Goal: Task Accomplishment & Management: Manage account settings

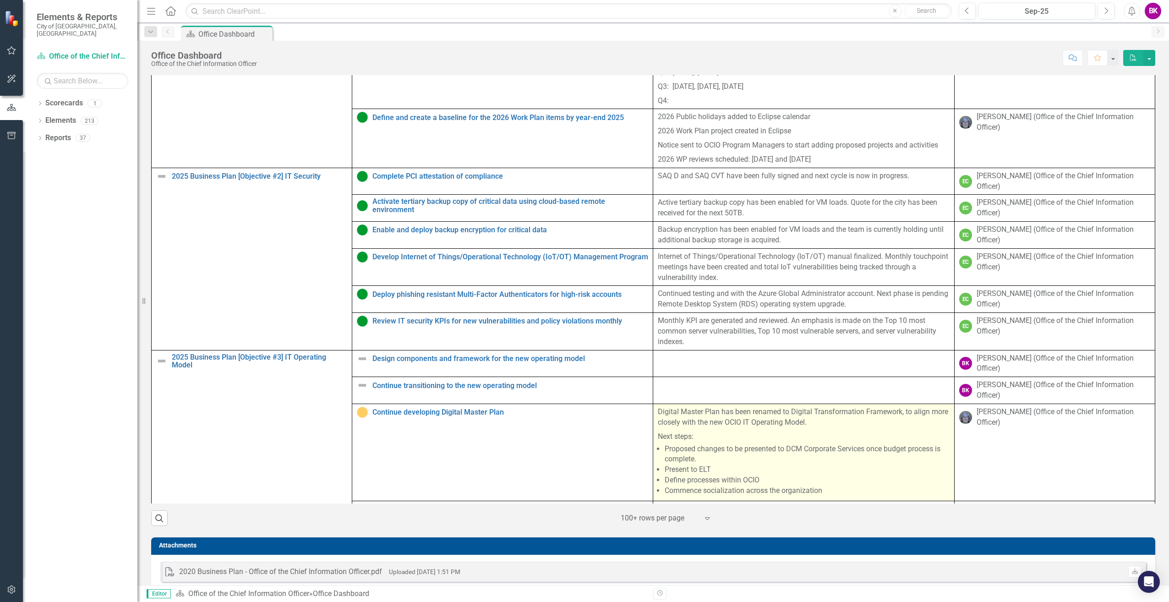
scroll to position [412, 0]
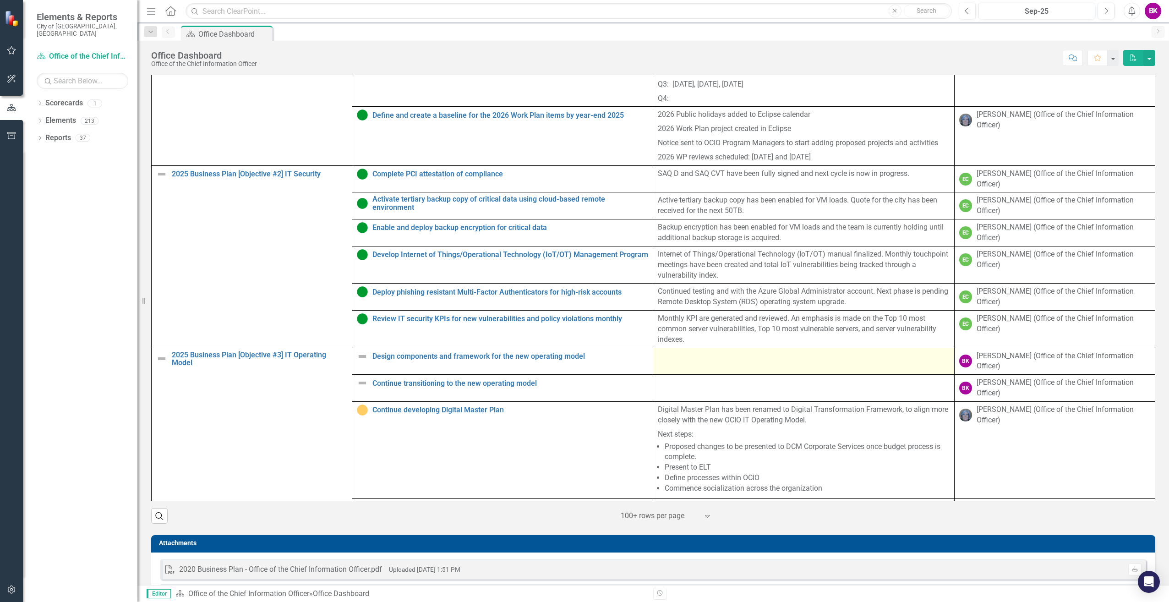
click at [835, 362] on div at bounding box center [803, 356] width 291 height 11
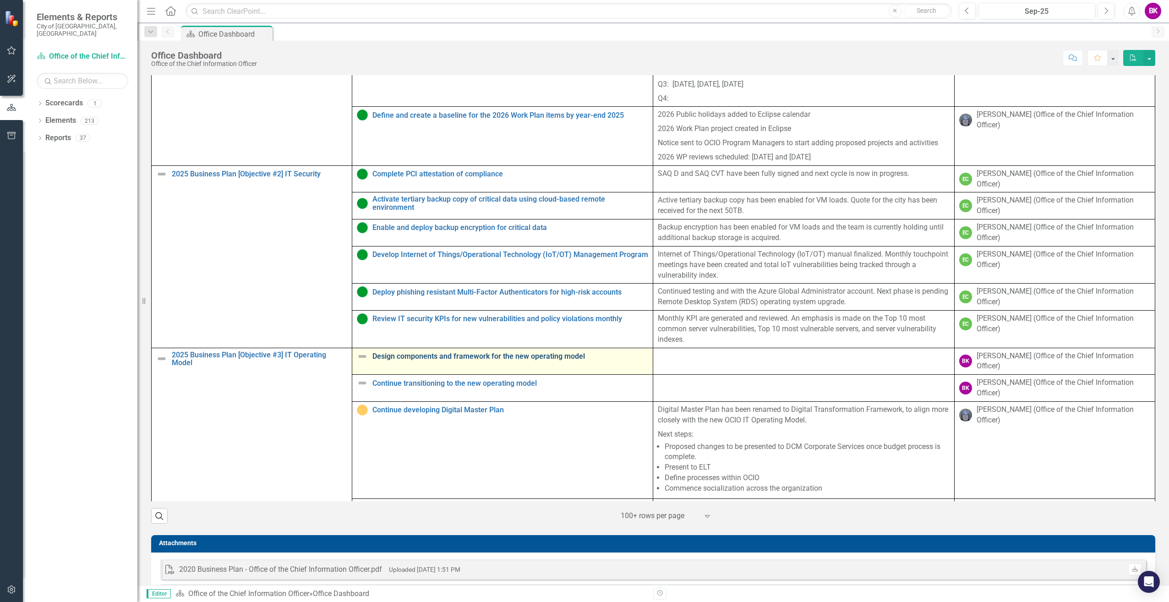
click at [463, 361] on link "Design components and framework for the new operating model" at bounding box center [510, 356] width 276 height 8
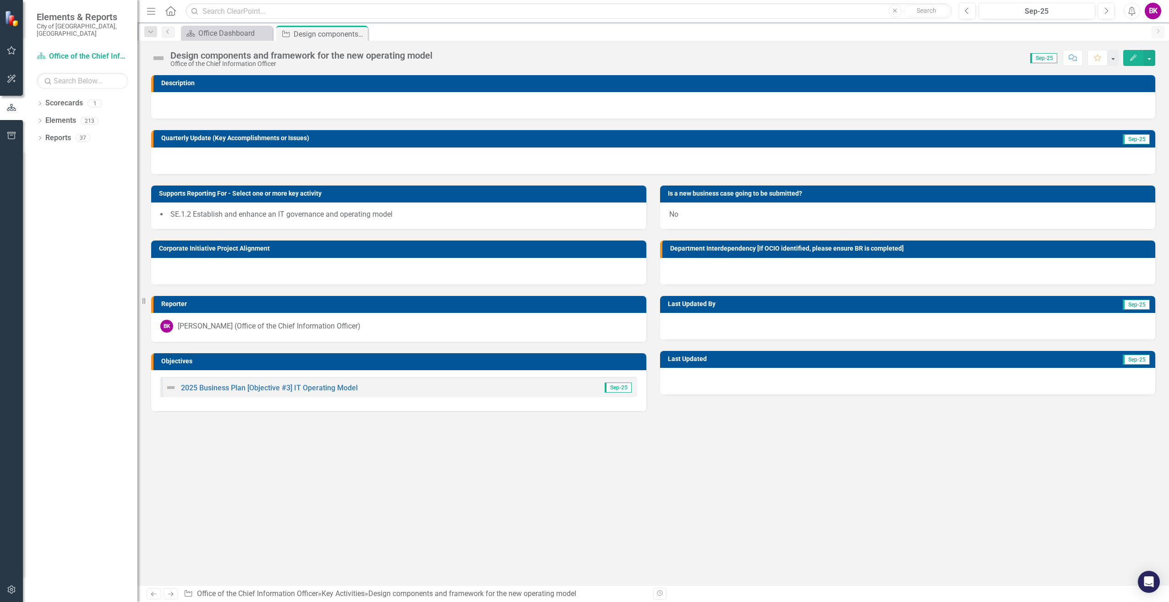
click at [1135, 56] on icon "button" at bounding box center [1133, 58] width 6 height 6
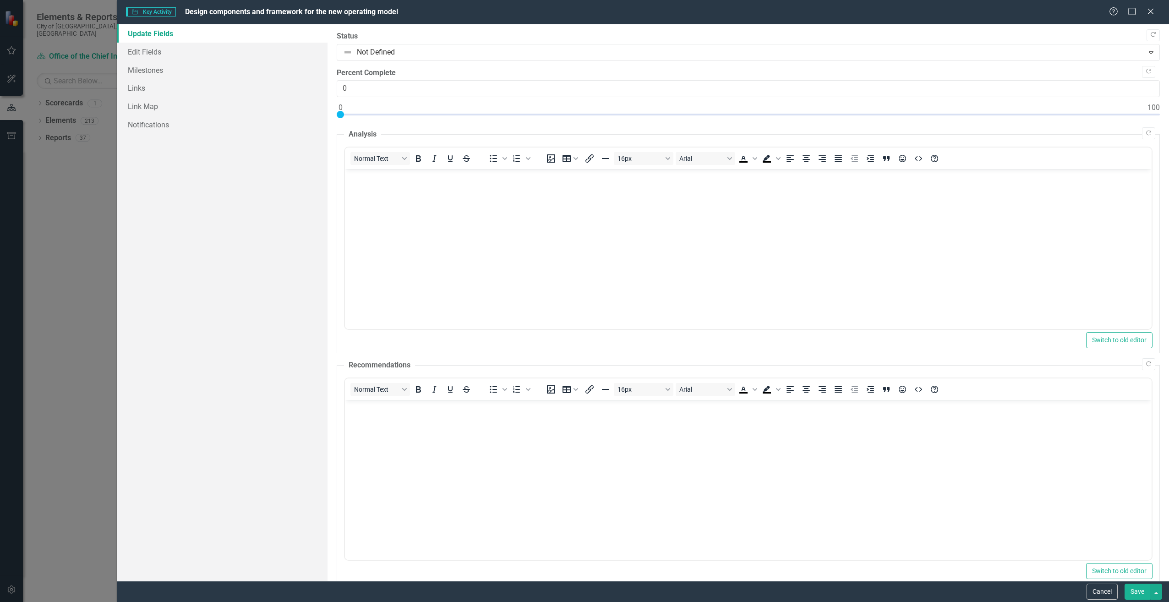
click at [493, 200] on body "Rich Text Area. Press ALT-0 for help." at bounding box center [748, 237] width 807 height 137
drag, startPoint x: 119, startPoint y: 240, endPoint x: 25, endPoint y: 227, distance: 95.2
click at [119, 240] on div "Key Activity Key Activity Design components and framework for the new operating…" at bounding box center [584, 301] width 1169 height 602
click at [46, 227] on div "Key Activity Key Activity Design components and framework for the new operating…" at bounding box center [584, 301] width 1169 height 602
click at [1154, 14] on icon at bounding box center [1150, 11] width 7 height 7
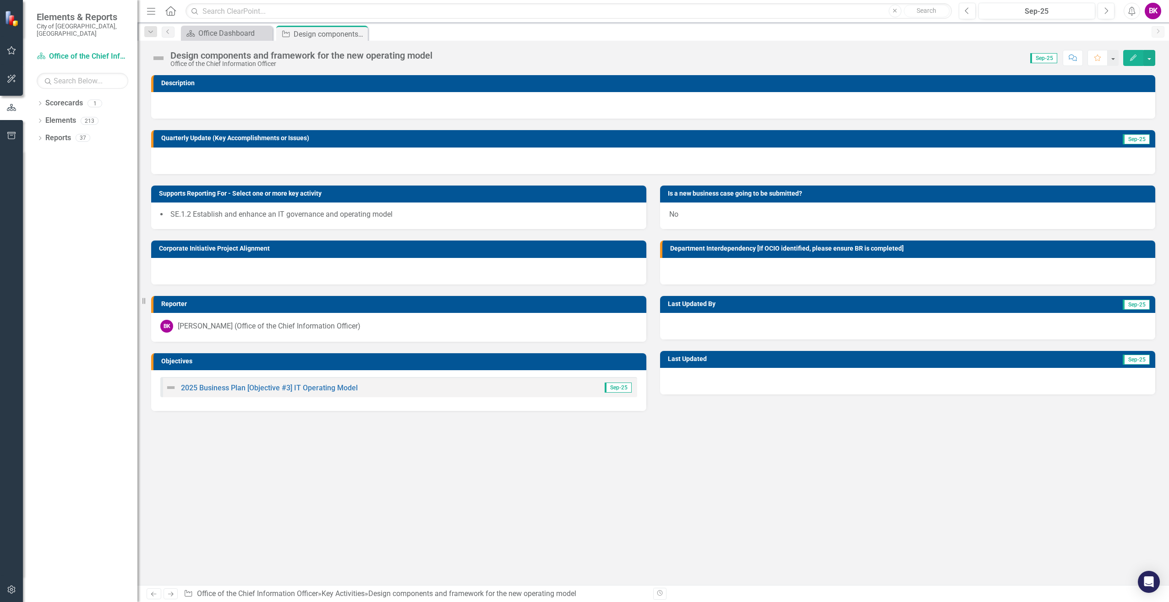
click at [337, 230] on div "Corporate Initiative Project Alignment" at bounding box center [398, 256] width 509 height 55
click at [223, 36] on div "Office Dashboard" at bounding box center [228, 32] width 60 height 11
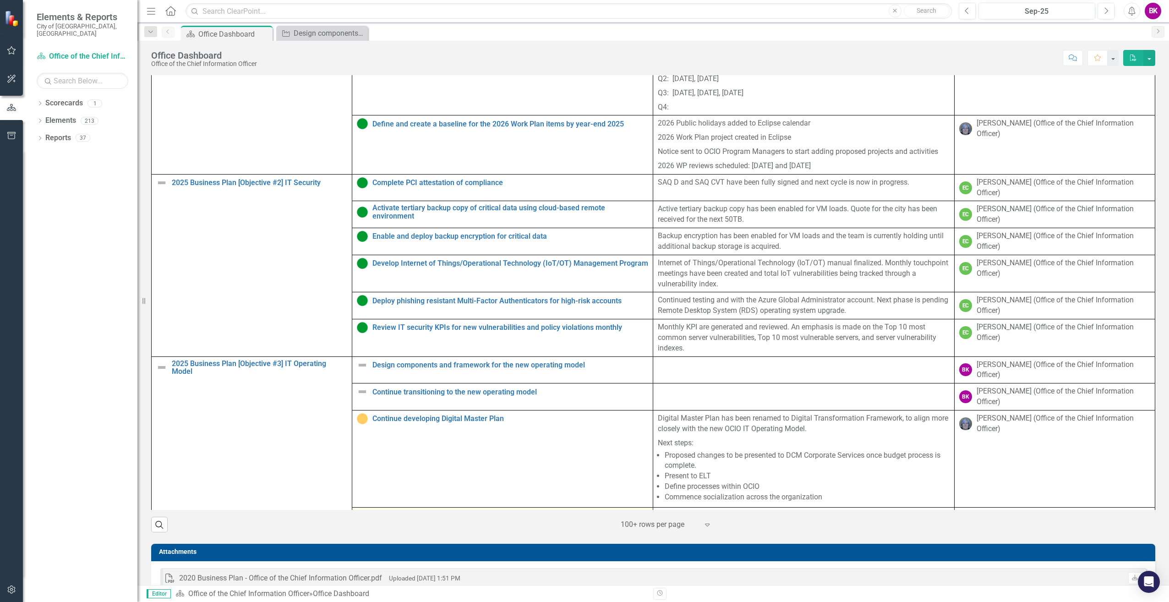
scroll to position [468, 0]
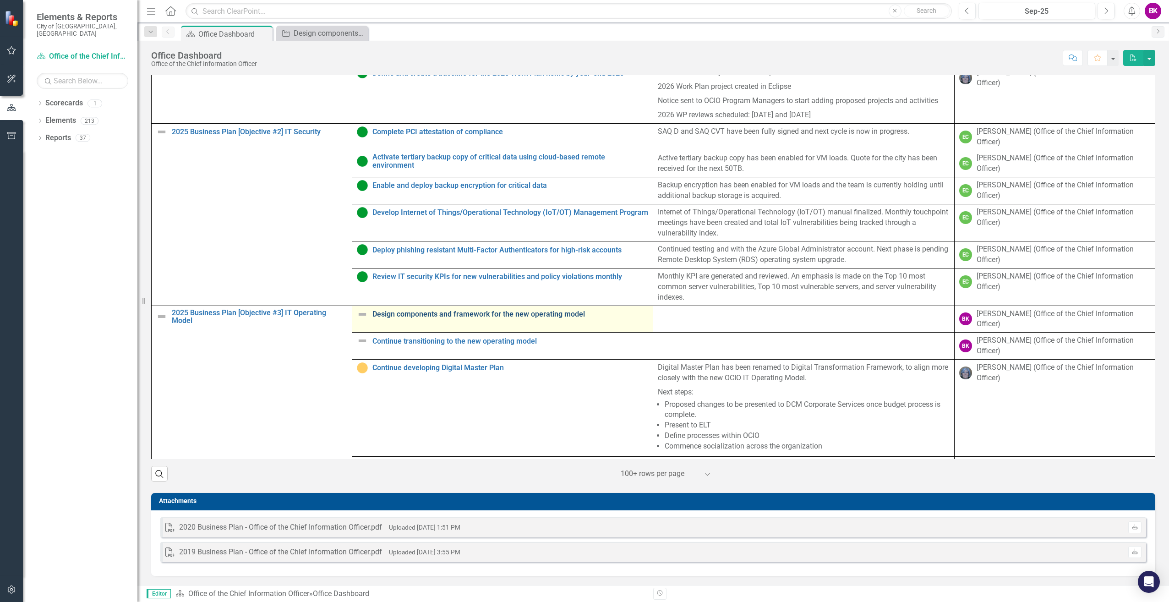
click at [526, 316] on link "Design components and framework for the new operating model" at bounding box center [510, 314] width 276 height 8
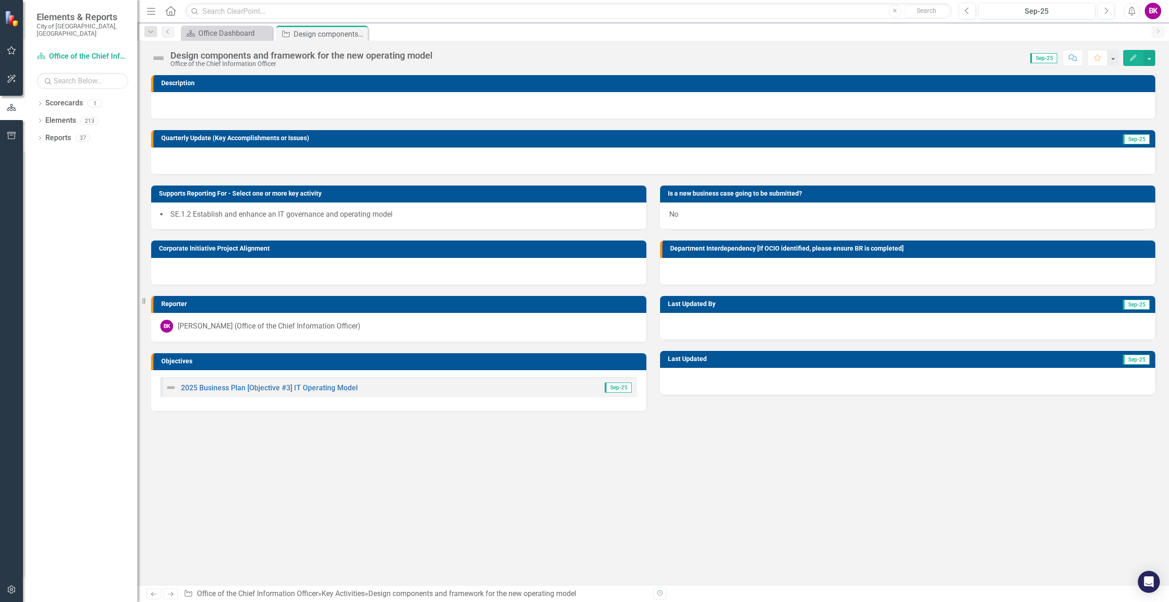
click at [1127, 62] on button "Edit" at bounding box center [1133, 58] width 20 height 16
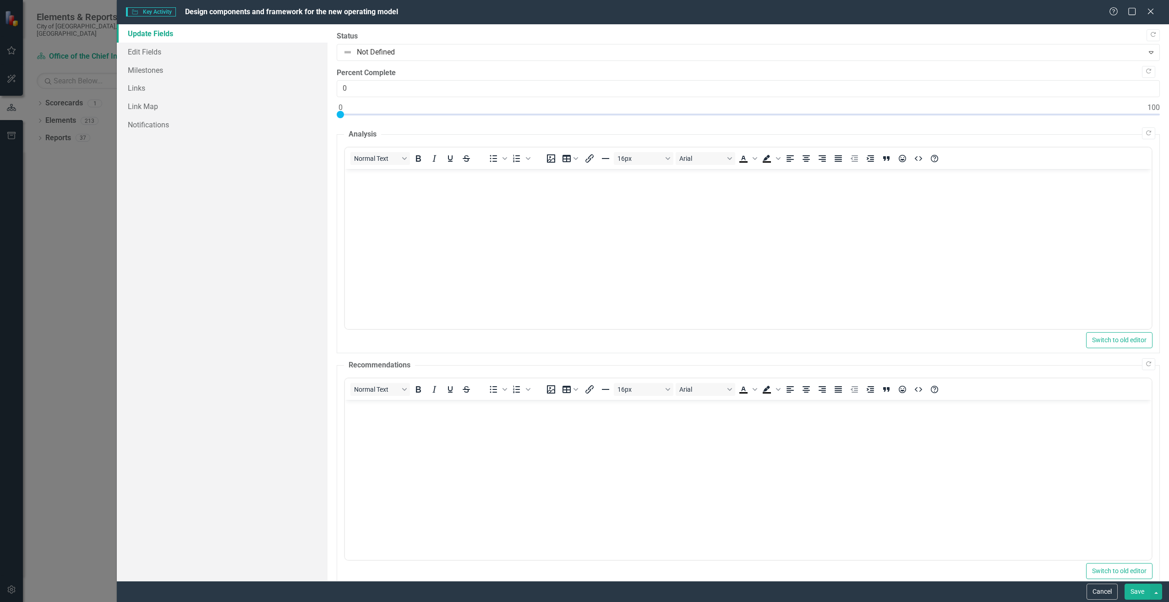
click at [431, 198] on body "Rich Text Area. Press ALT-0 for help." at bounding box center [748, 237] width 807 height 137
type input "80"
drag, startPoint x: 341, startPoint y: 114, endPoint x: 987, endPoint y: 135, distance: 646.8
click at [758, 38] on label "Status" at bounding box center [748, 36] width 823 height 11
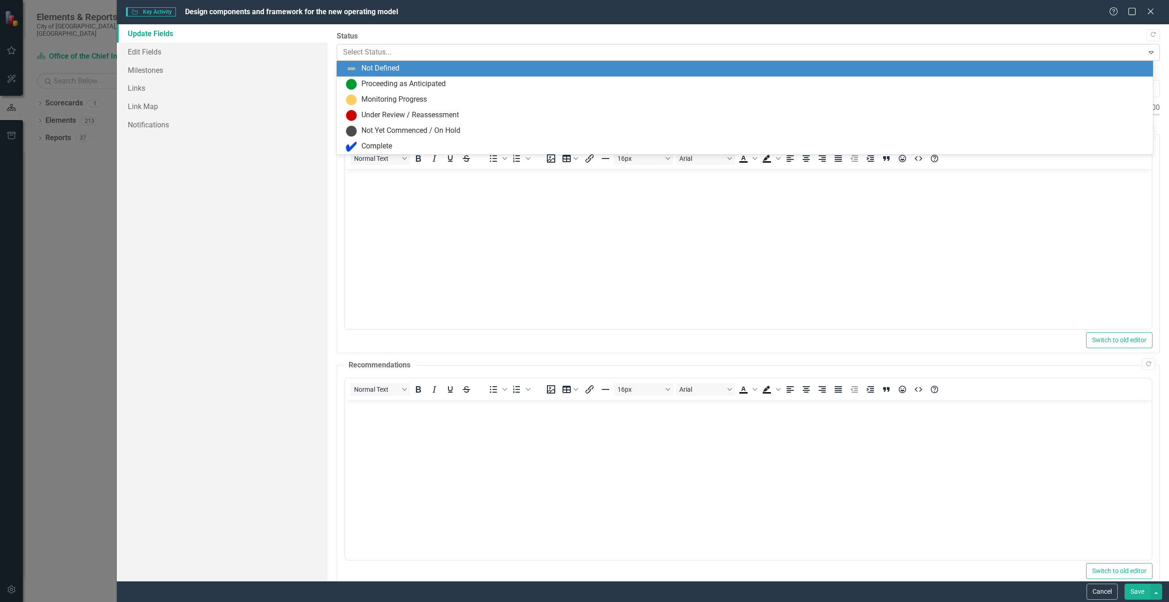
click at [751, 46] on div at bounding box center [740, 52] width 795 height 12
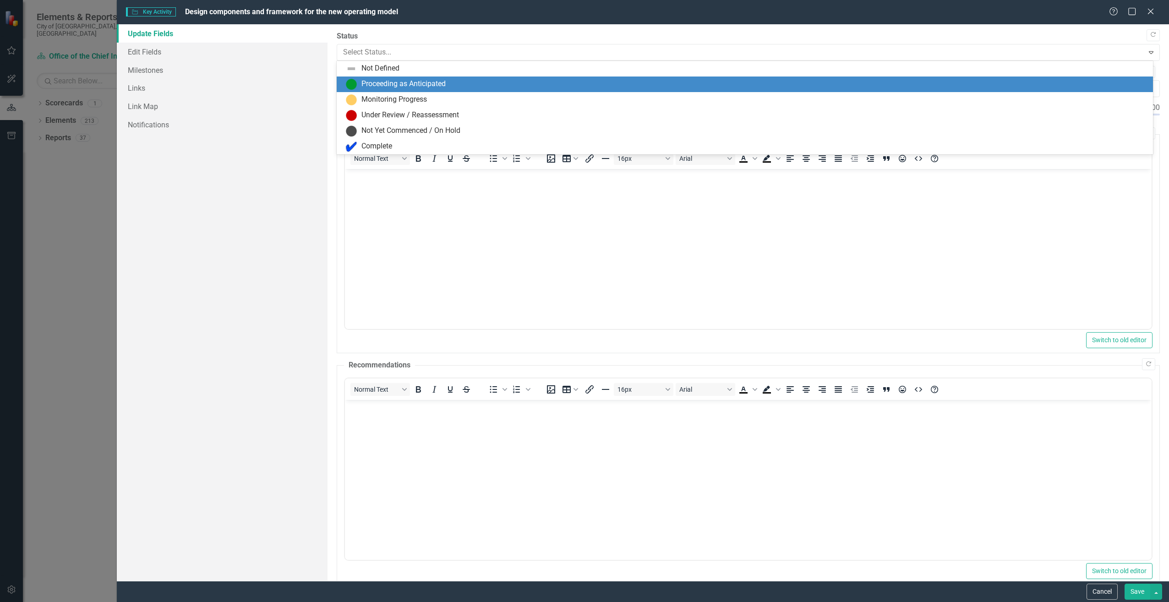
click at [642, 82] on div "Proceeding as Anticipated" at bounding box center [747, 84] width 802 height 11
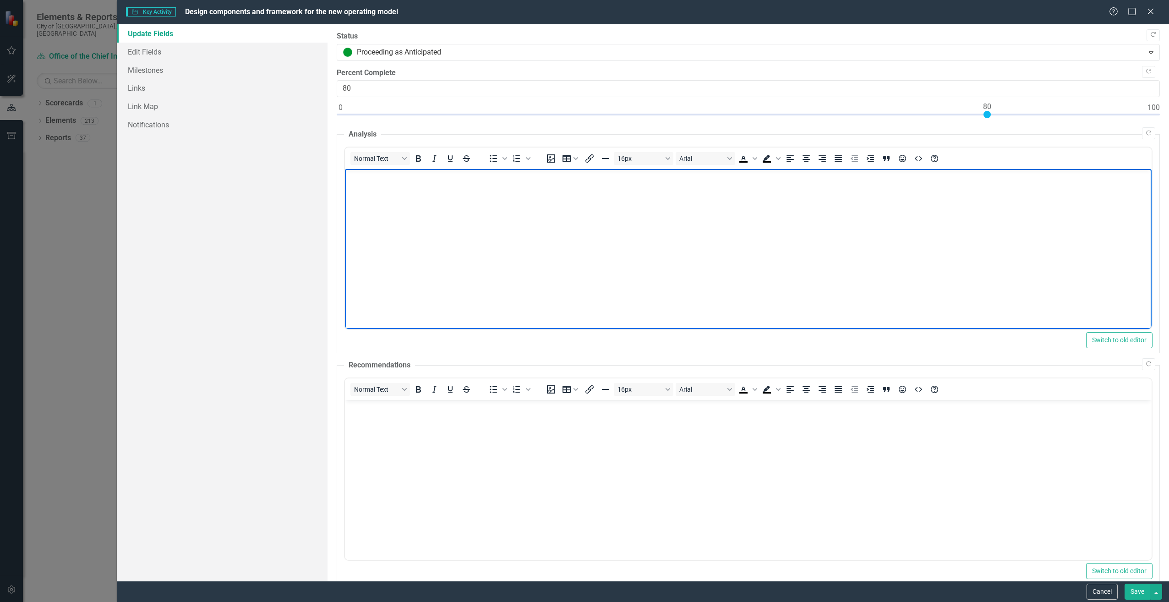
click at [575, 260] on body "Rich Text Area. Press ALT-0 for help." at bounding box center [748, 237] width 807 height 137
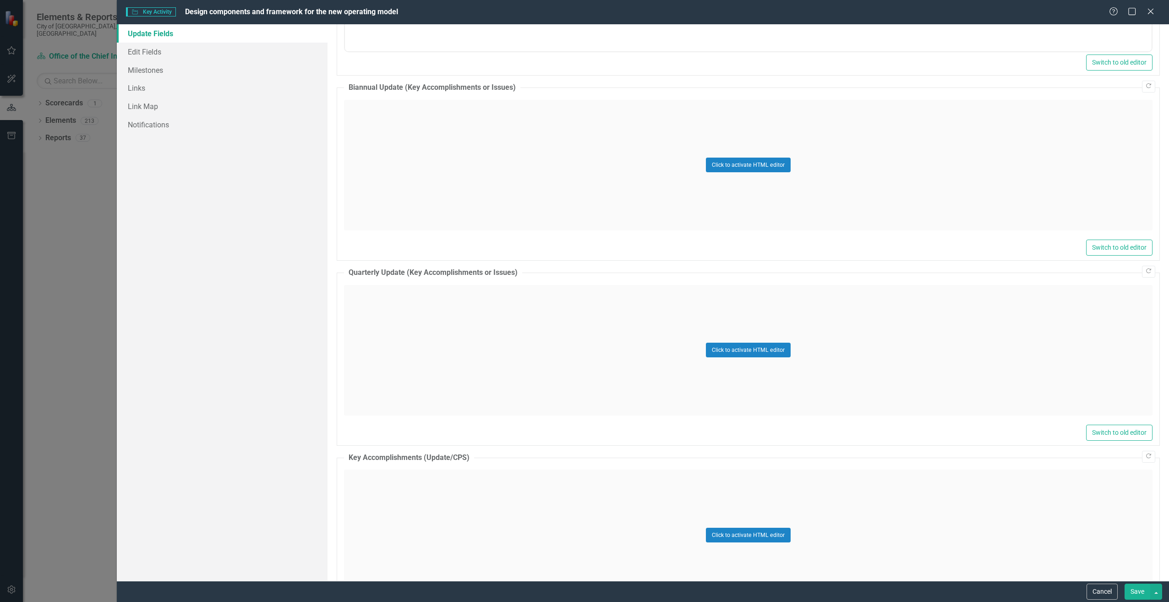
scroll to position [481, 0]
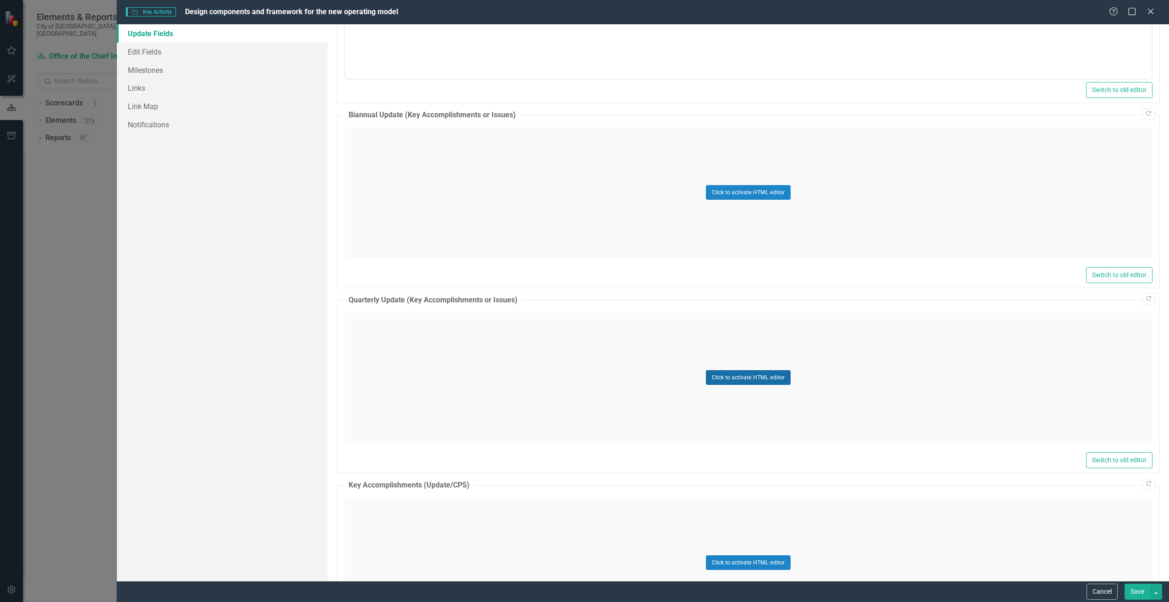
click at [715, 378] on button "Click to activate HTML editor" at bounding box center [748, 377] width 85 height 15
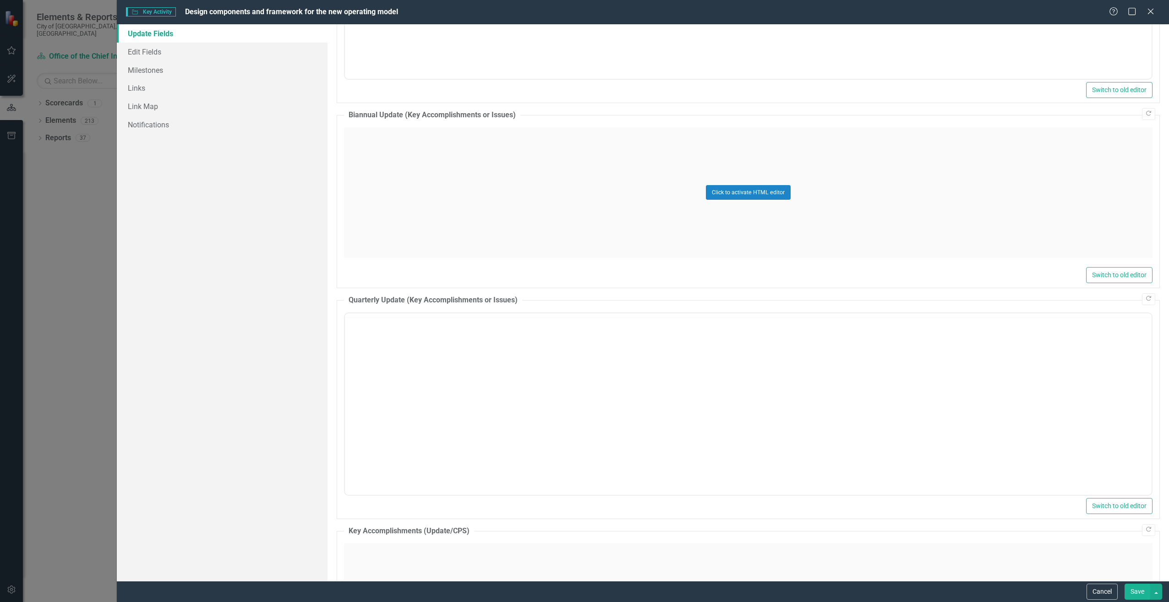
scroll to position [0, 0]
click at [537, 378] on body "Rich Text Area. Press ALT-0 for help." at bounding box center [748, 402] width 807 height 137
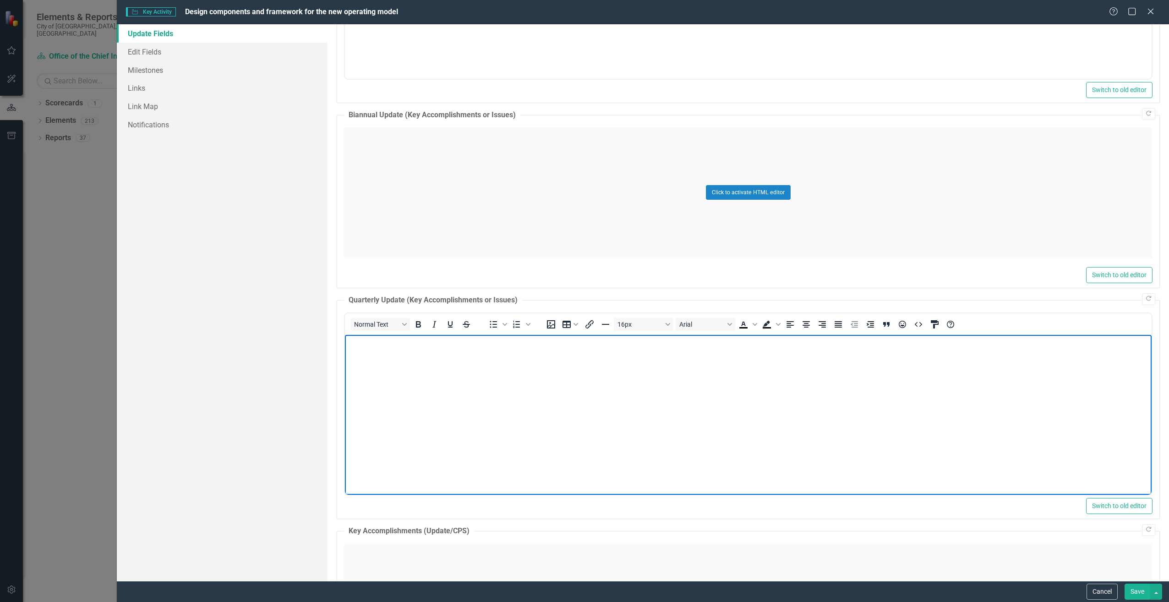
click at [196, 201] on div "Update Fields Edit Fields Milestones Links Link Map Notifications" at bounding box center [222, 302] width 210 height 557
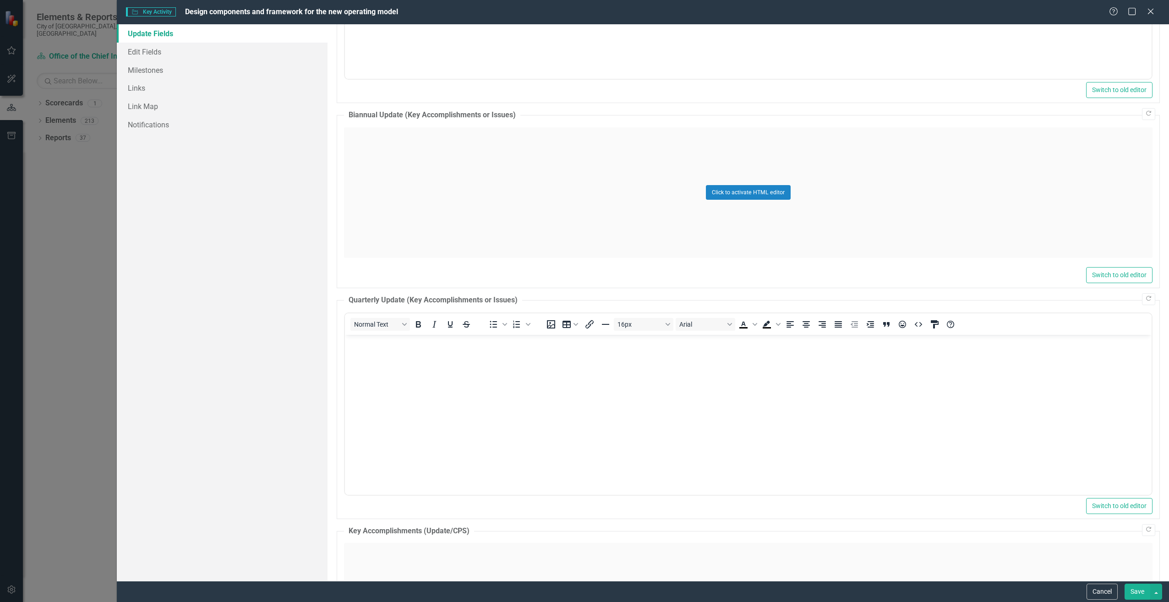
click at [87, 159] on div "Key Activity Key Activity Design components and framework for the new operating…" at bounding box center [584, 301] width 1169 height 602
click at [1149, 10] on icon "Close" at bounding box center [1150, 11] width 11 height 9
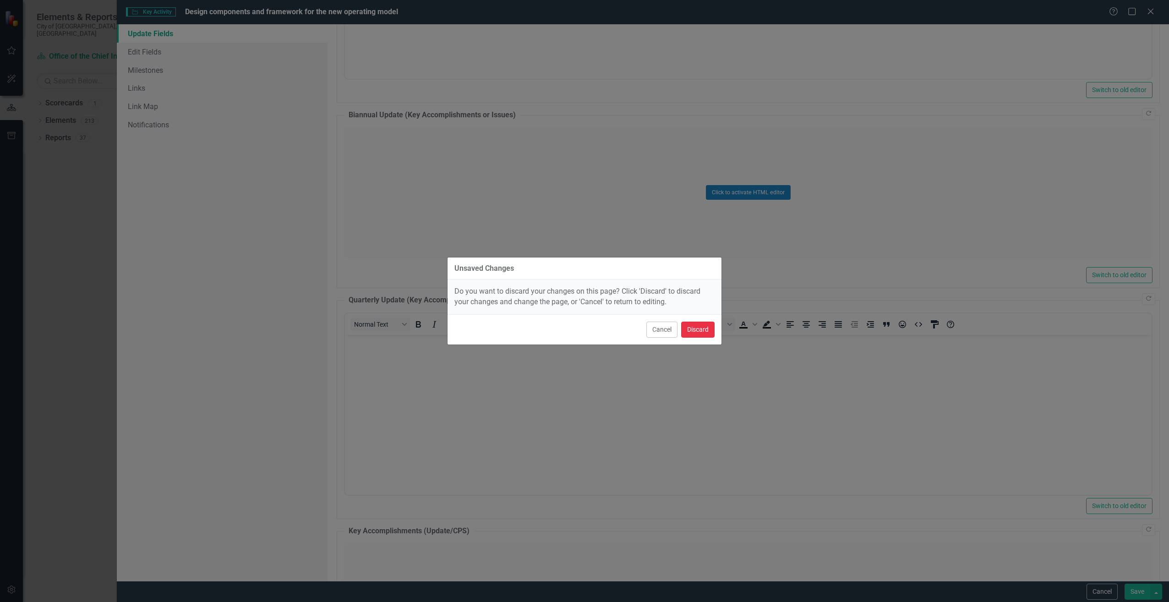
click at [694, 331] on button "Discard" at bounding box center [697, 330] width 33 height 16
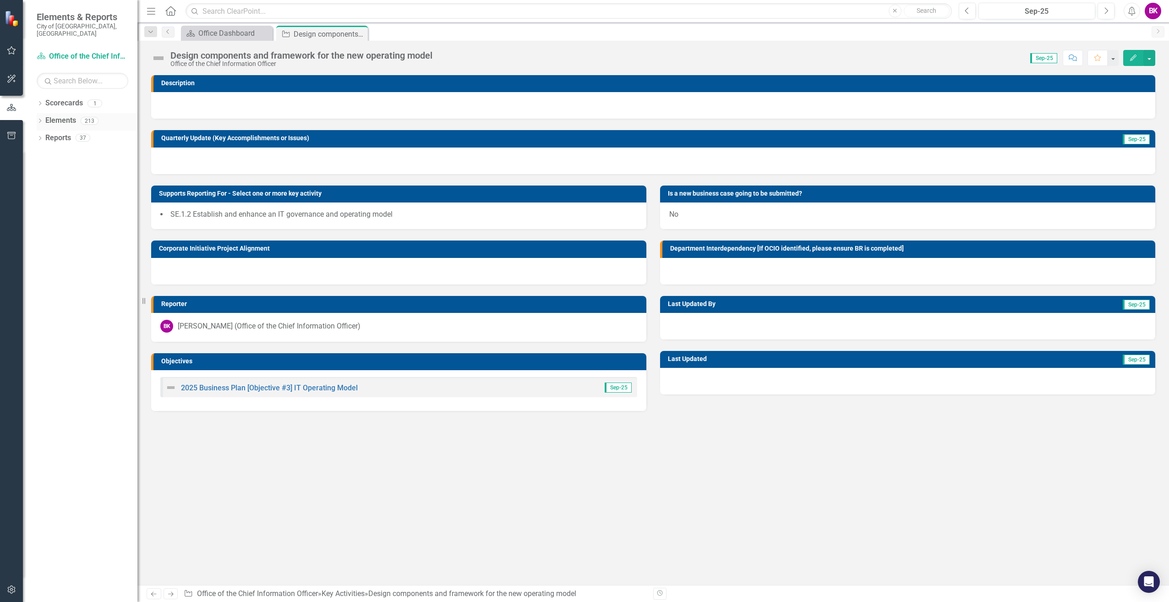
click at [76, 114] on div "Elements 213" at bounding box center [91, 121] width 92 height 17
click at [45, 114] on div "Dropdown Elements 213" at bounding box center [87, 121] width 101 height 17
click at [38, 119] on icon "Dropdown" at bounding box center [40, 121] width 6 height 5
click at [81, 150] on link "Key Activity Key Activities" at bounding box center [78, 155] width 57 height 11
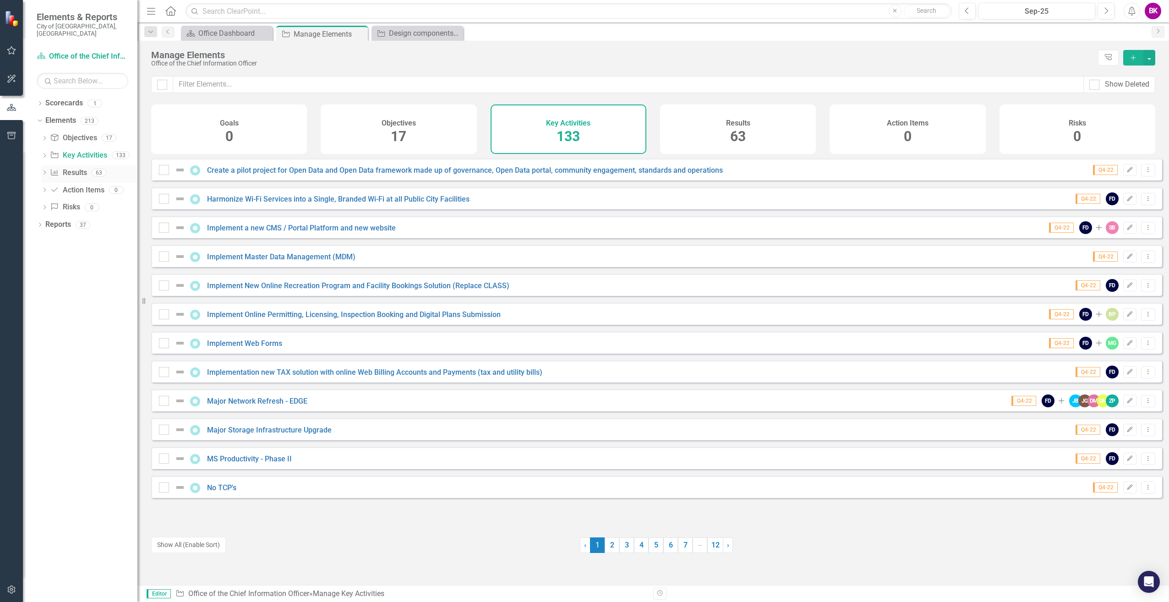
click at [75, 168] on link "Result Results" at bounding box center [68, 173] width 37 height 11
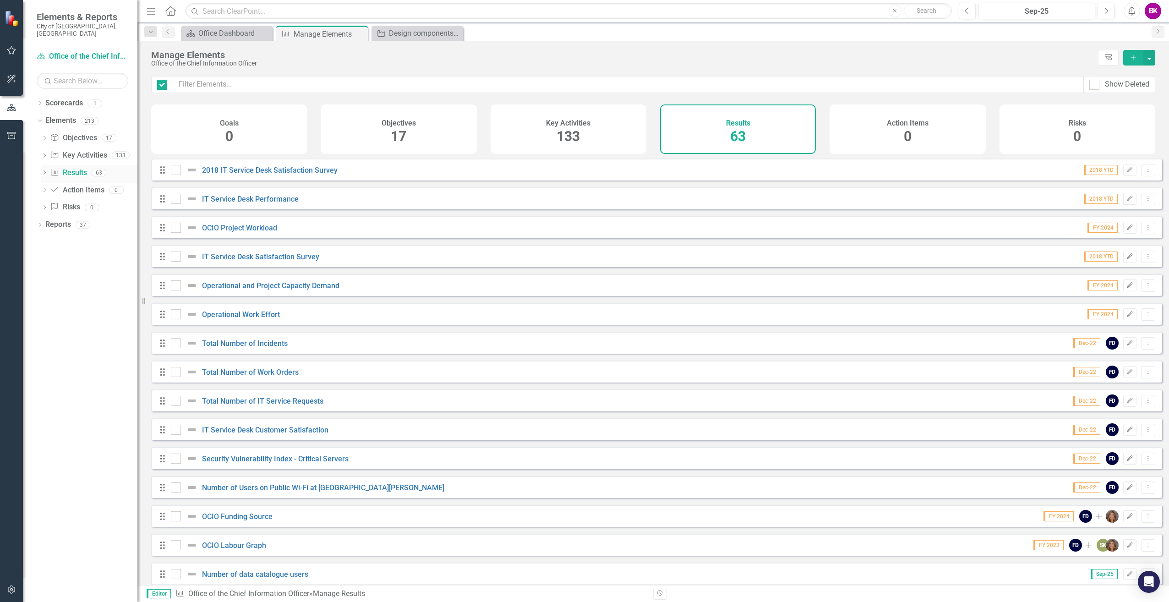
checkbox input "false"
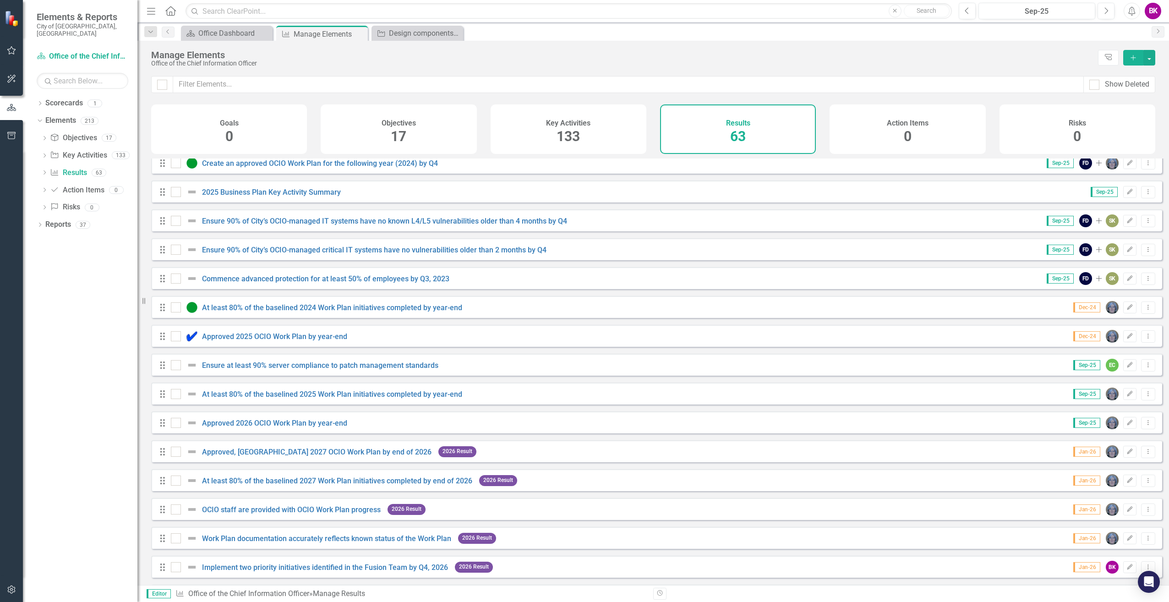
scroll to position [1067, 0]
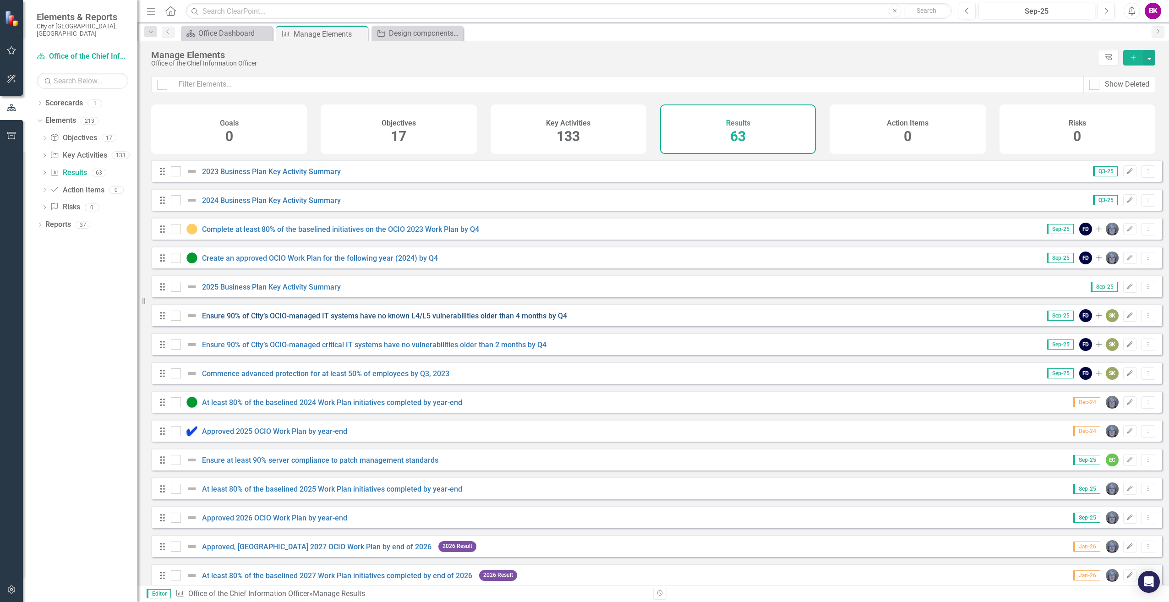
click at [429, 320] on link "Ensure 90% of City’s OCIO-managed IT systems have no known L4/L5 vulnerabilitie…" at bounding box center [384, 316] width 365 height 9
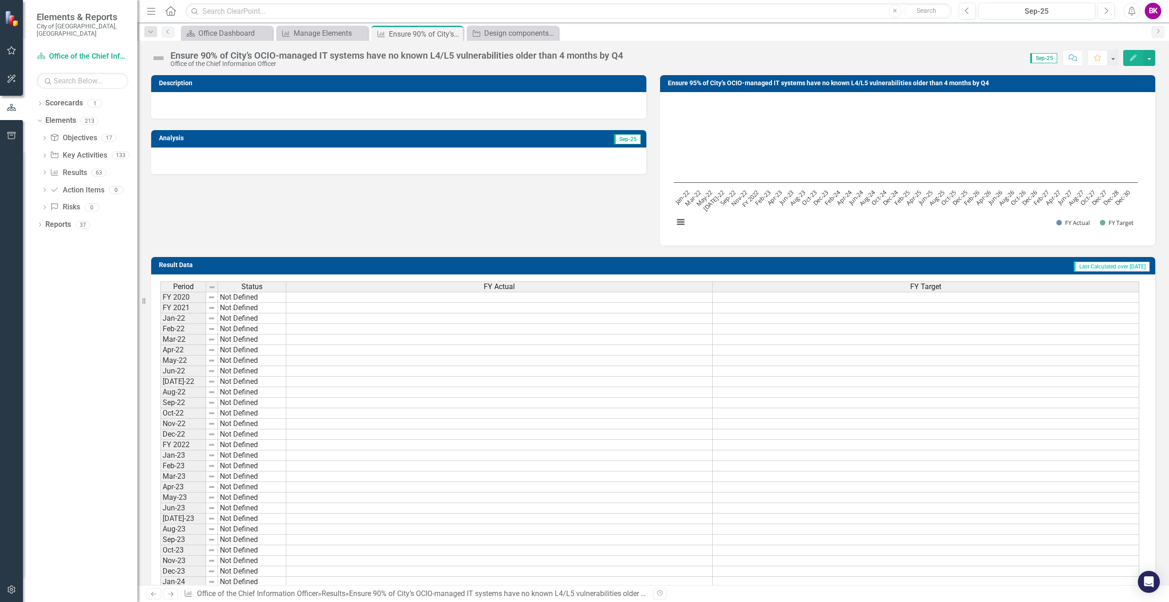
drag, startPoint x: 423, startPoint y: 239, endPoint x: 446, endPoint y: 244, distance: 23.8
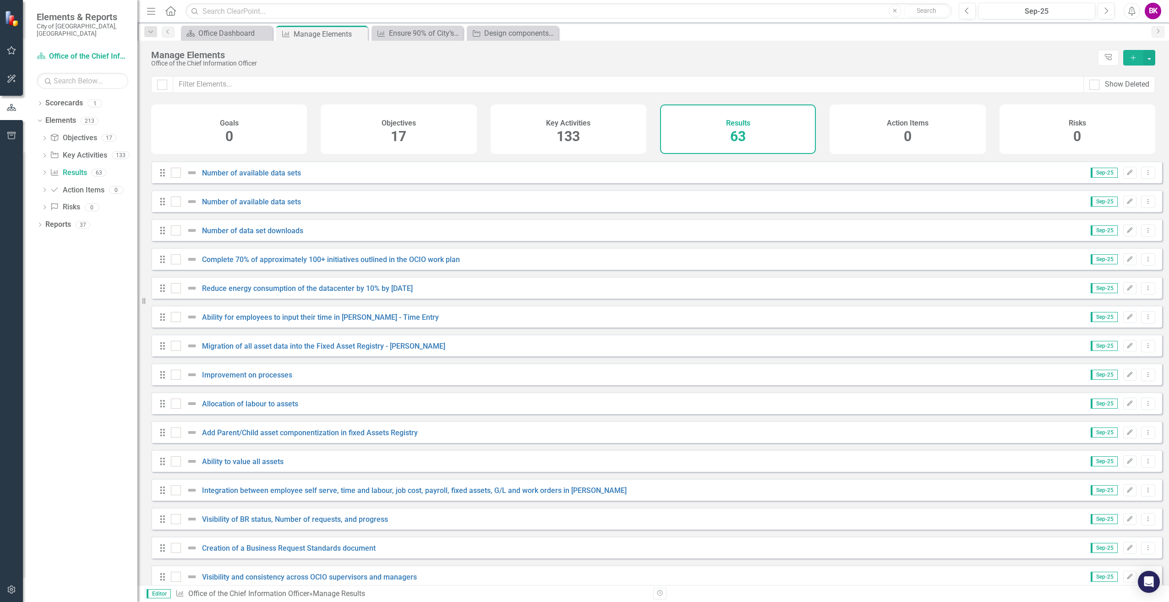
scroll to position [367, 0]
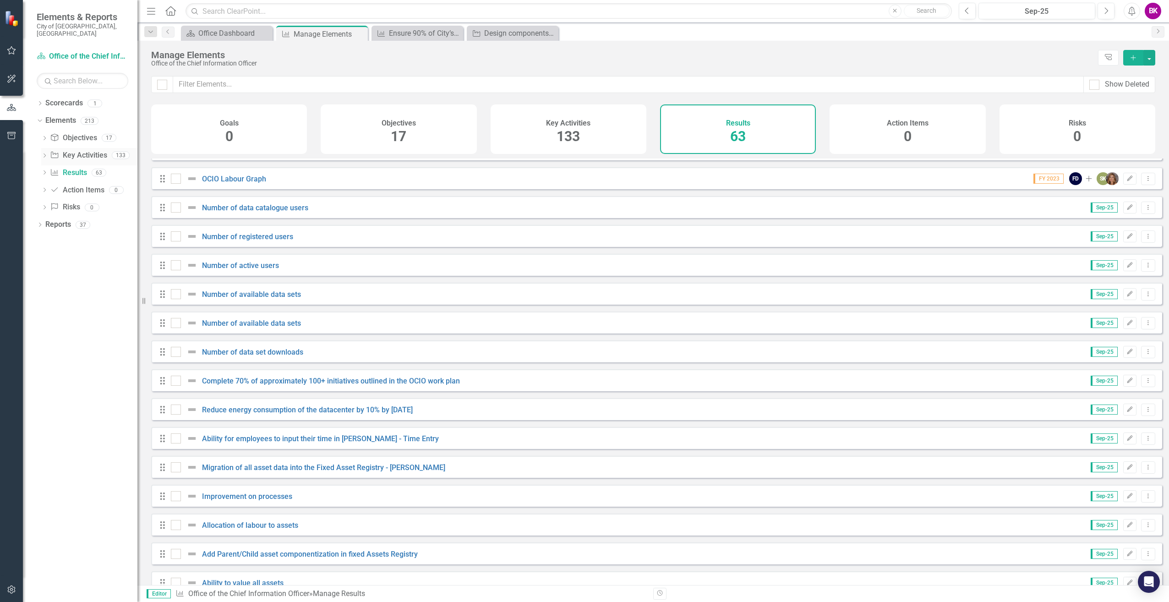
click at [71, 150] on link "Key Activity Key Activities" at bounding box center [78, 155] width 57 height 11
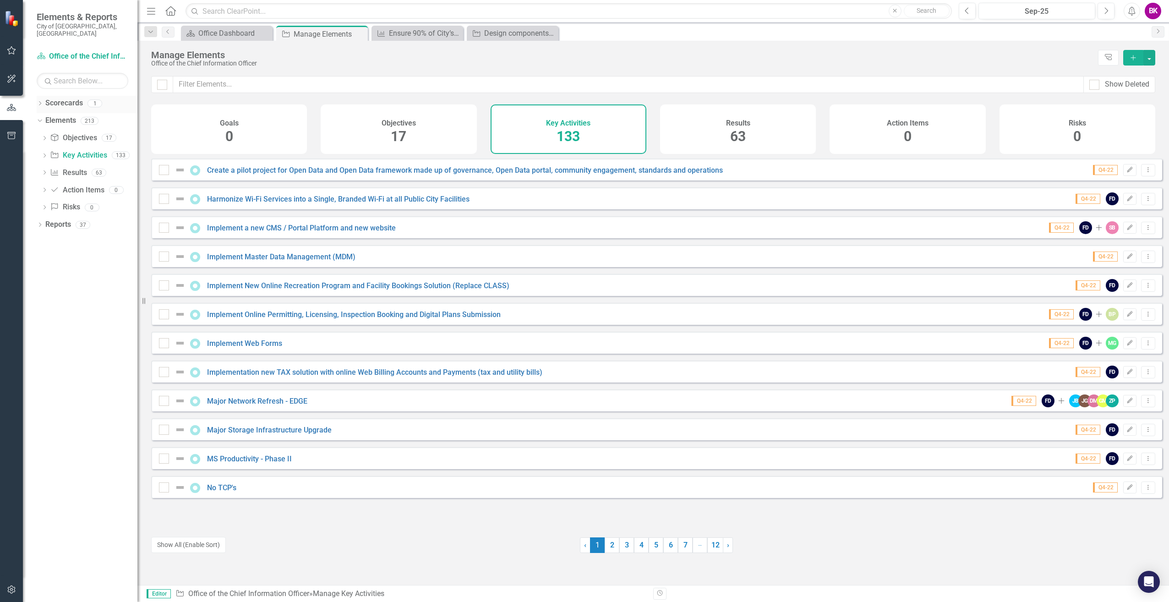
click at [72, 98] on link "Scorecards" at bounding box center [64, 103] width 38 height 11
click at [51, 100] on link "Scorecards" at bounding box center [64, 103] width 38 height 11
click at [282, 253] on div "Create a pilot project for Open Data and Open Data framework made up of governa…" at bounding box center [656, 329] width 1011 height 340
drag, startPoint x: 235, startPoint y: 25, endPoint x: 231, endPoint y: 31, distance: 7.2
click at [234, 29] on div "Dropdown Search Scorecard Office Dashboard Close Key Activity Manage Elements P…" at bounding box center [653, 31] width 1032 height 18
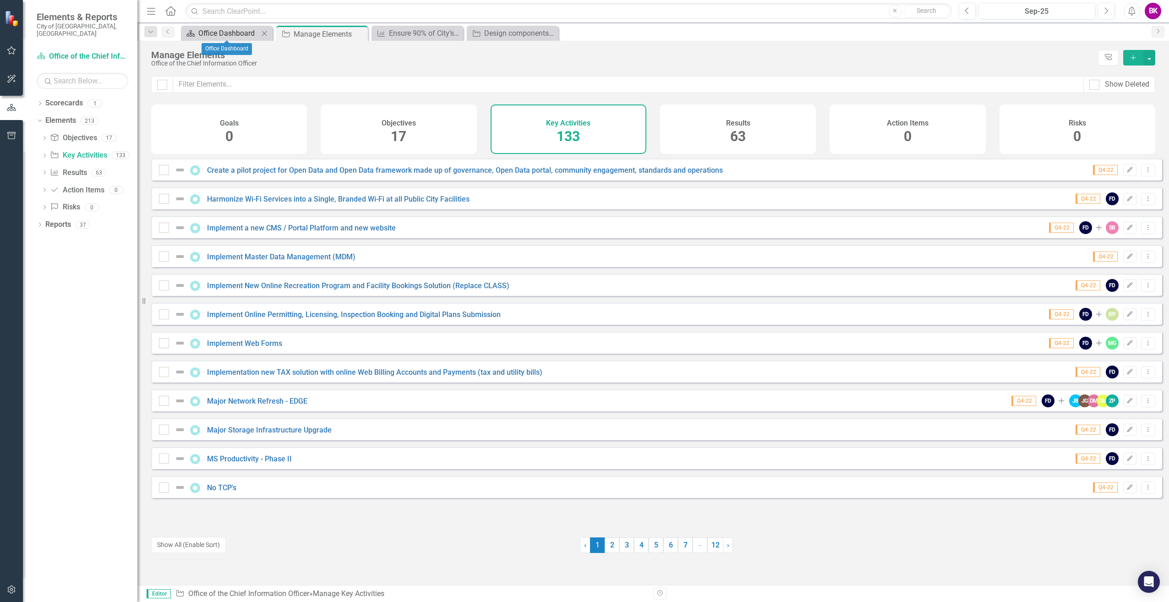
click at [223, 33] on div "Office Dashboard" at bounding box center [228, 32] width 60 height 11
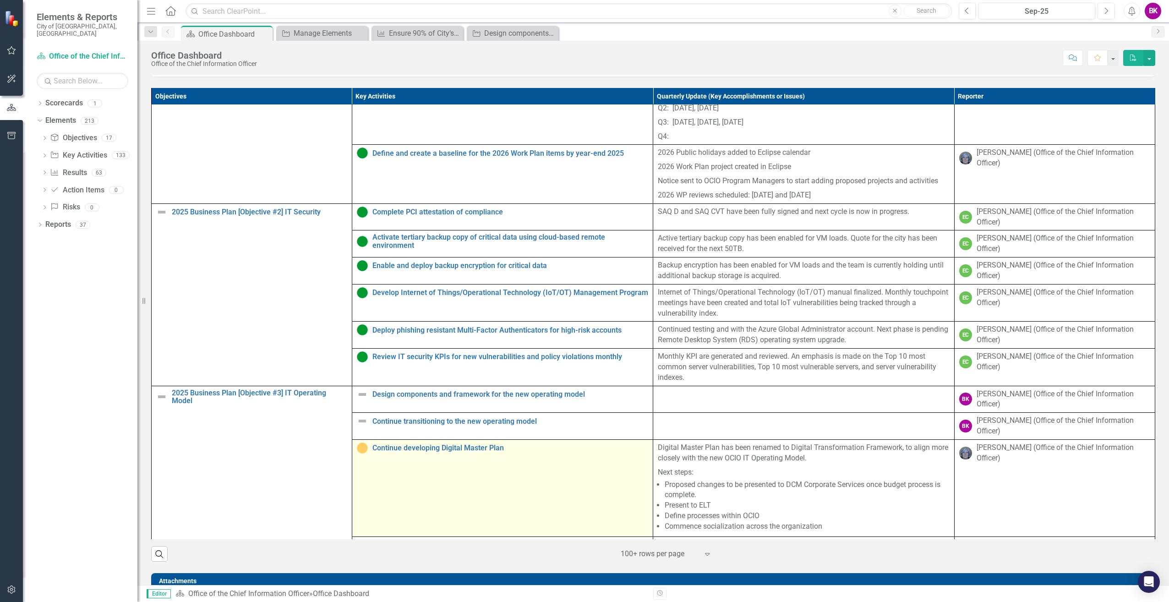
scroll to position [401, 0]
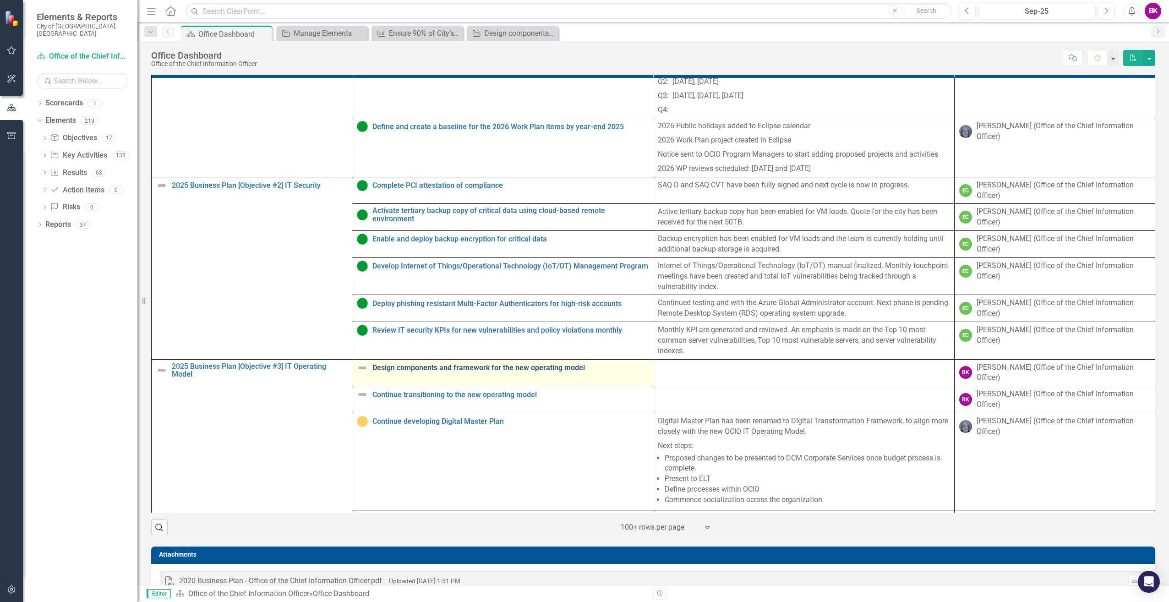
click at [481, 372] on link "Design components and framework for the new operating model" at bounding box center [510, 368] width 276 height 8
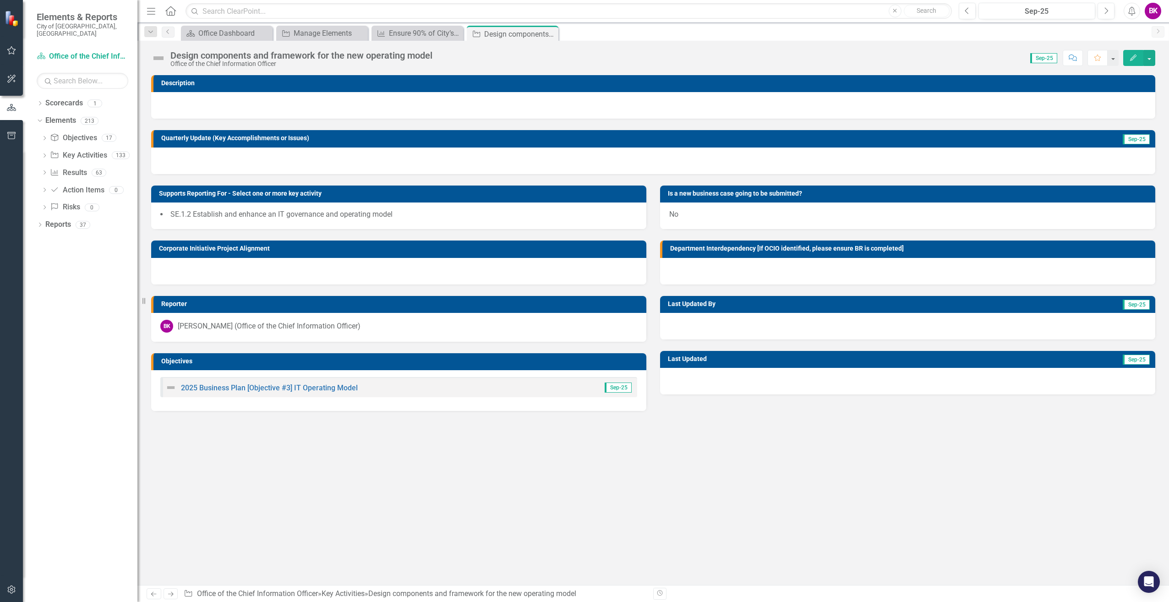
click at [1046, 59] on span "Sep-25" at bounding box center [1043, 58] width 27 height 10
click at [1150, 59] on button "button" at bounding box center [1150, 58] width 12 height 16
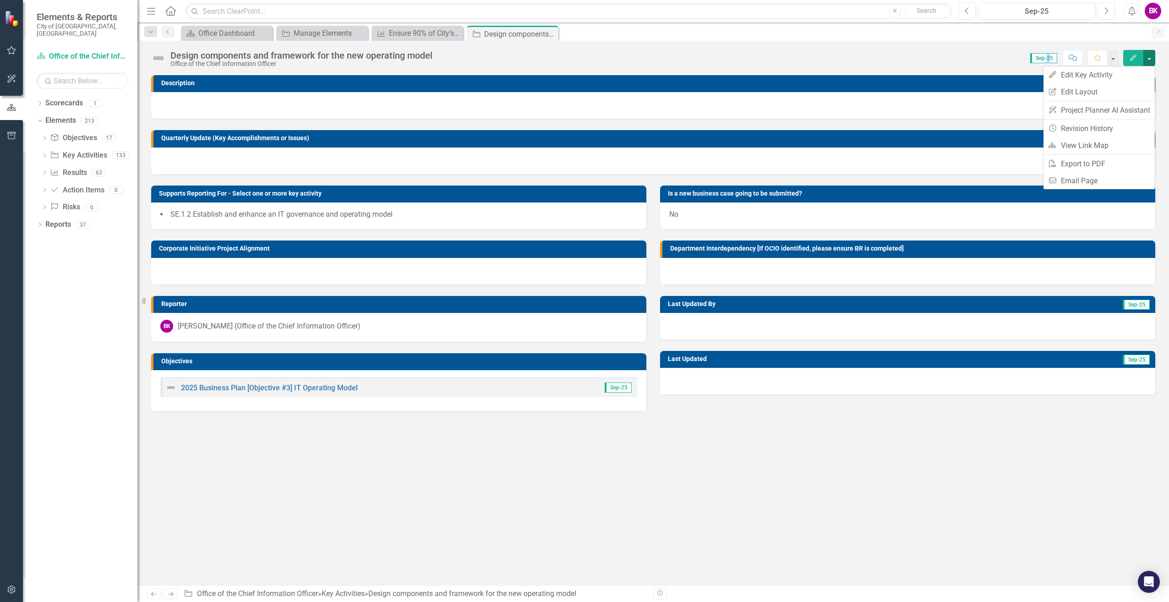
click at [1049, 57] on span "Sep-25" at bounding box center [1043, 58] width 27 height 10
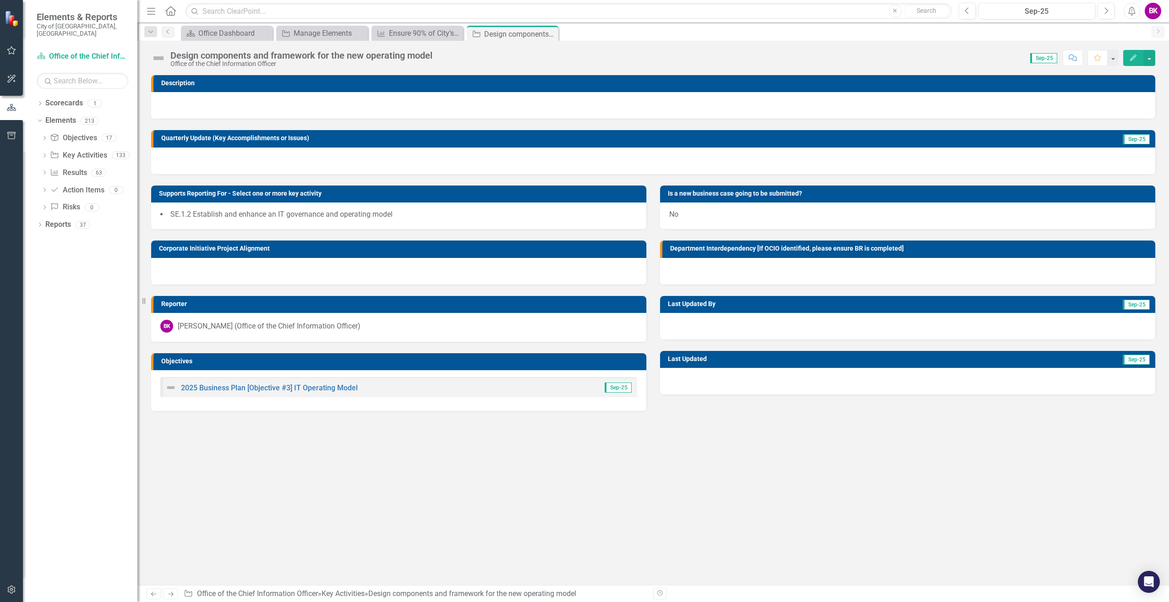
drag, startPoint x: 1049, startPoint y: 57, endPoint x: 1040, endPoint y: 59, distance: 9.9
click at [1040, 59] on span "Sep-25" at bounding box center [1043, 58] width 27 height 10
click at [1037, 59] on span "Sep-25" at bounding box center [1043, 58] width 27 height 10
click at [1151, 60] on button "button" at bounding box center [1150, 58] width 12 height 16
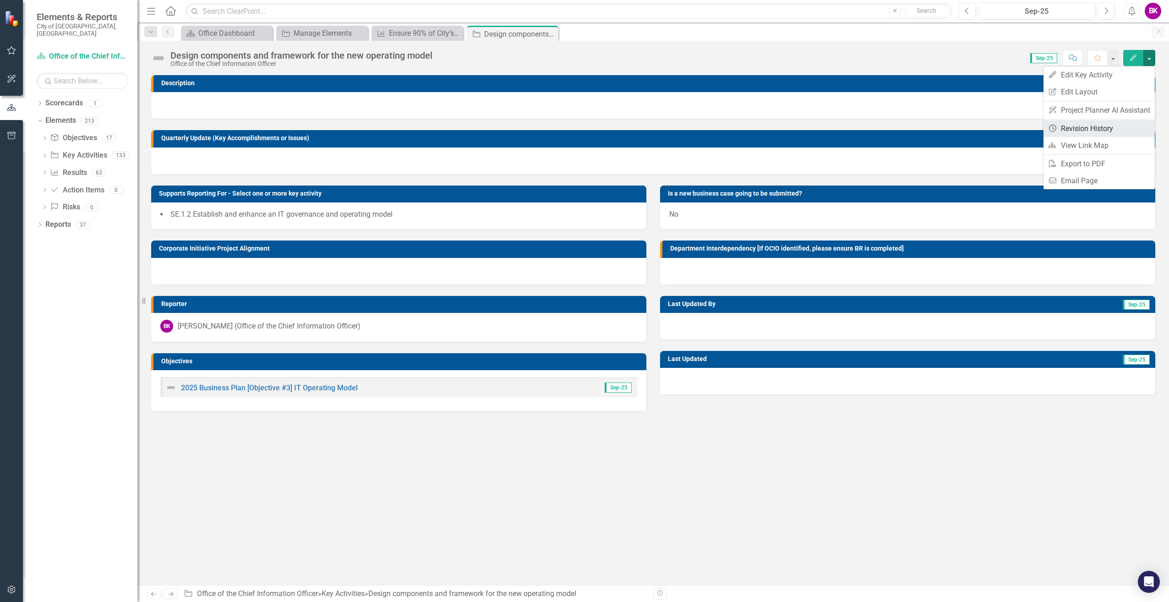
click at [1084, 129] on link "Revision History Revision History" at bounding box center [1099, 128] width 111 height 17
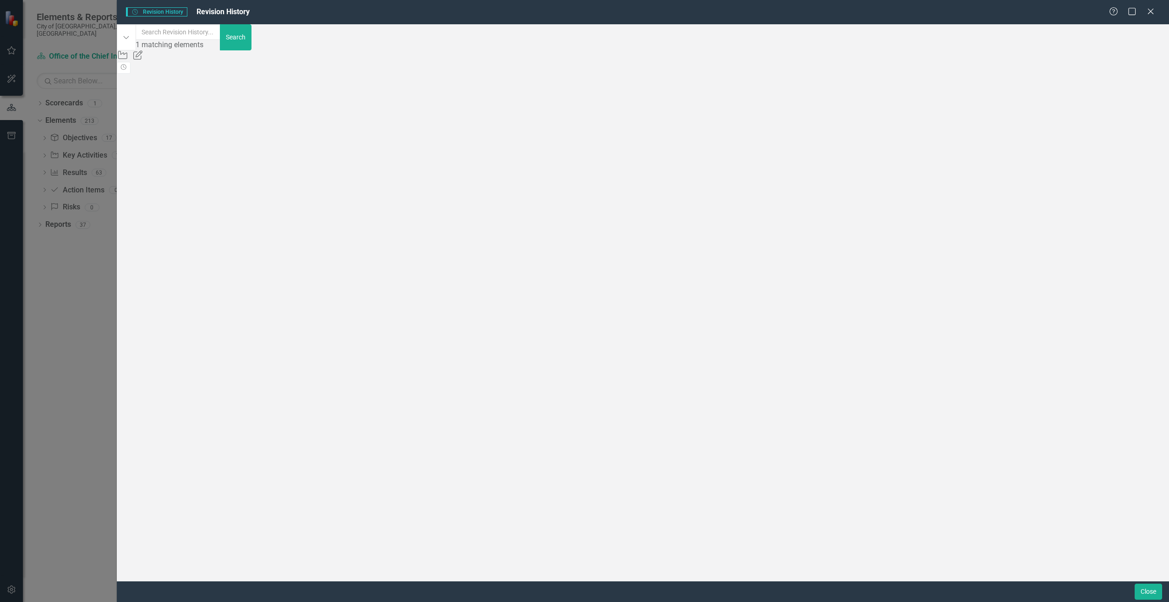
click at [251, 66] on div "Initiative 618312 (Design components and framework for the new operat) Period 3…" at bounding box center [423, 66] width 613 height 11
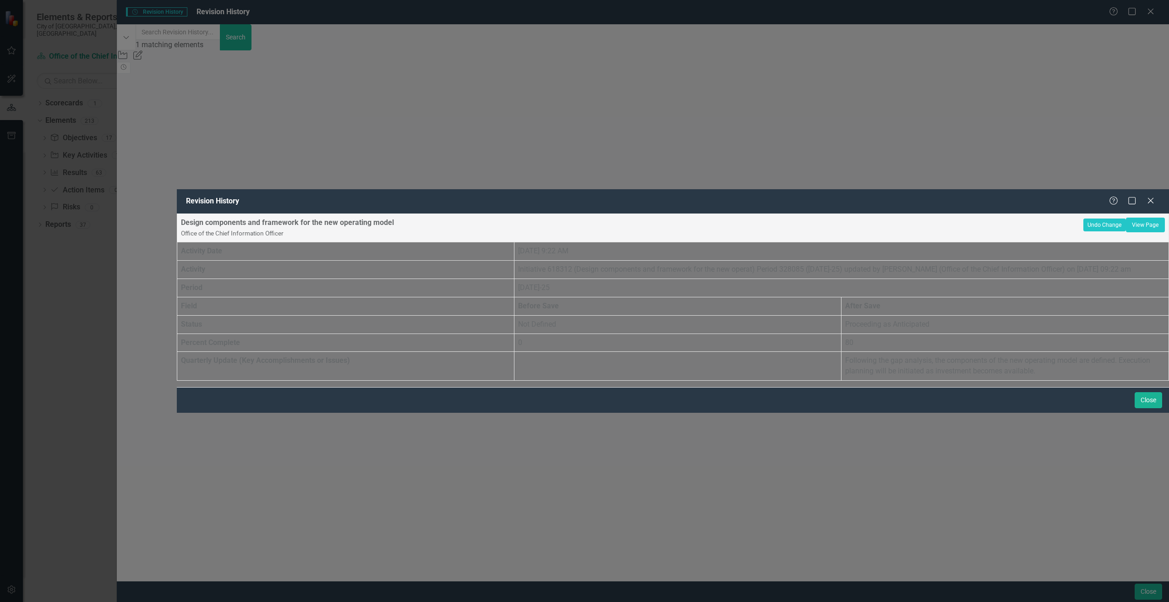
click at [873, 356] on p "Following the gap analysis, the components of the new operating model are defin…" at bounding box center [1005, 366] width 320 height 21
drag, startPoint x: 887, startPoint y: 190, endPoint x: 1089, endPoint y: 198, distance: 202.2
click at [1089, 356] on p "Following the gap analysis, the components of the new operating model are defin…" at bounding box center [1005, 366] width 320 height 21
drag, startPoint x: 1089, startPoint y: 199, endPoint x: 843, endPoint y: 186, distance: 246.9
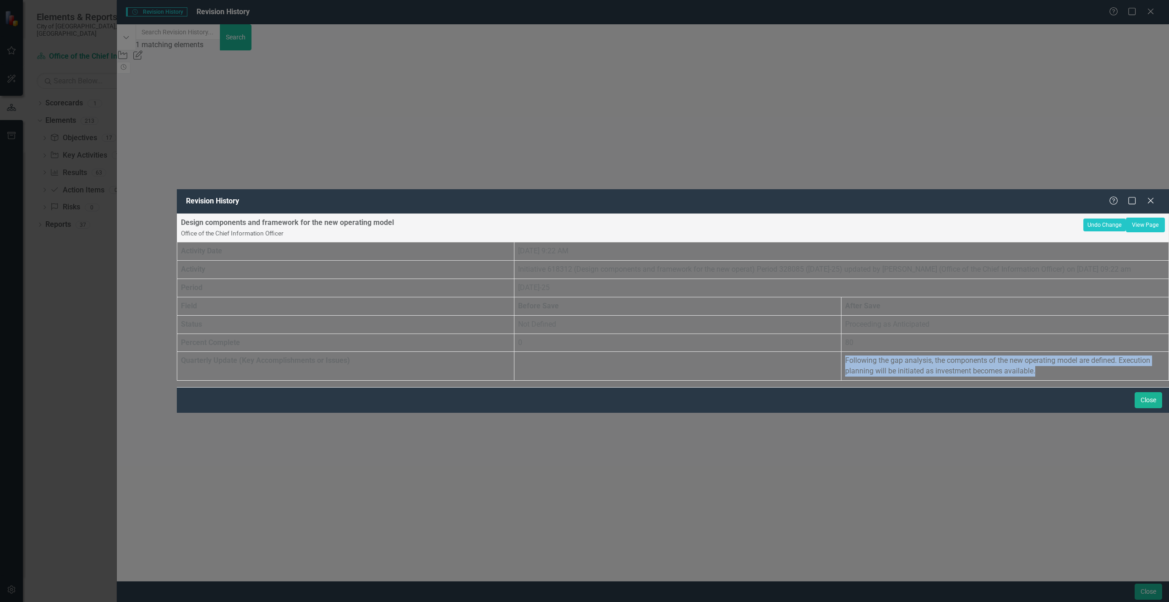
click at [843, 352] on tr "Quarterly Update (Key Accomplishments or Issues) Following the gap analysis, th…" at bounding box center [673, 366] width 992 height 29
drag, startPoint x: 843, startPoint y: 186, endPoint x: 897, endPoint y: 192, distance: 54.8
copy tr "Following the gap analysis, the components of the new operating model are defin…"
click at [689, 214] on div "Design components and framework for the new operating model Office of the Chief…" at bounding box center [673, 297] width 993 height 167
drag, startPoint x: 138, startPoint y: 172, endPoint x: 142, endPoint y: 175, distance: 4.9
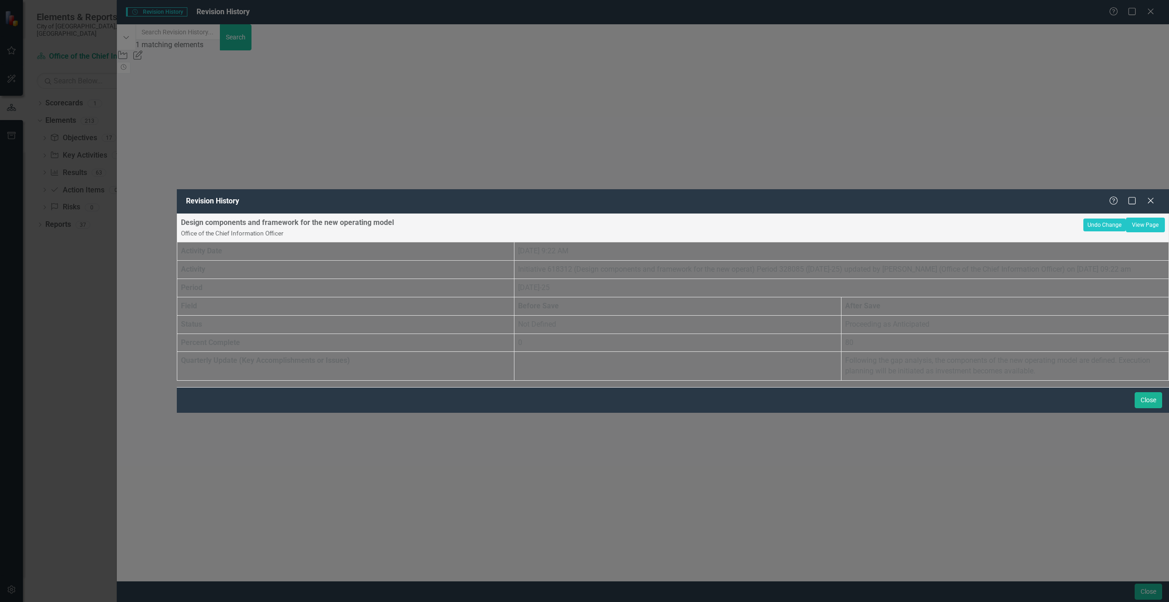
click at [142, 175] on div "Revision History Help Maximize Close Design components and framework for the ne…" at bounding box center [584, 301] width 1169 height 602
click at [1148, 197] on icon "Close" at bounding box center [1150, 200] width 9 height 7
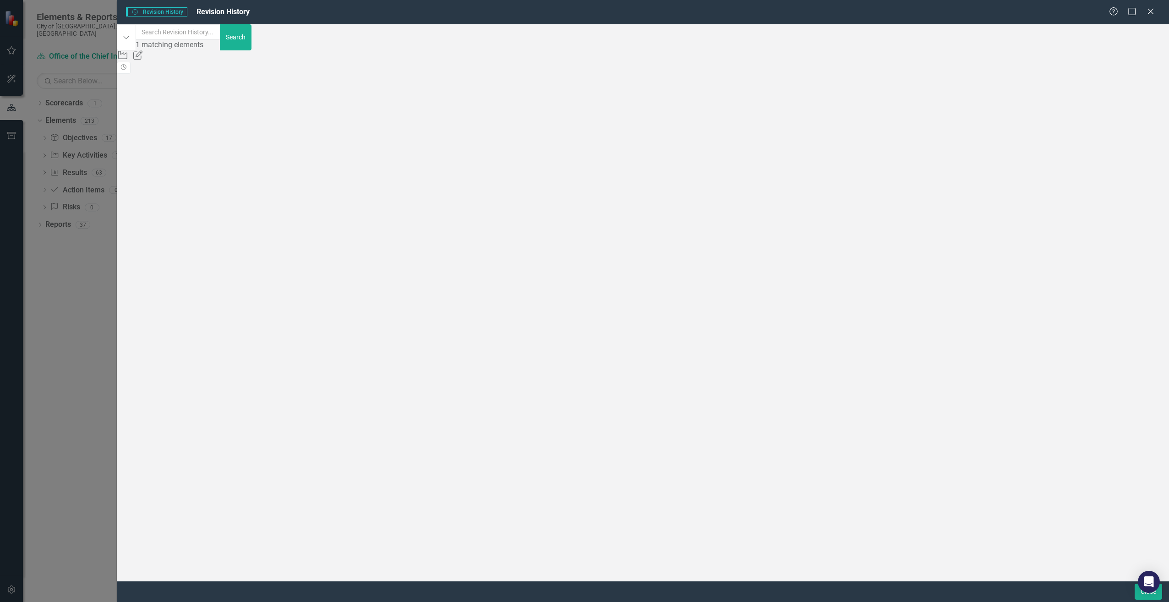
click at [730, 72] on div "Key Activity Updated Initiative 618312 (Design components and framework for the…" at bounding box center [423, 61] width 613 height 22
click at [1149, 11] on icon "Close" at bounding box center [1150, 11] width 11 height 9
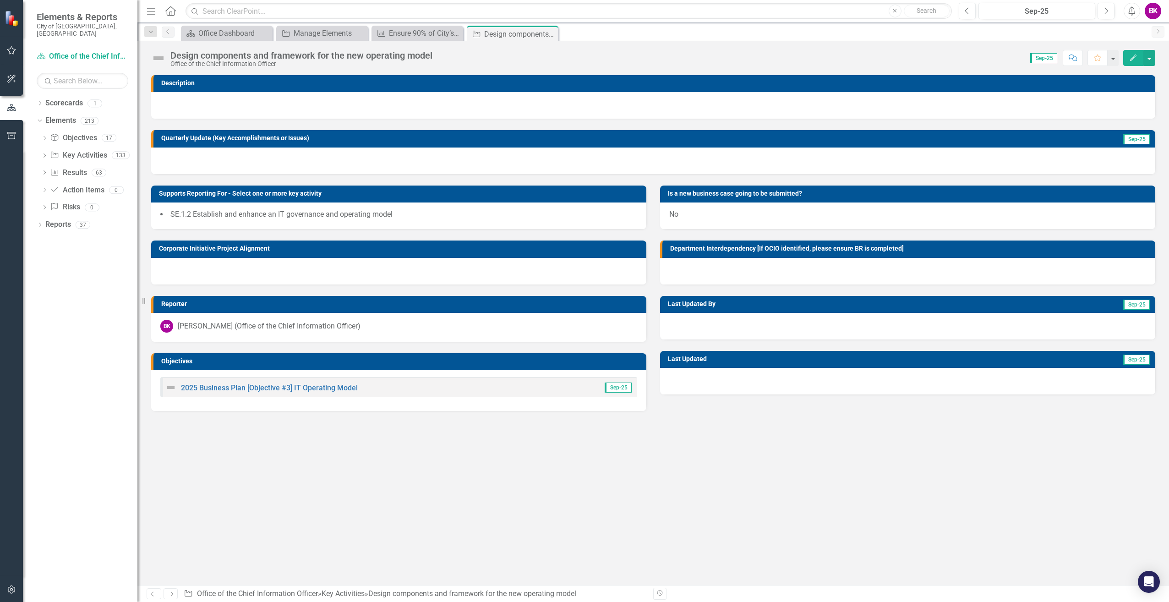
click at [1134, 57] on icon "button" at bounding box center [1133, 58] width 6 height 6
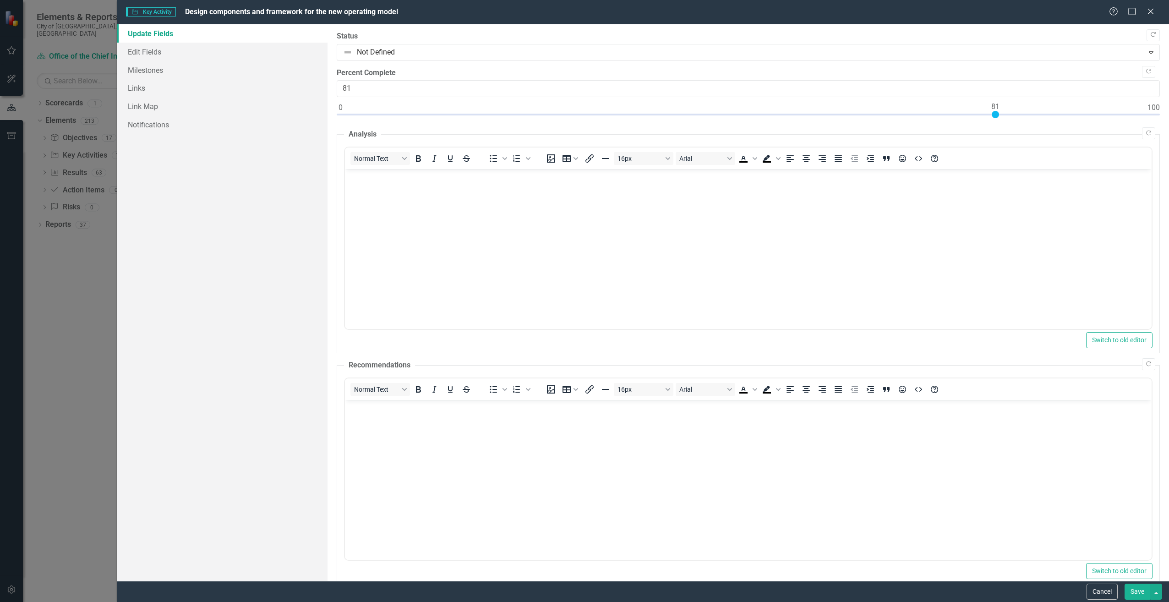
type input "80"
drag, startPoint x: 340, startPoint y: 113, endPoint x: 987, endPoint y: 122, distance: 646.5
click at [987, 122] on div at bounding box center [748, 116] width 823 height 11
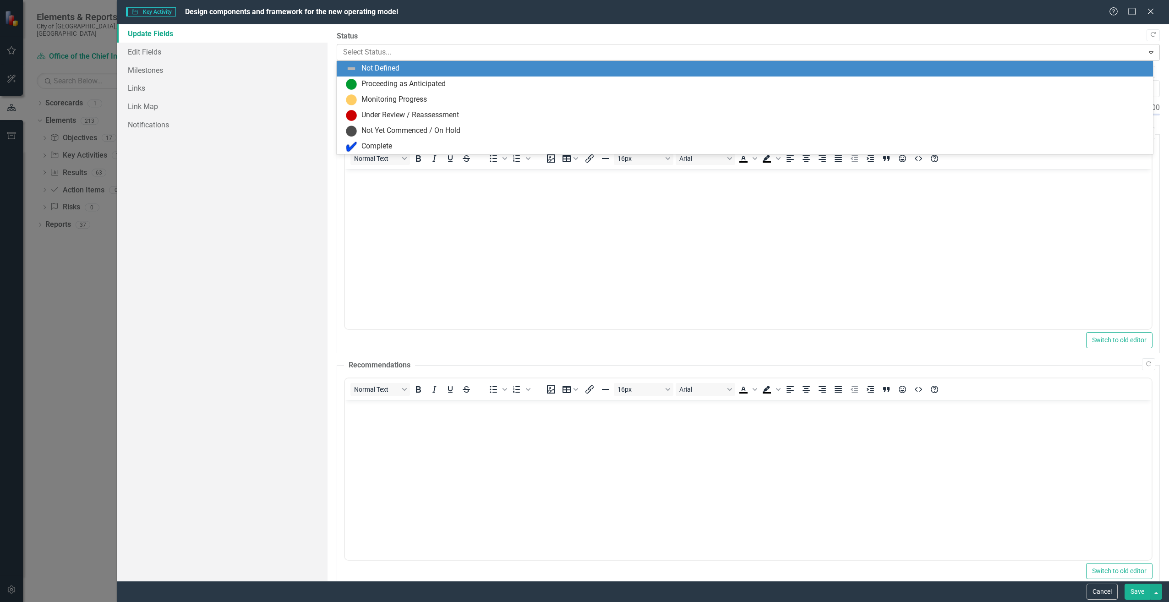
click at [914, 54] on div at bounding box center [740, 52] width 795 height 12
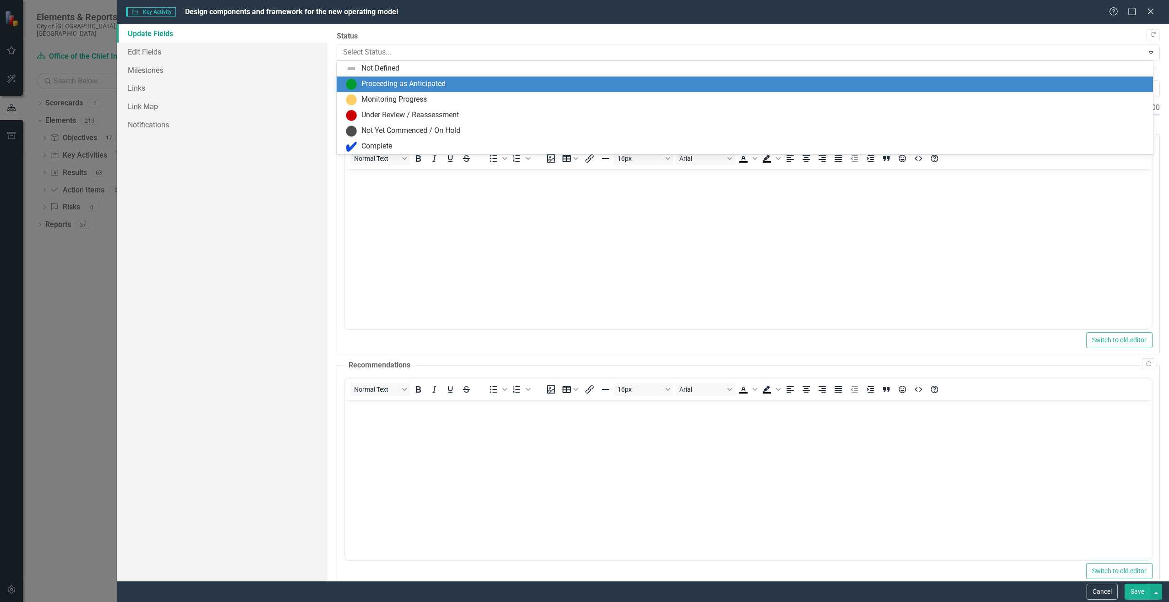
click at [810, 81] on div "Proceeding as Anticipated" at bounding box center [747, 84] width 802 height 11
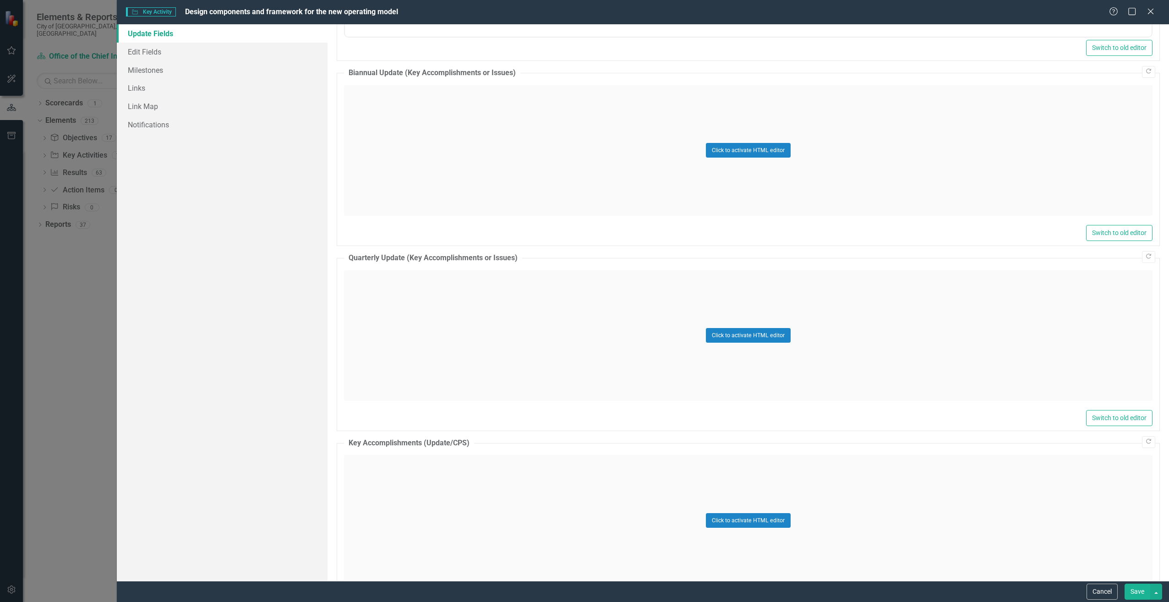
scroll to position [517, 0]
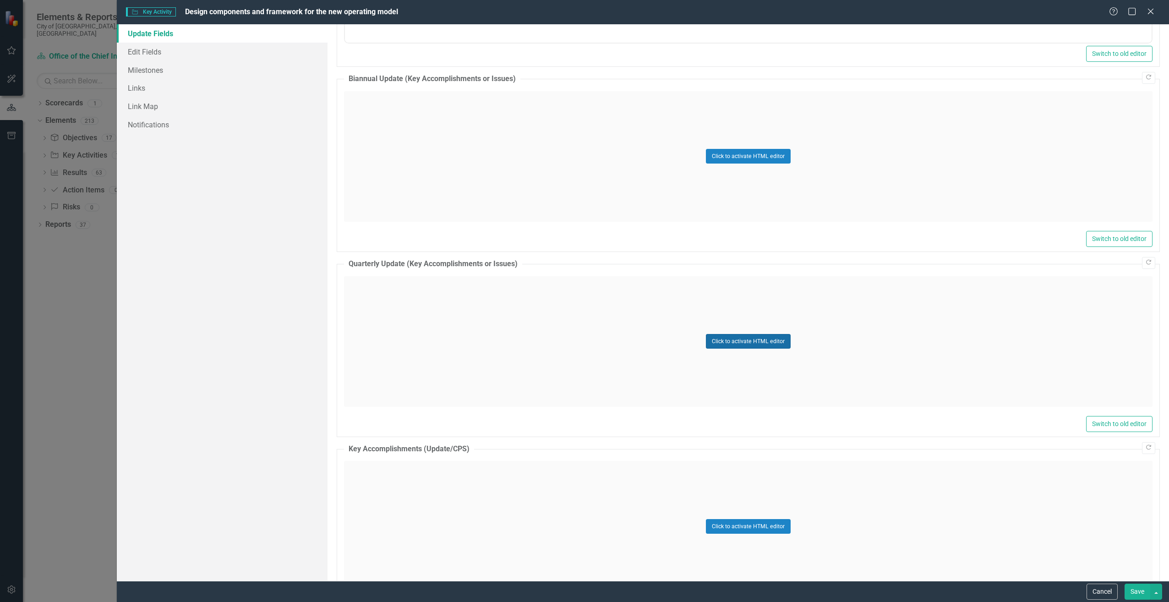
click at [756, 337] on button "Click to activate HTML editor" at bounding box center [748, 341] width 85 height 15
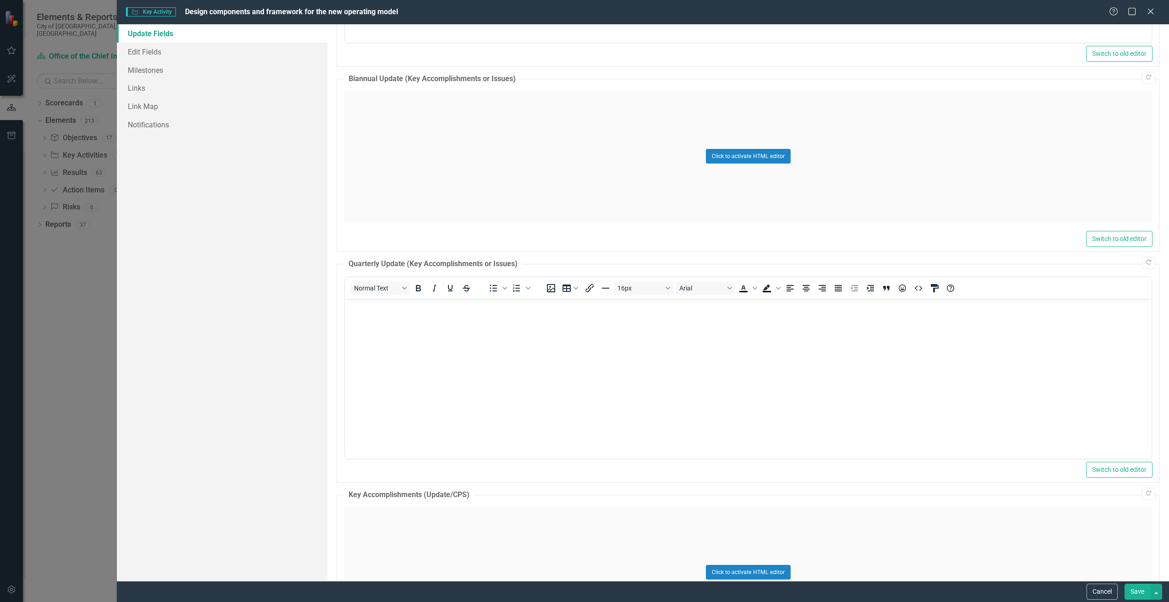
scroll to position [0, 0]
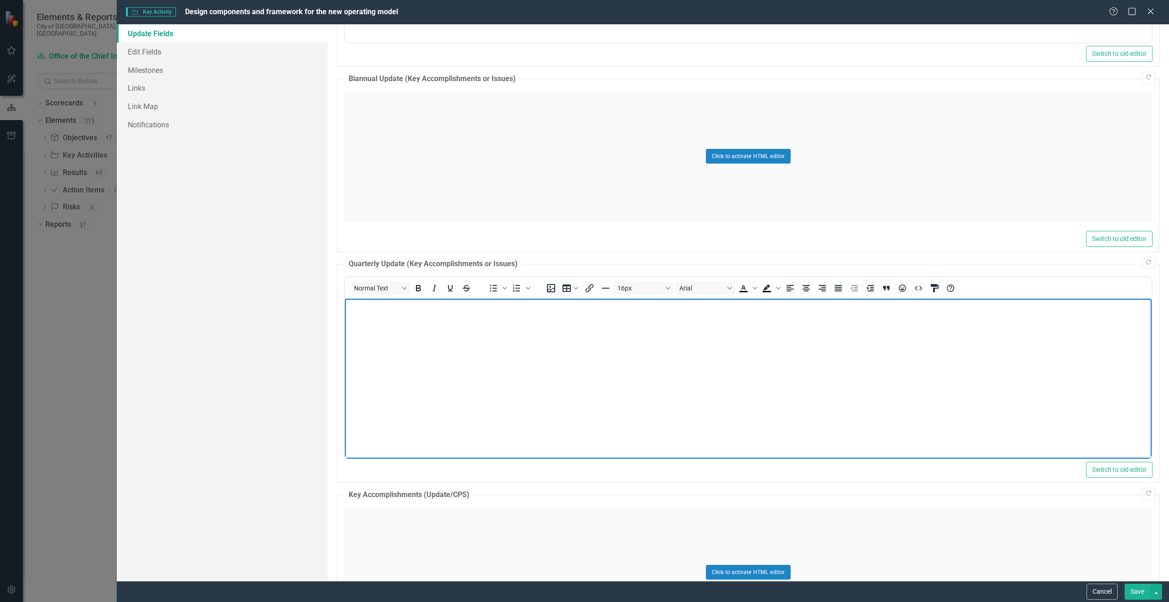
click at [561, 357] on body "Rich Text Area. Press ALT-0 for help." at bounding box center [748, 366] width 807 height 137
click at [351, 305] on p "the components of the new operating model have been established. Execution plan…" at bounding box center [748, 306] width 802 height 11
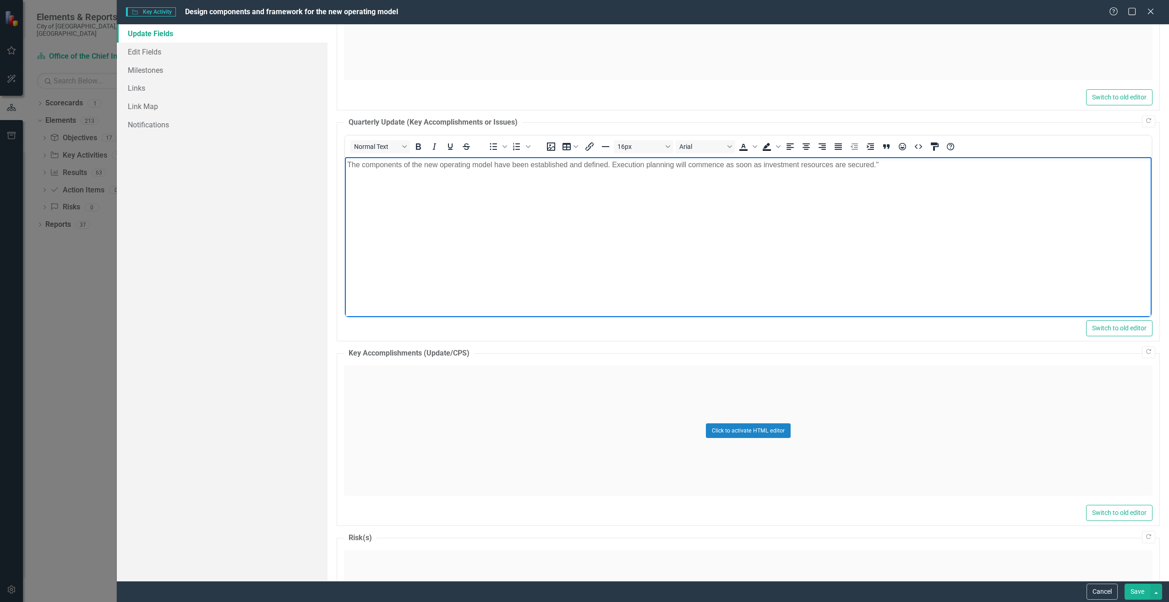
scroll to position [561, 0]
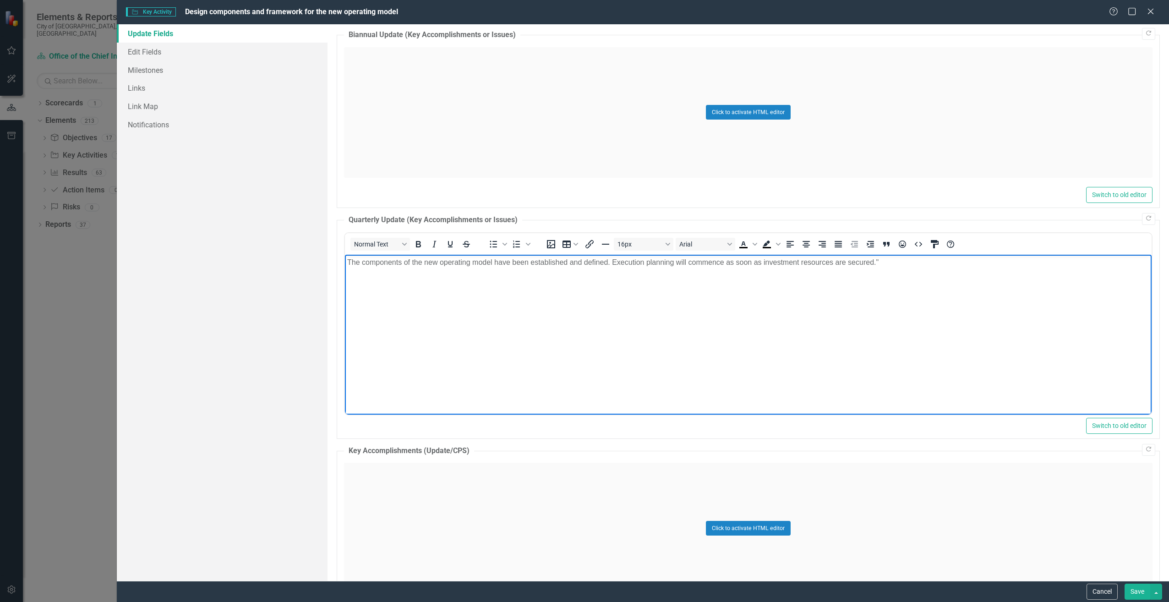
click at [403, 263] on p "The components of the new operating model have been established and defined. Ex…" at bounding box center [748, 262] width 802 height 11
click at [936, 264] on p "The components and framework of the new operating model have been established a…" at bounding box center [748, 262] width 802 height 11
drag, startPoint x: 777, startPoint y: 264, endPoint x: 802, endPoint y: 267, distance: 25.3
click at [802, 267] on p "The components and framework of the new operating model have been established a…" at bounding box center [748, 262] width 802 height 11
drag, startPoint x: 812, startPoint y: 262, endPoint x: 778, endPoint y: 262, distance: 34.4
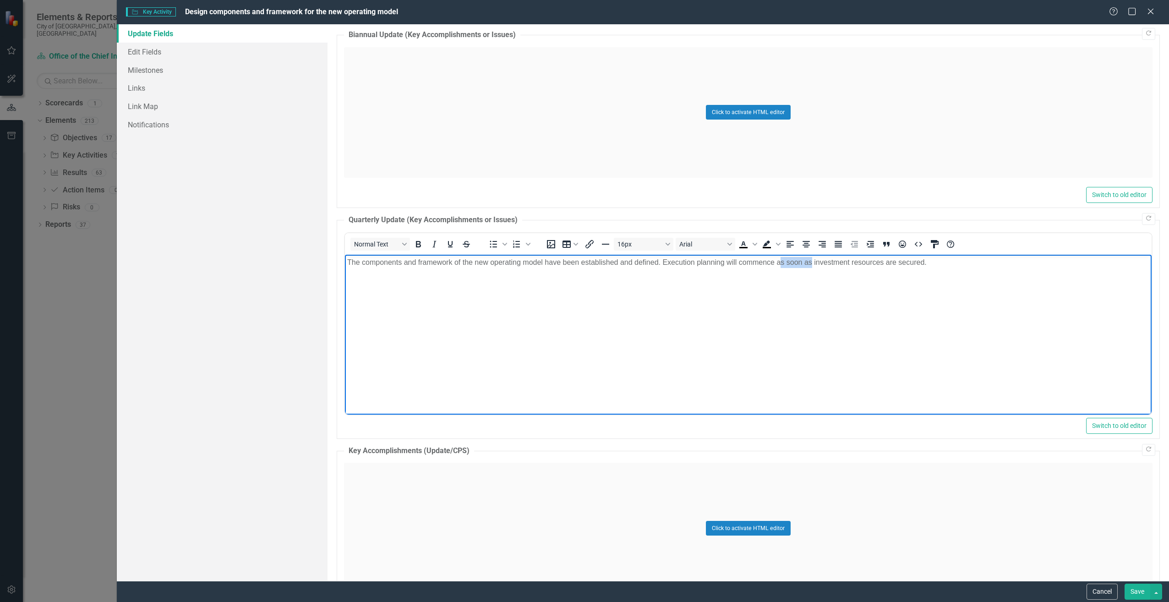
click at [778, 262] on p "The components and framework of the new operating model have been established a…" at bounding box center [748, 262] width 802 height 11
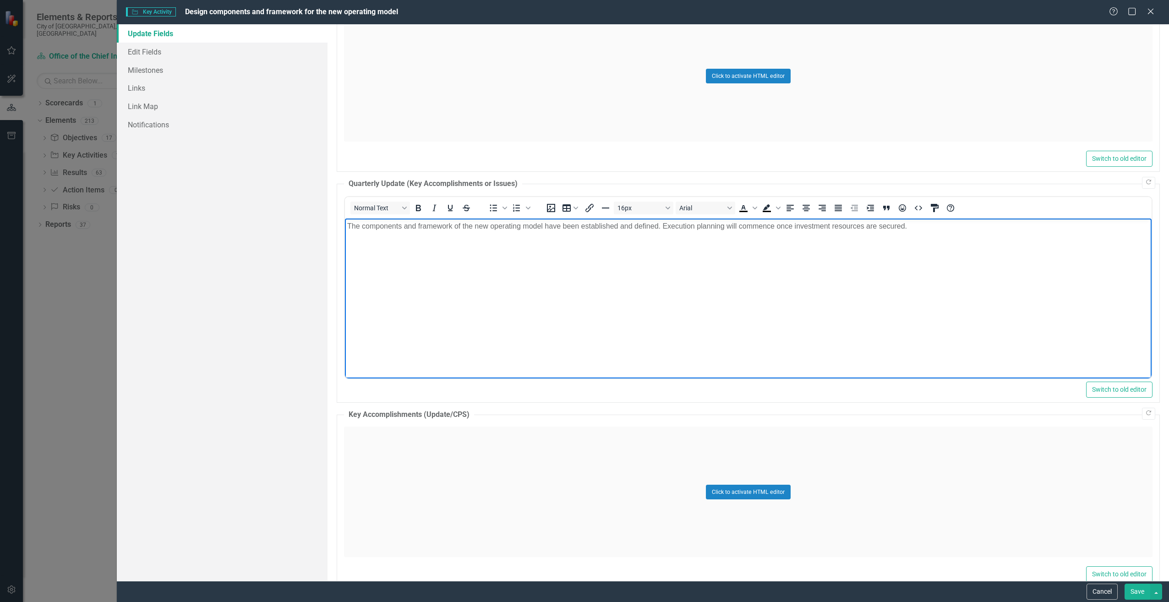
scroll to position [596, 0]
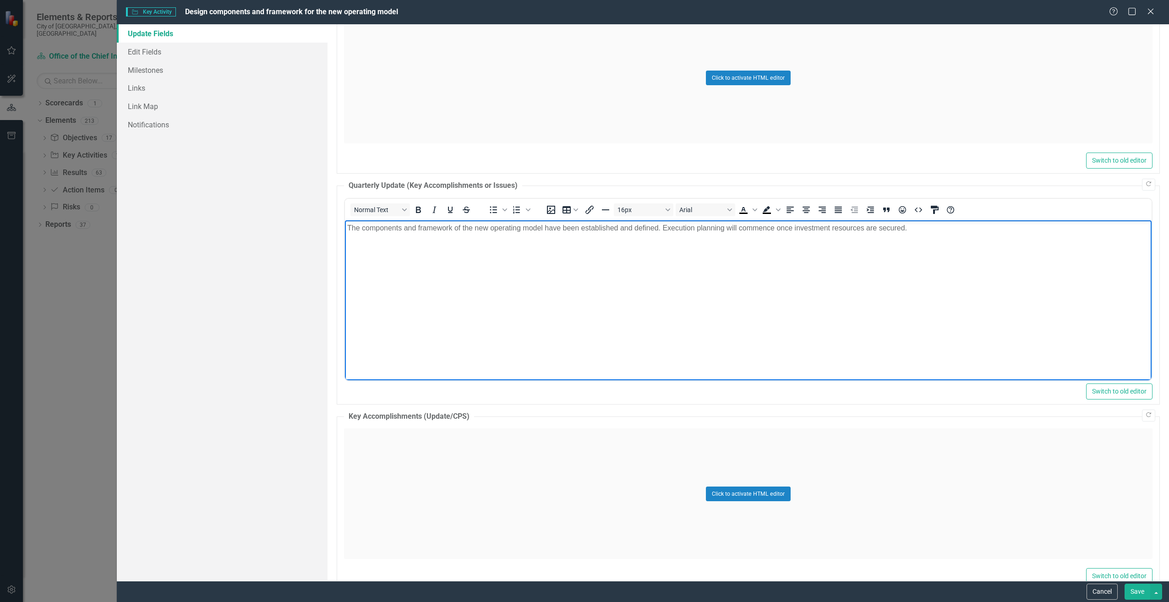
click at [771, 281] on body "The components and framework of the new operating model have been established a…" at bounding box center [748, 288] width 807 height 137
drag, startPoint x: 796, startPoint y: 229, endPoint x: 933, endPoint y: 234, distance: 137.1
click at [933, 233] on p "The components and framework of the new operating model have been established a…" at bounding box center [748, 227] width 802 height 11
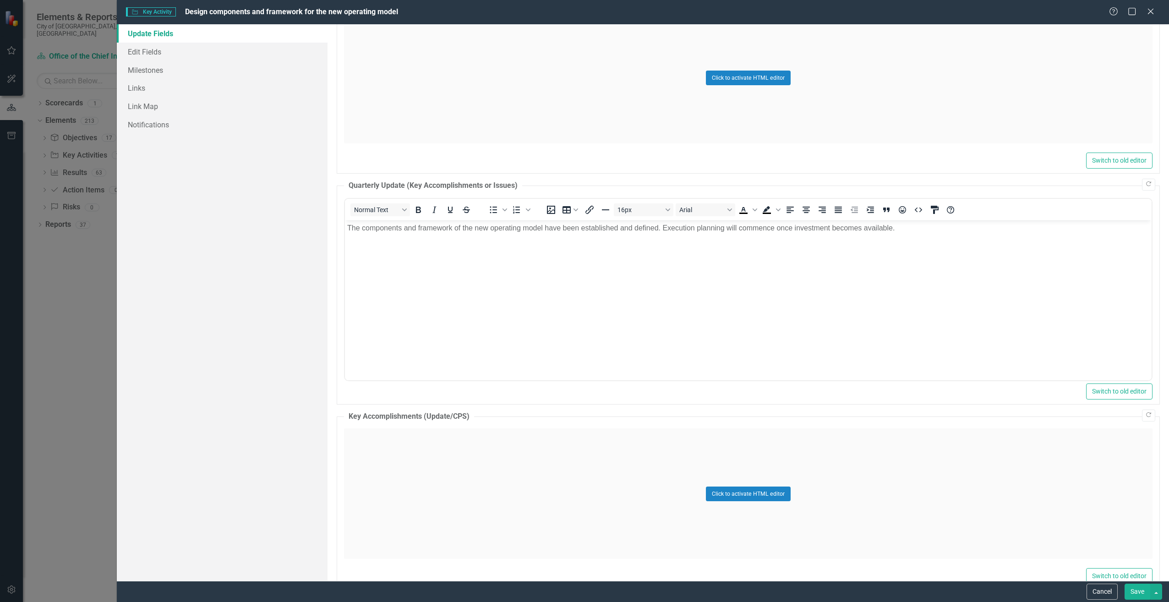
click at [1130, 591] on button "Save" at bounding box center [1138, 592] width 26 height 16
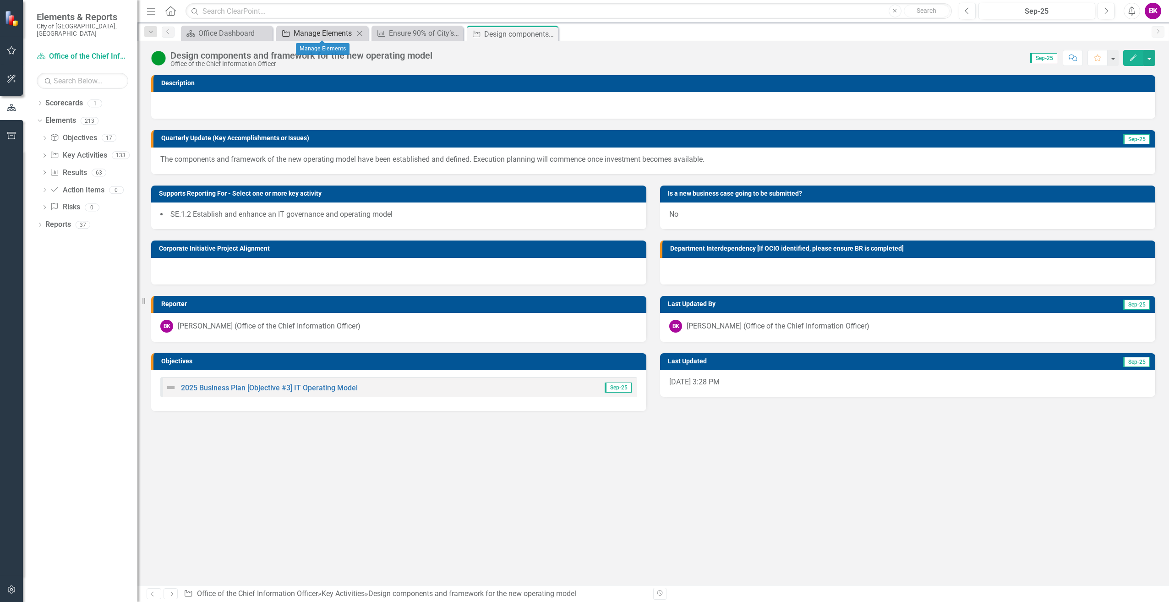
click at [310, 36] on div "Manage Elements" at bounding box center [324, 32] width 60 height 11
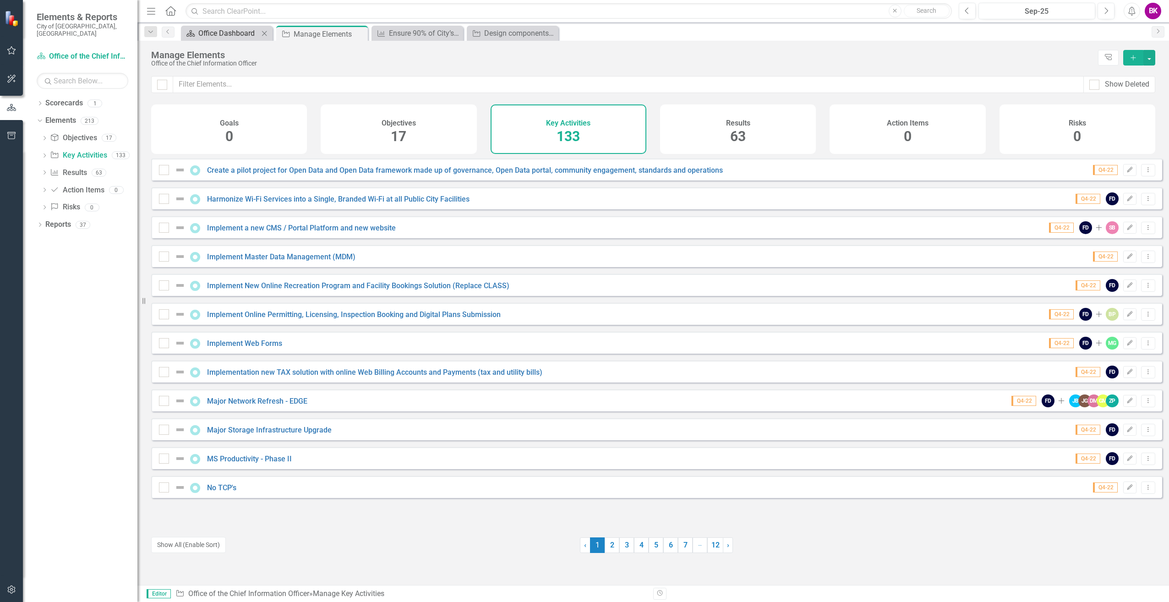
click at [232, 33] on div "Office Dashboard" at bounding box center [228, 32] width 60 height 11
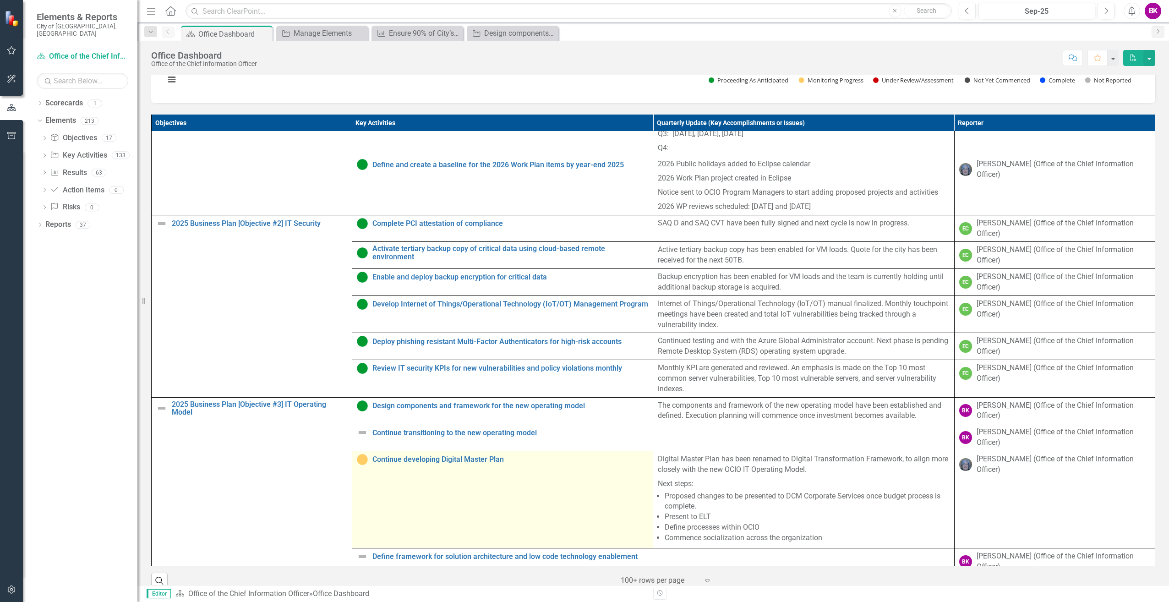
scroll to position [389, 0]
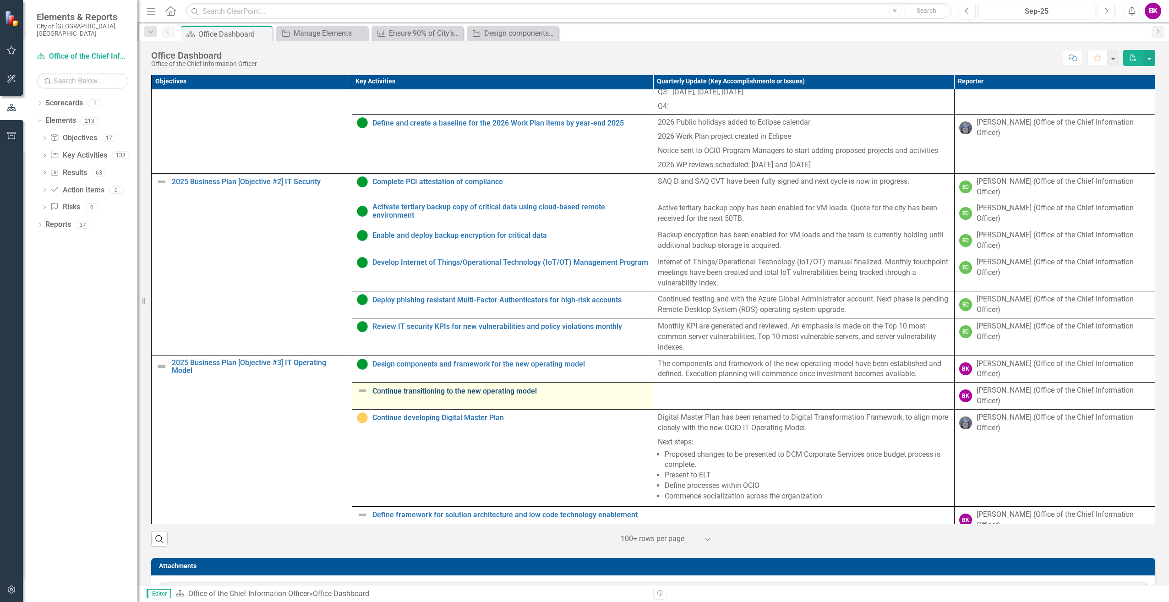
click at [486, 395] on link "Continue transitioning to the new operating model" at bounding box center [510, 391] width 276 height 8
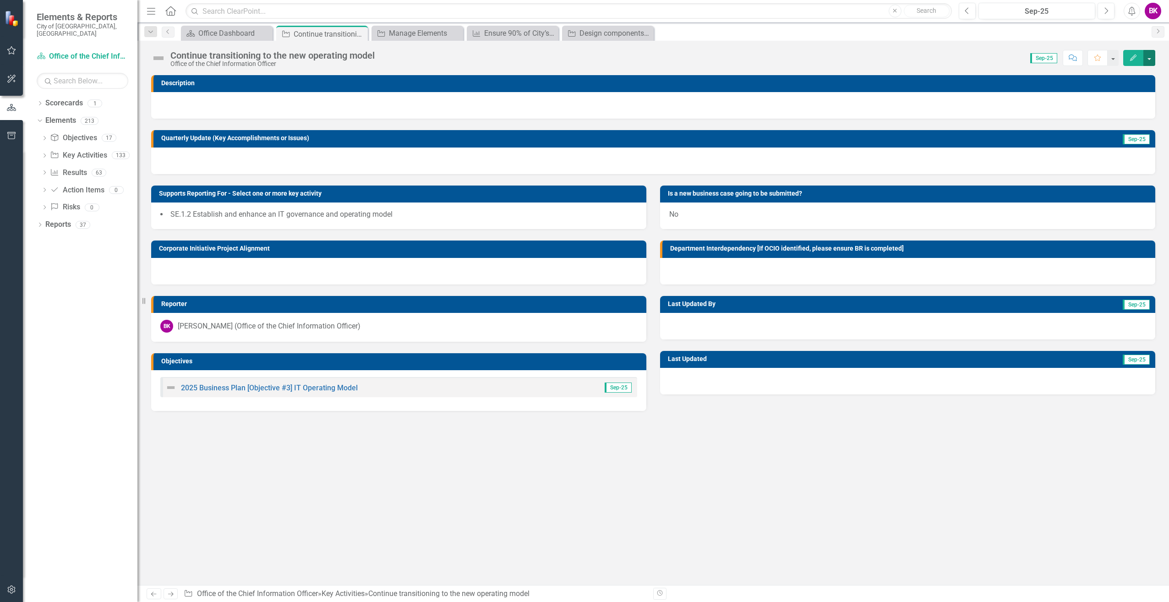
click at [1148, 56] on button "button" at bounding box center [1150, 58] width 12 height 16
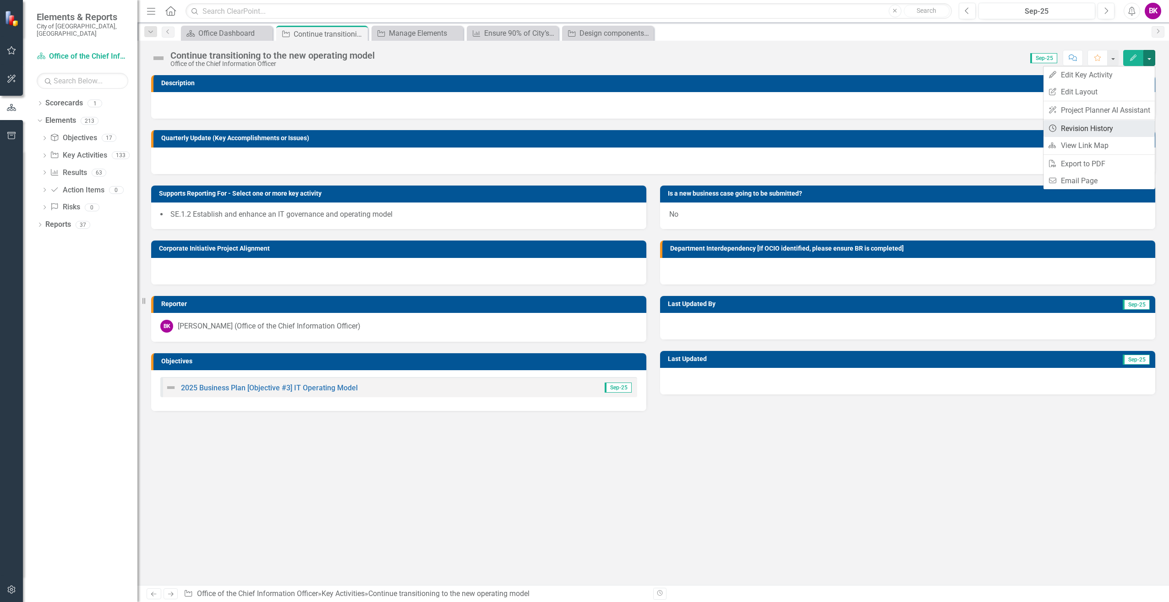
click at [1081, 133] on link "Revision History Revision History" at bounding box center [1099, 128] width 111 height 17
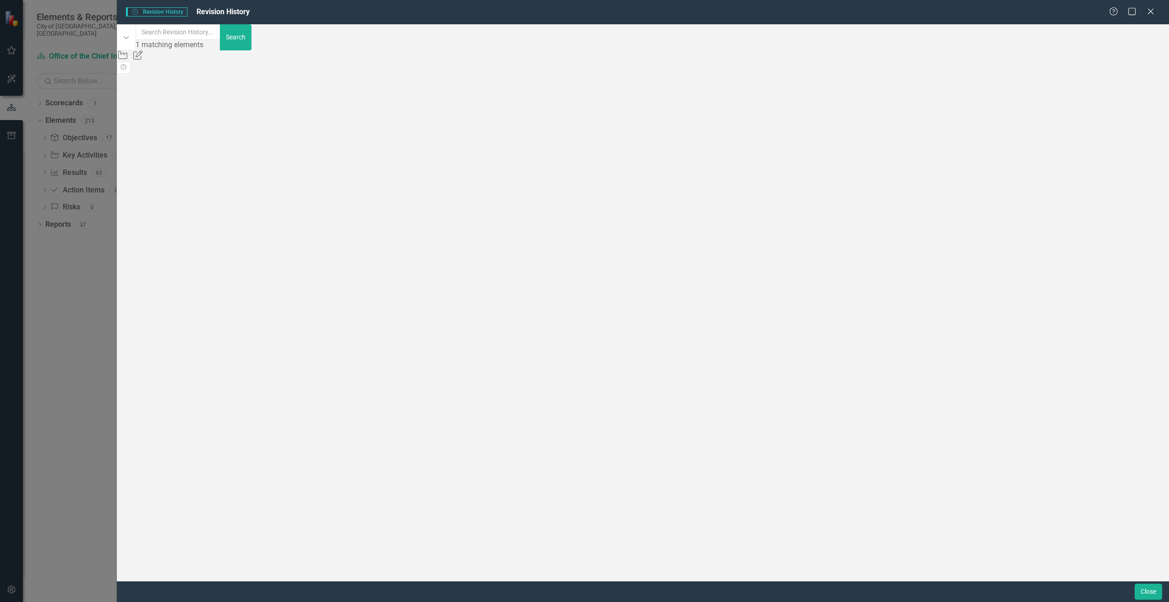
click at [173, 65] on div "Initiative 618313 (Continue transitioning to the new operating model) Period 32…" at bounding box center [416, 66] width 598 height 11
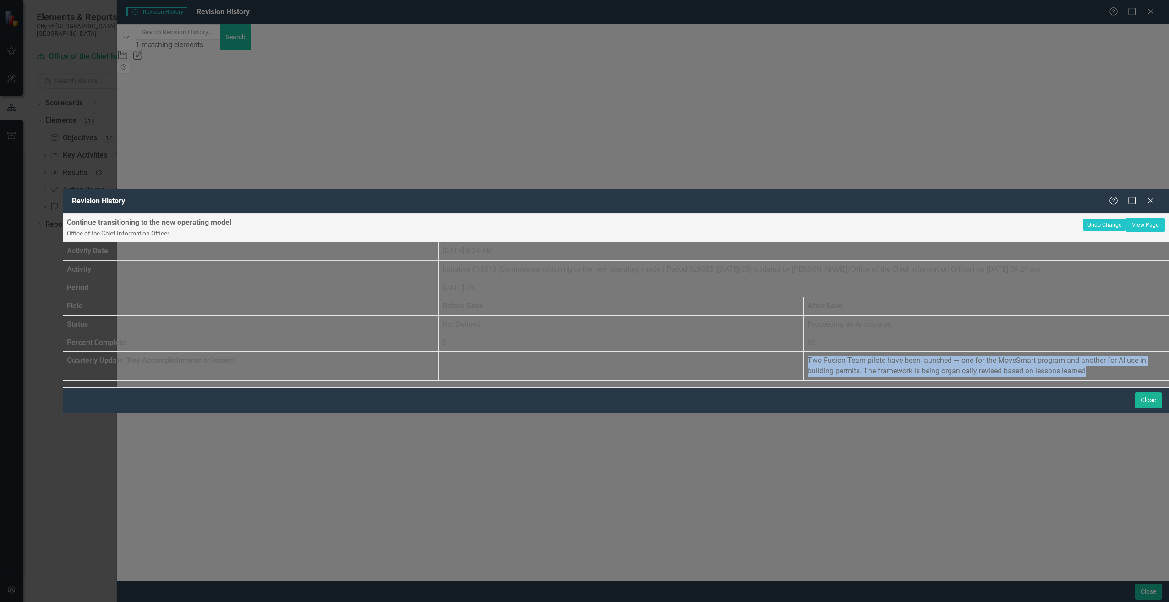
drag, startPoint x: 926, startPoint y: 199, endPoint x: 852, endPoint y: 180, distance: 77.1
click at [852, 352] on tr "Quarterly Update (Key Accomplishments or Issues) Two Fusion Team pilots have be…" at bounding box center [616, 366] width 1106 height 29
copy tr "Two Fusion Team pilots have been launched — one for the MoveSmart program and a…"
click at [1153, 196] on icon "Close" at bounding box center [1150, 200] width 11 height 9
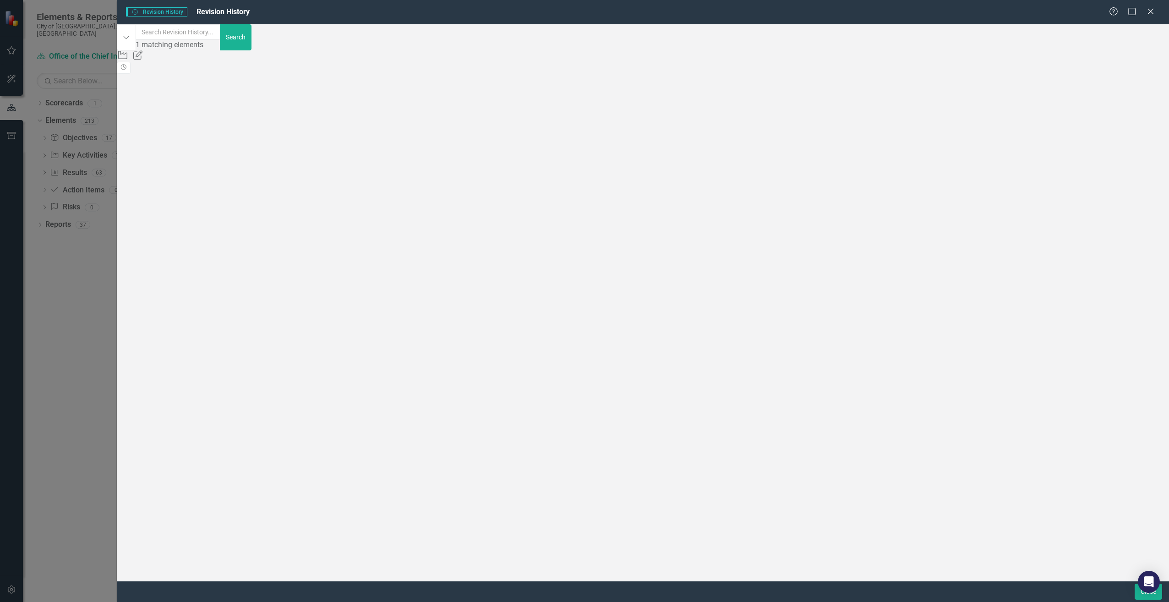
click at [517, 72] on div "Key Activity Updated Initiative 618313 (Continue transitioning to the new opera…" at bounding box center [416, 61] width 598 height 22
click at [1149, 8] on icon "Close" at bounding box center [1150, 11] width 11 height 9
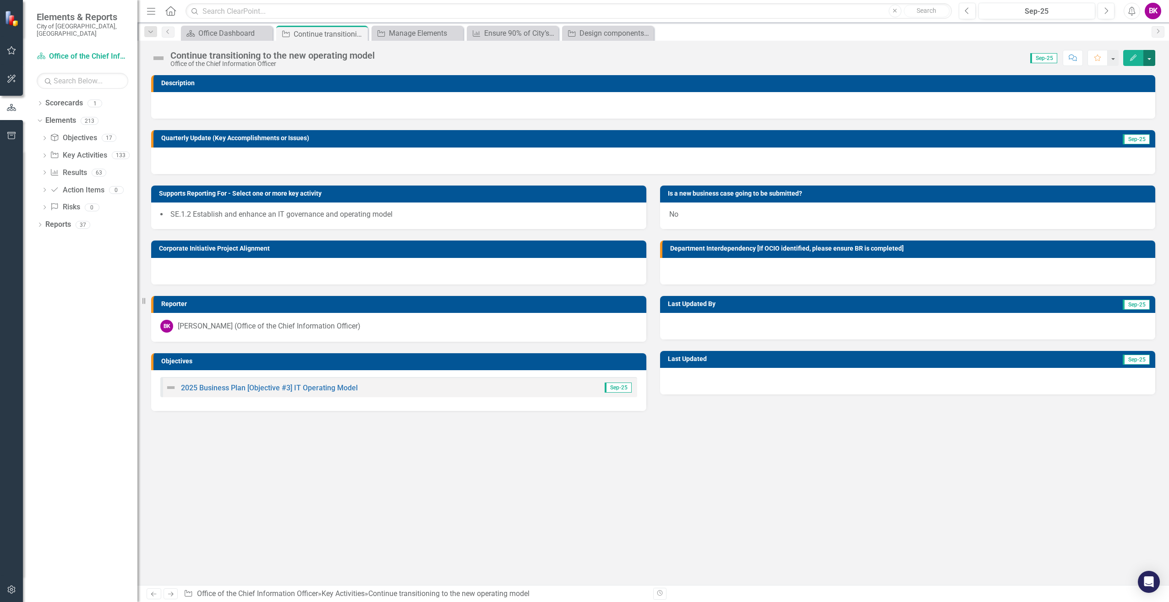
click at [1150, 58] on button "button" at bounding box center [1150, 58] width 12 height 16
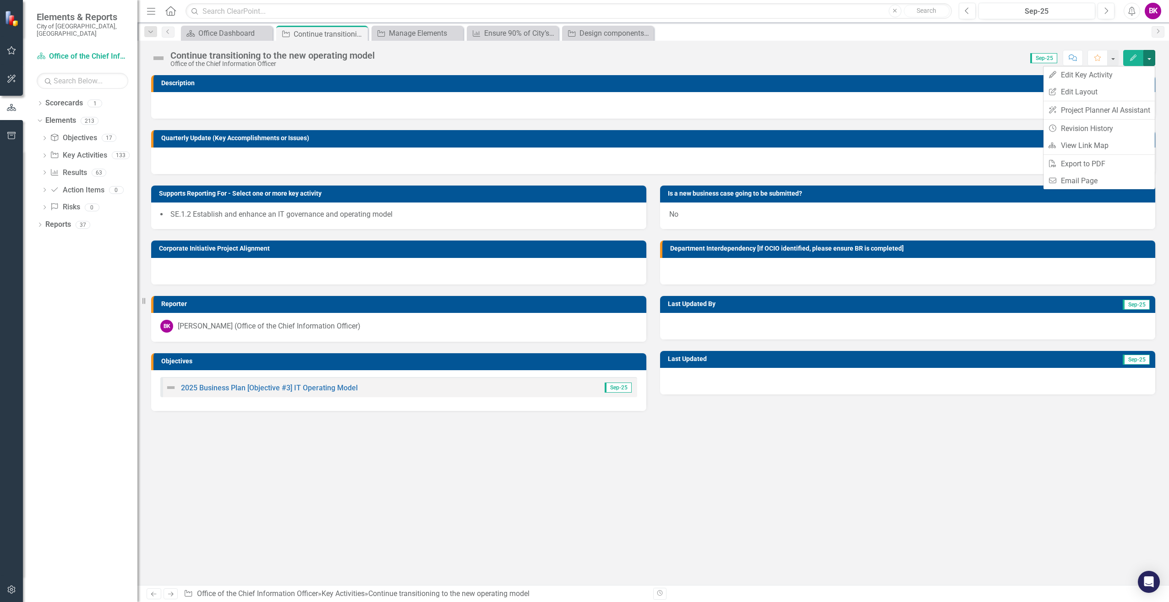
click at [973, 66] on div "Continue transitioning to the new operating model Office of the Chief Informati…" at bounding box center [653, 54] width 1032 height 27
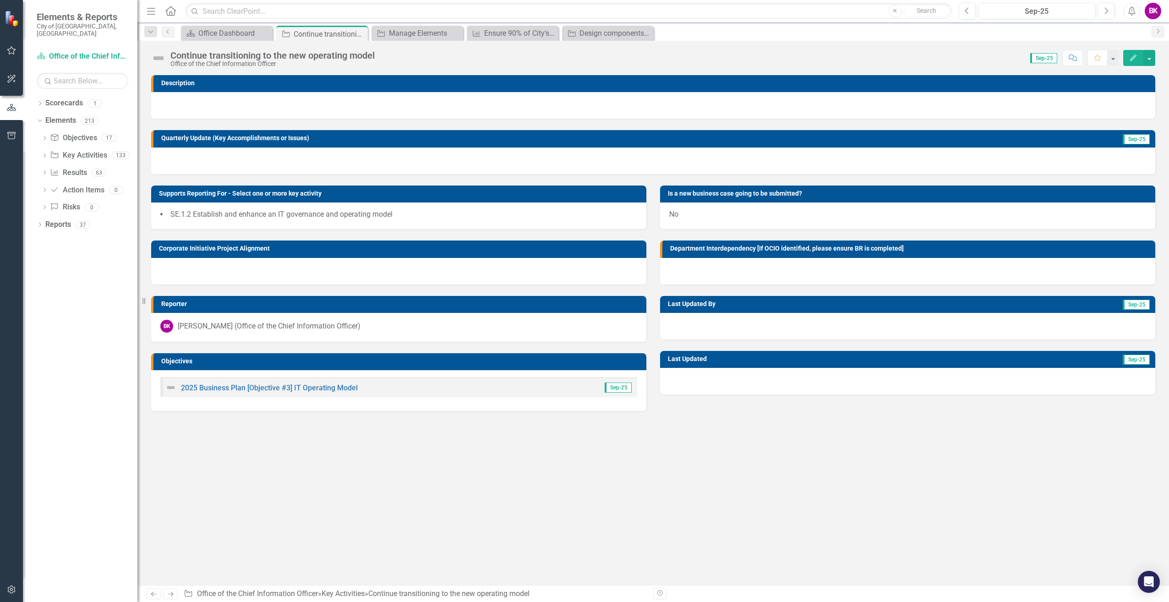
click at [1128, 55] on button "Edit" at bounding box center [1133, 58] width 20 height 16
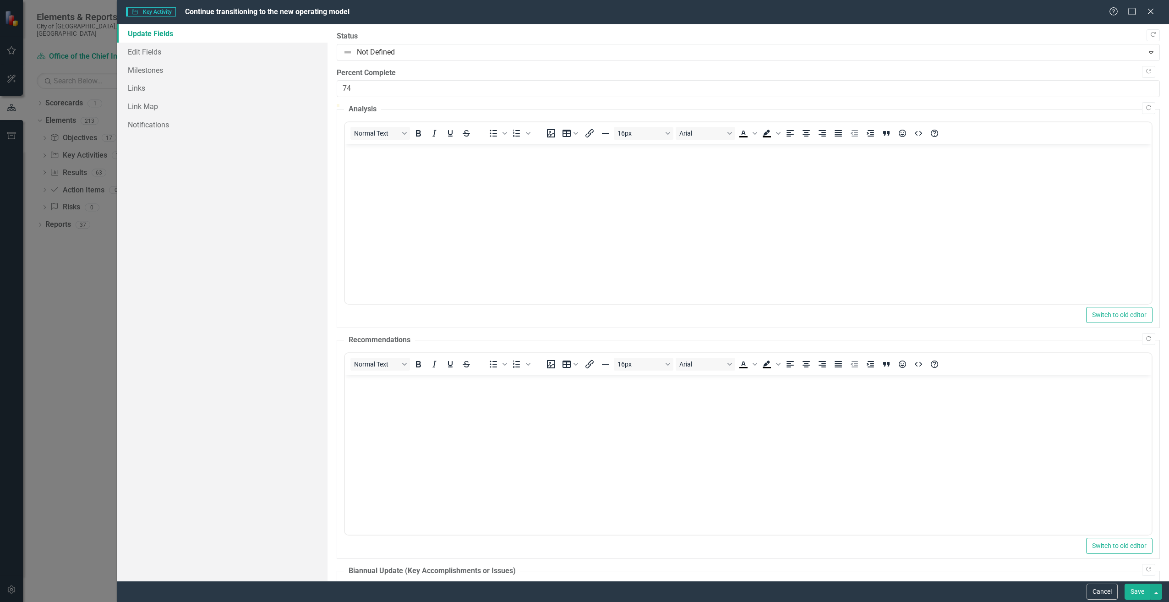
type input "75"
drag, startPoint x: 339, startPoint y: 113, endPoint x: 942, endPoint y: 124, distance: 603.5
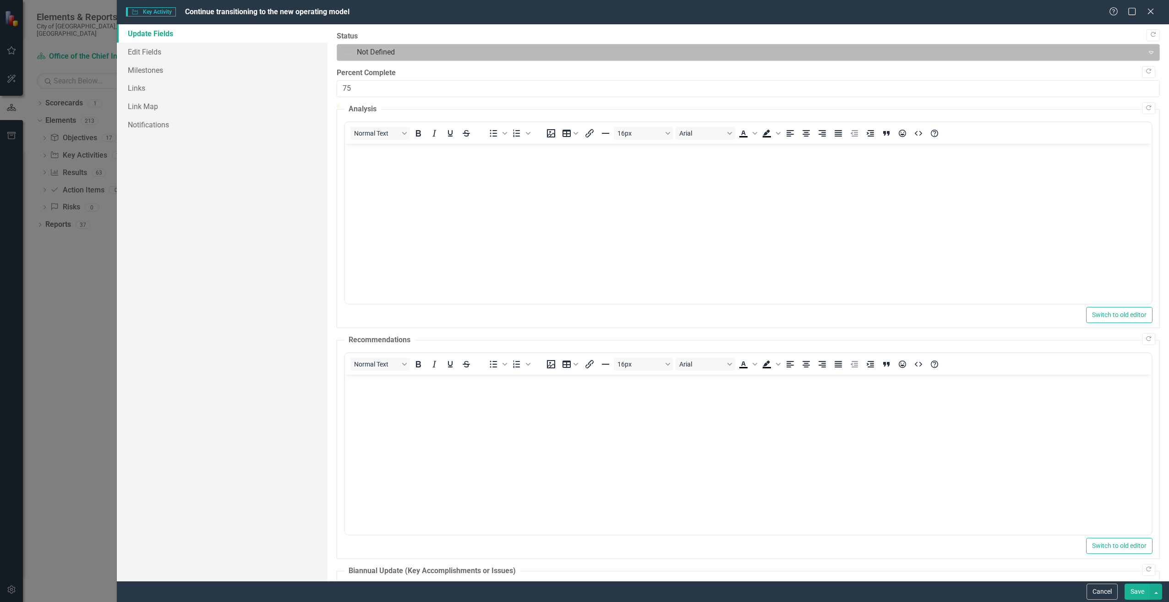
click at [580, 44] on div "Not Defined" at bounding box center [741, 52] width 805 height 16
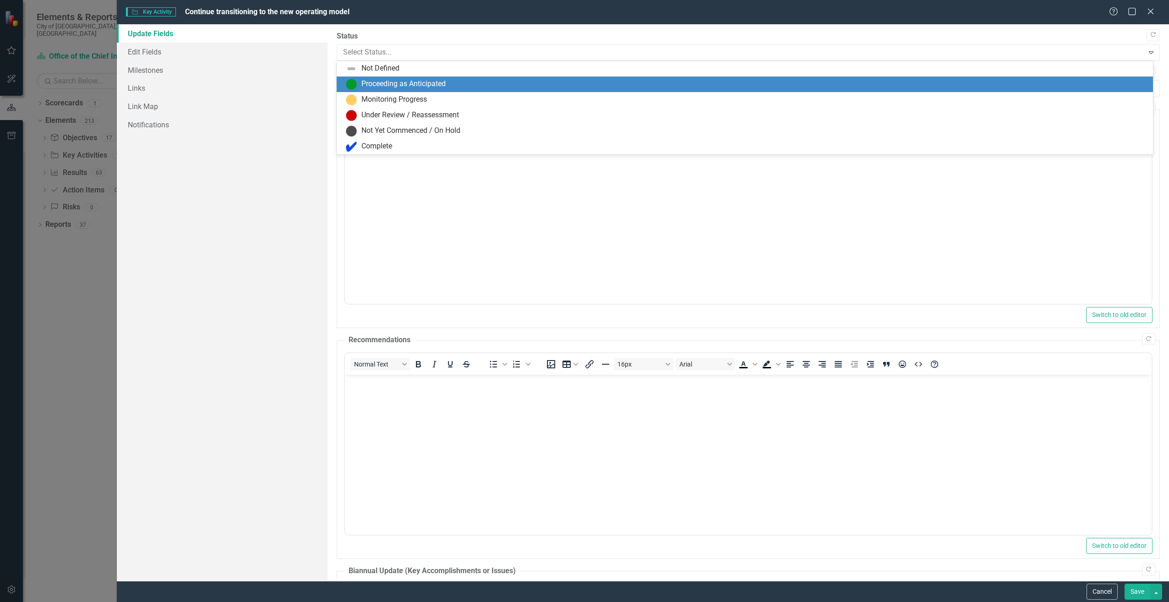
click at [535, 85] on div "Proceeding as Anticipated" at bounding box center [747, 84] width 802 height 11
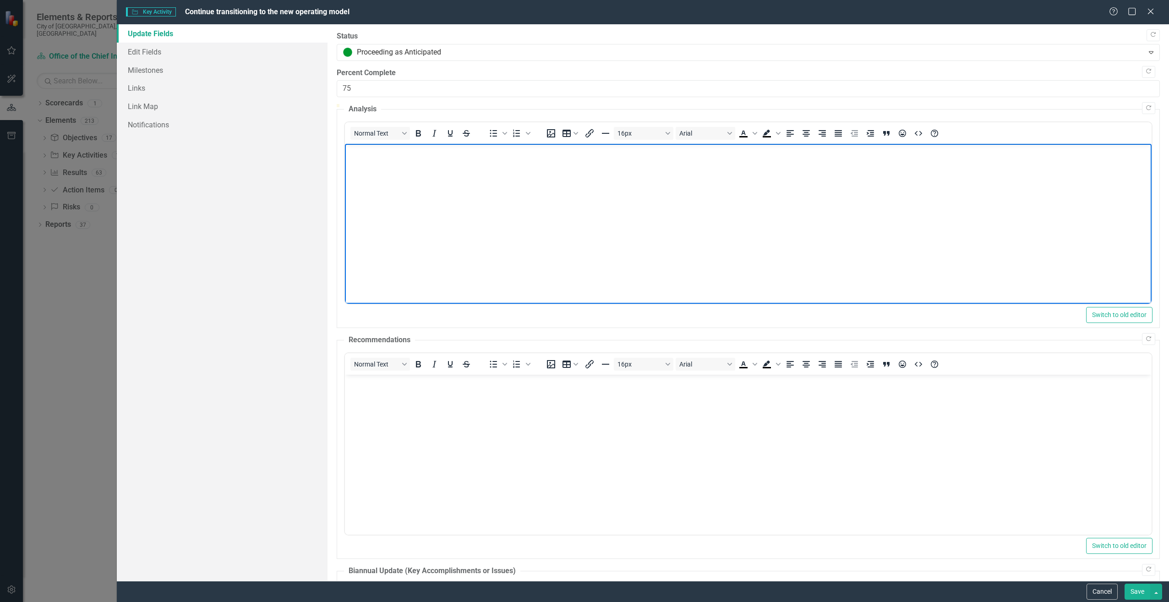
click at [474, 228] on body "Rich Text Area. Press ALT-0 for help." at bounding box center [748, 212] width 807 height 137
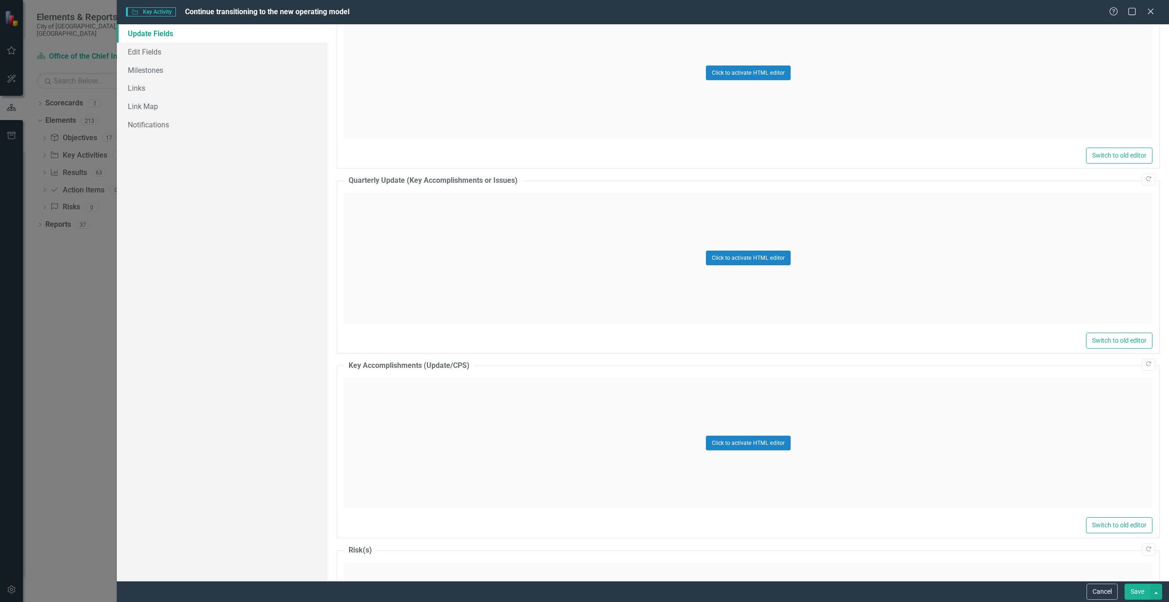
scroll to position [575, 0]
click at [725, 266] on button "Click to activate HTML editor" at bounding box center [748, 259] width 85 height 15
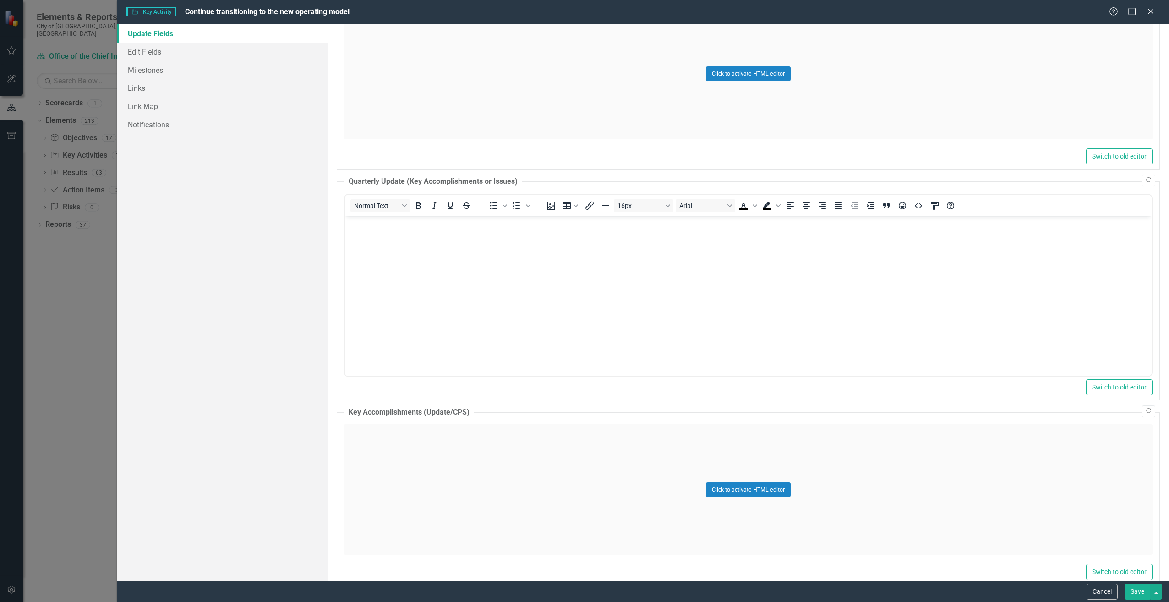
scroll to position [0, 0]
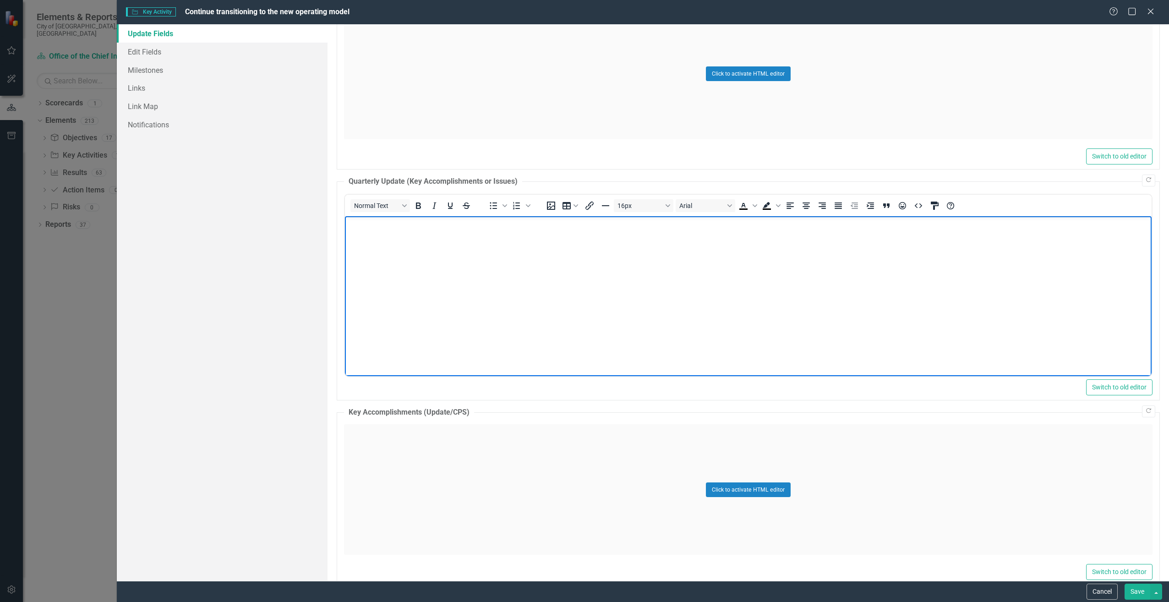
click at [574, 248] on body "Rich Text Area. Press ALT-0 for help." at bounding box center [748, 284] width 807 height 137
drag, startPoint x: 575, startPoint y: 284, endPoint x: 584, endPoint y: 284, distance: 8.2
click at [584, 284] on body "Rich Text Area. Press ALT-0 for help." at bounding box center [748, 284] width 807 height 137
drag, startPoint x: 351, startPoint y: 223, endPoint x: 342, endPoint y: 225, distance: 9.3
click at [345, 225] on html ""The AI Fusion team is progressing according to plan, while the Movesmart Fusio…" at bounding box center [748, 284] width 807 height 137
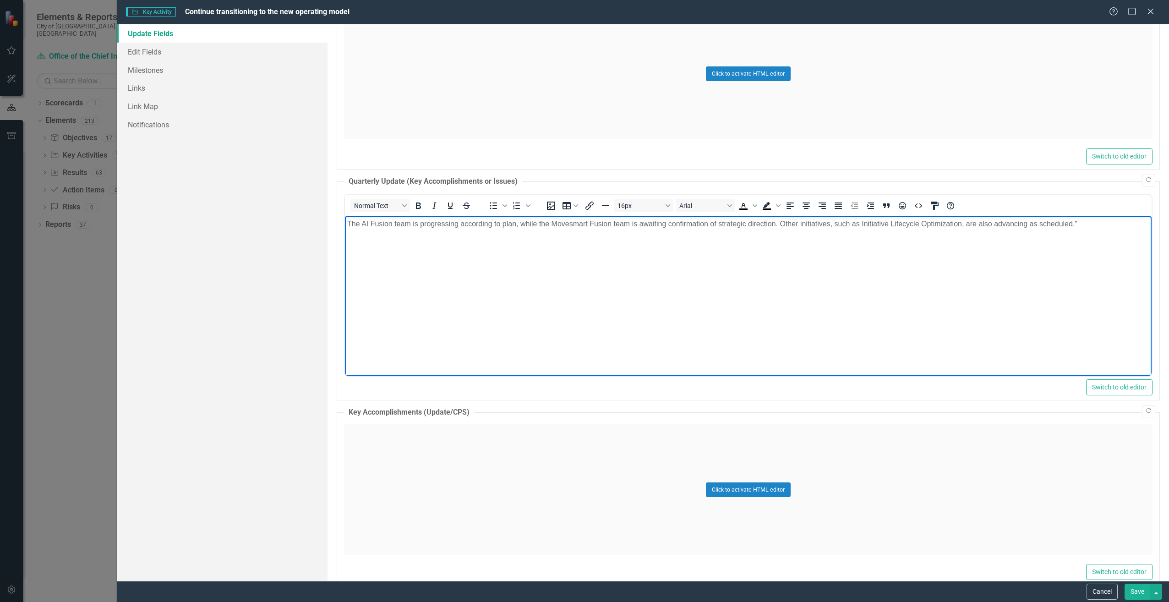
click at [767, 226] on p "The AI Fusion team is progressing according to plan, while the Movesmart Fusion…" at bounding box center [748, 223] width 802 height 11
click at [807, 227] on p "The AI Fusion team is progressing according to plan, while the Movesmart Fusion…" at bounding box center [748, 223] width 802 height 11
click at [1084, 225] on p "The AI Fusion team is progressing according to plan, while the Movesmart Fusion…" at bounding box center [748, 223] width 802 height 11
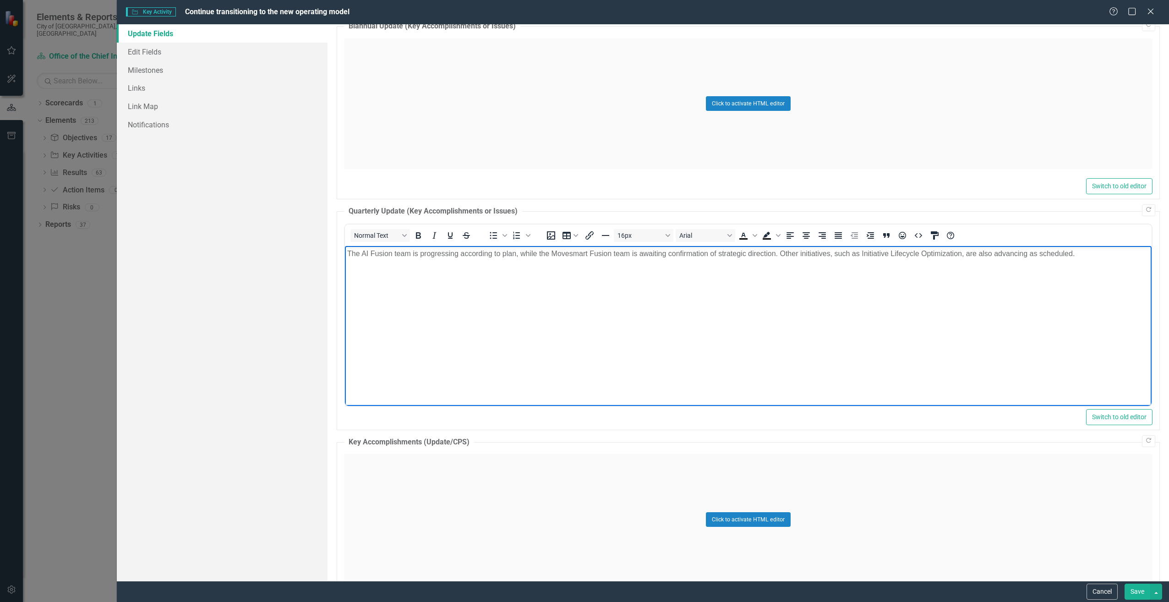
scroll to position [676, 0]
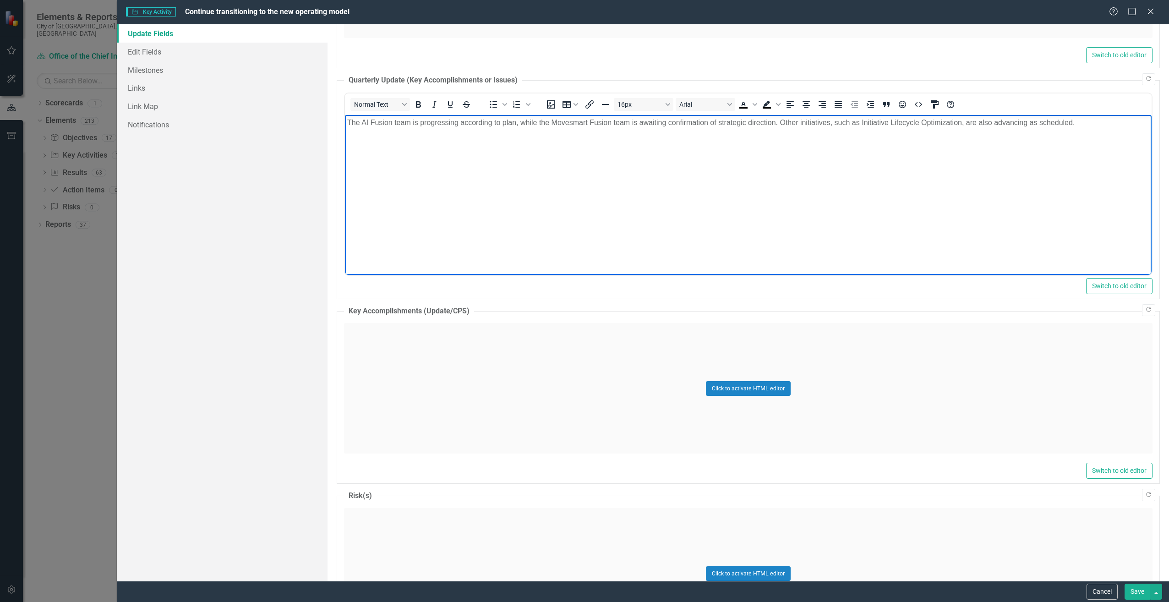
click at [1132, 588] on button "Save" at bounding box center [1138, 592] width 26 height 16
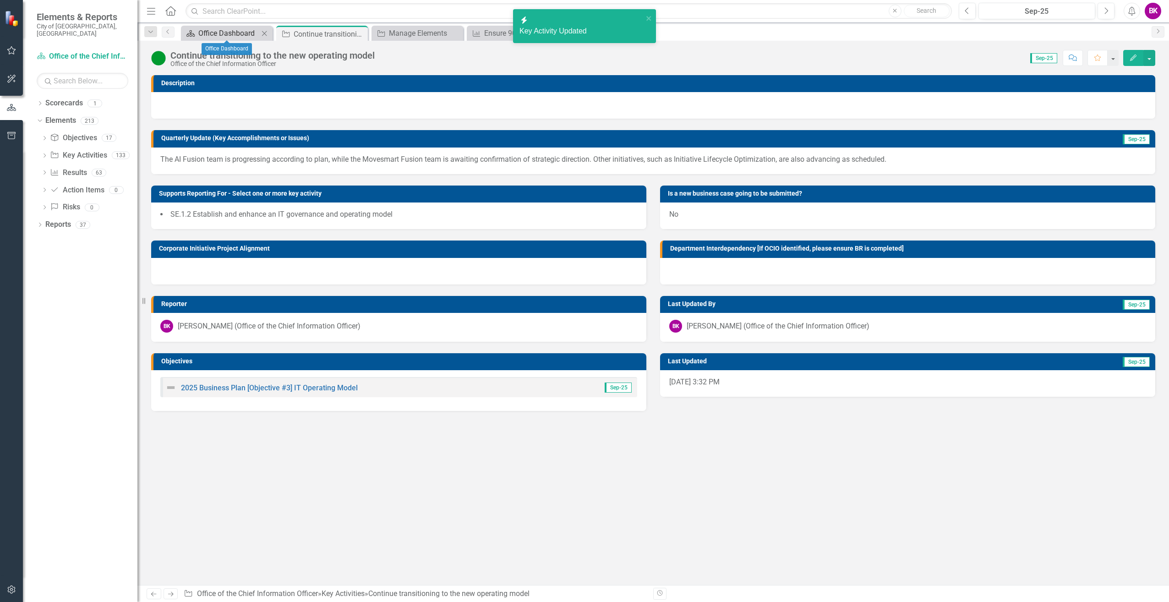
click at [215, 31] on div "Office Dashboard" at bounding box center [228, 32] width 60 height 11
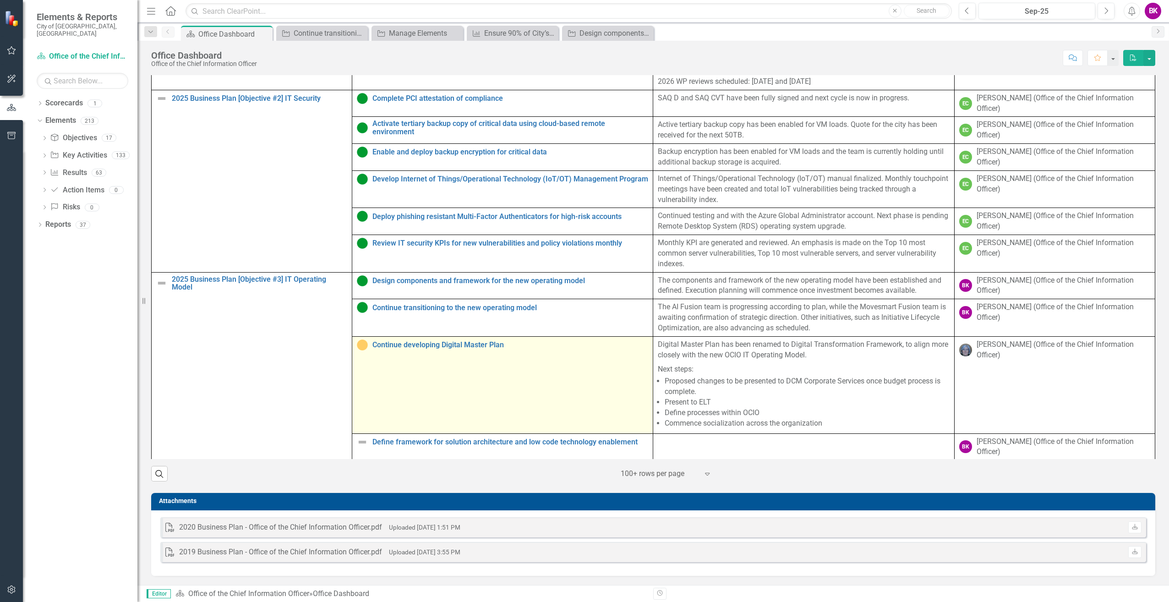
scroll to position [468, 0]
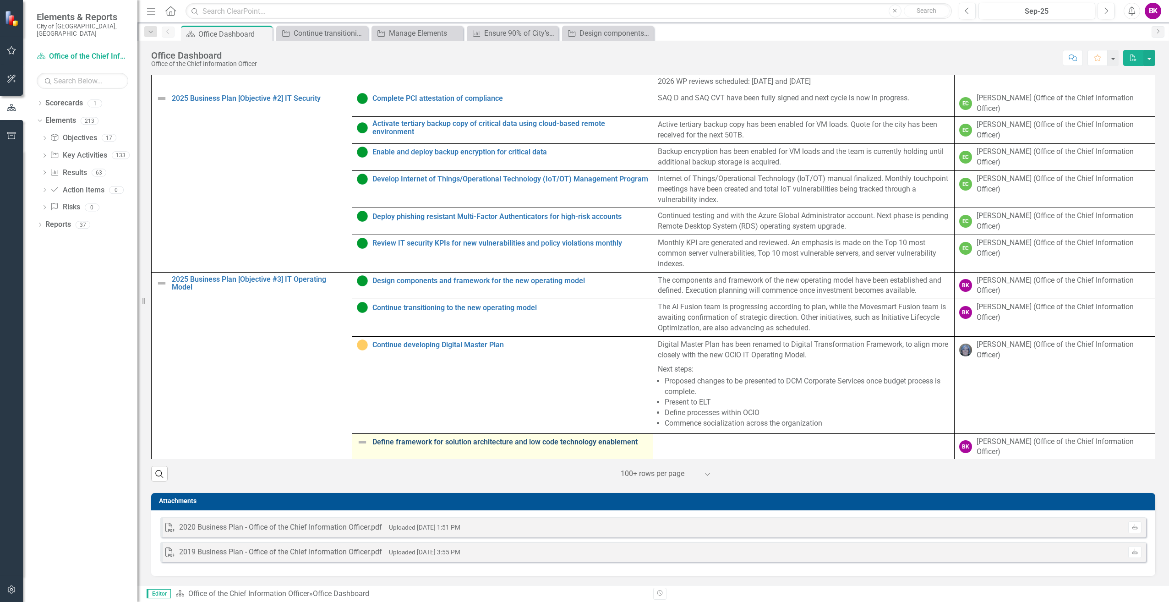
click at [503, 444] on link "Define framework for solution architecture and low code technology enablement" at bounding box center [510, 442] width 276 height 8
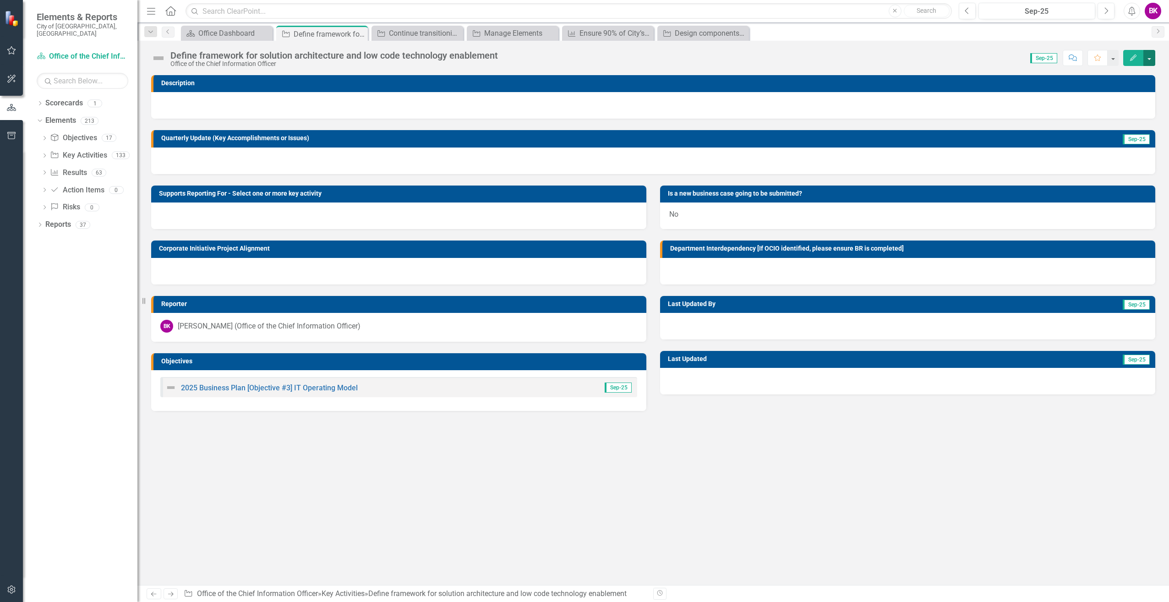
click at [1150, 59] on button "button" at bounding box center [1150, 58] width 12 height 16
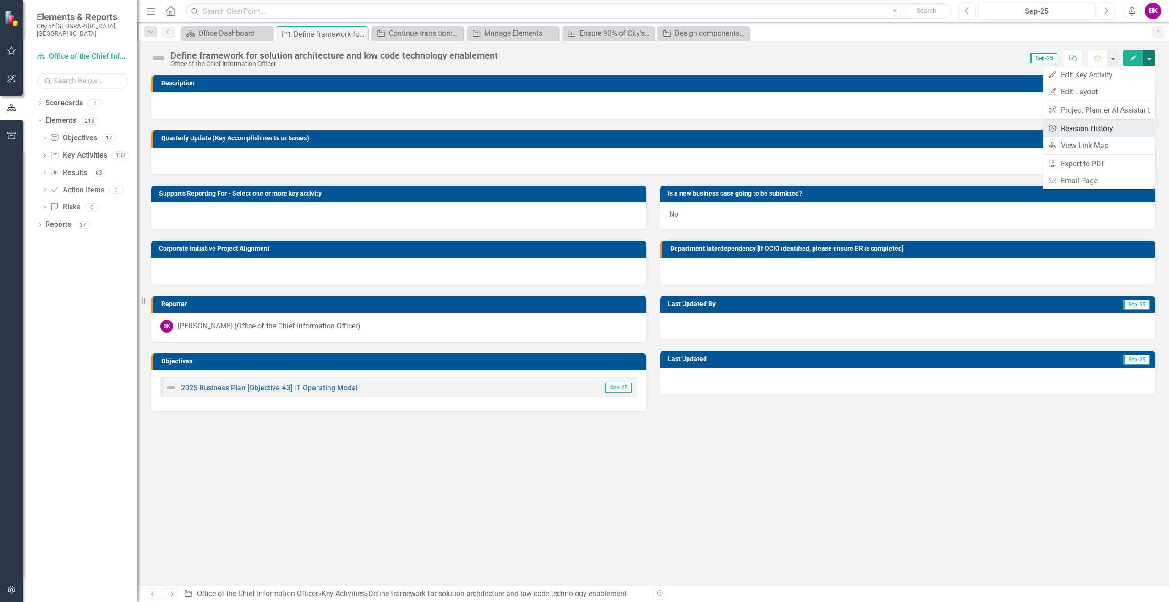
click at [1094, 130] on link "Revision History Revision History" at bounding box center [1099, 128] width 111 height 17
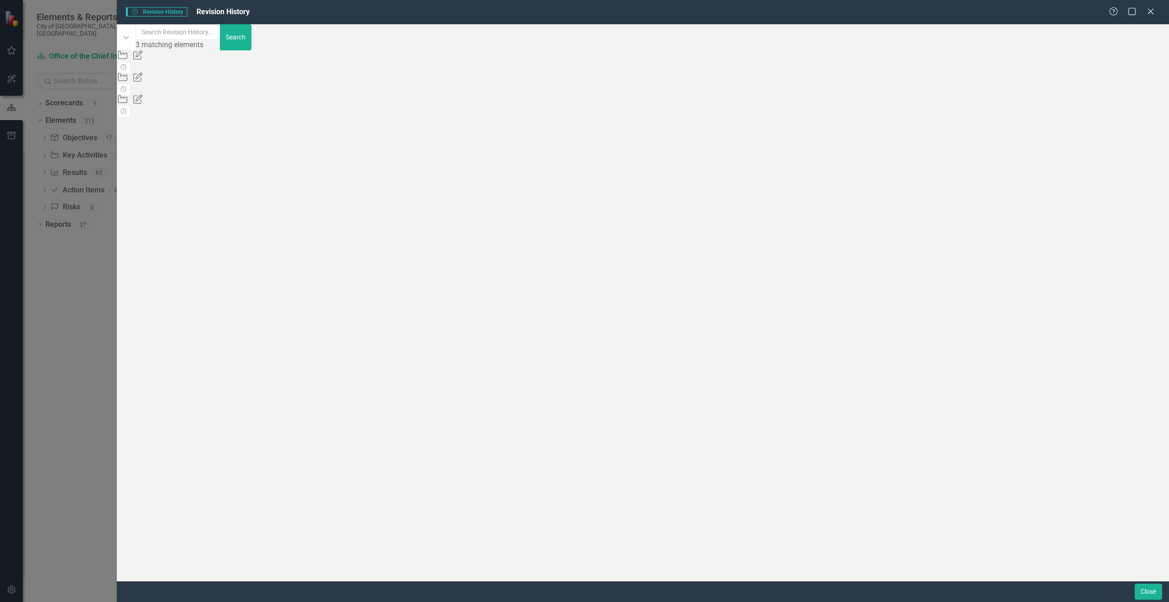
click at [307, 73] on div "Office of the Chief Information Officer" at bounding box center [417, 76] width 601 height 11
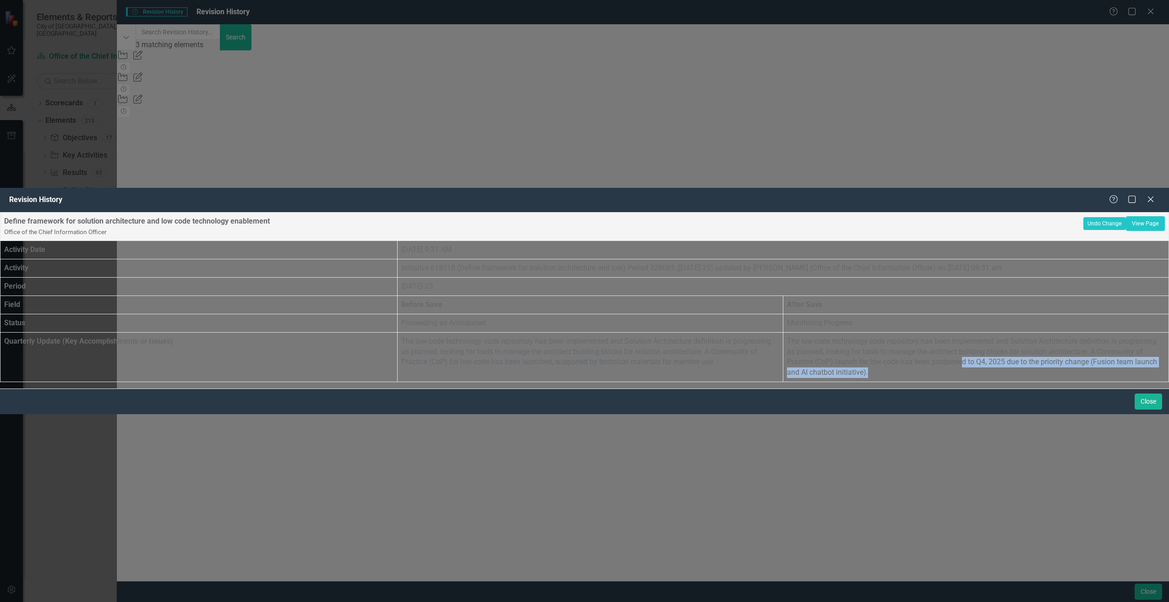
click at [911, 336] on p "The low-code technology code repository has been implemented and Solution Archi…" at bounding box center [976, 357] width 378 height 42
drag, startPoint x: 911, startPoint y: 198, endPoint x: 904, endPoint y: 204, distance: 9.4
click at [904, 336] on p "The low-code technology code repository has been implemented and Solution Archi…" at bounding box center [976, 357] width 378 height 42
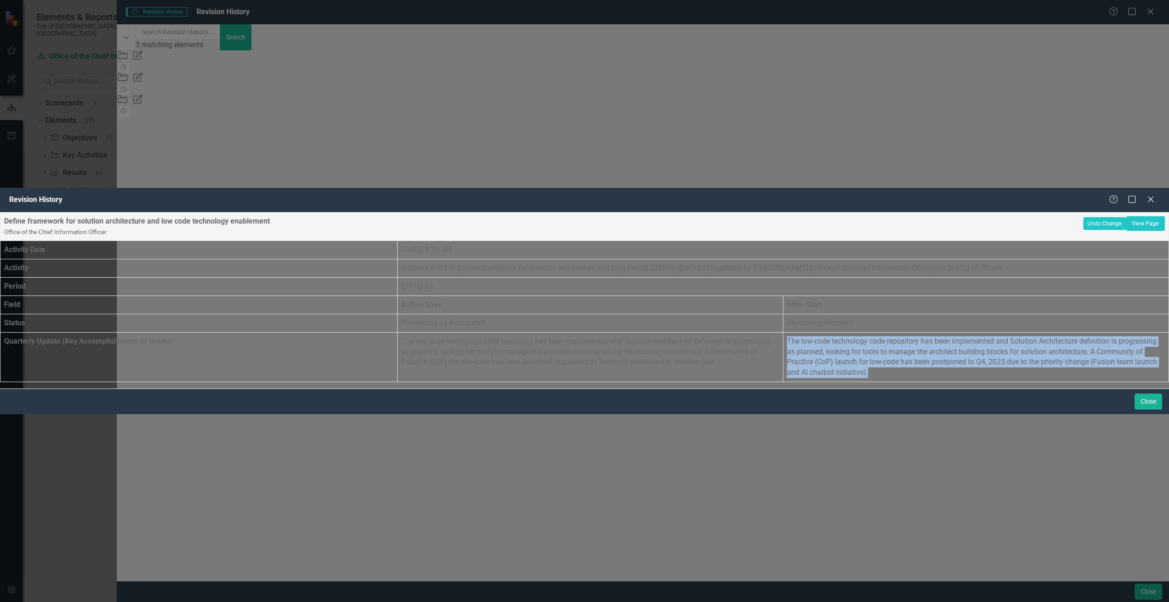
drag, startPoint x: 904, startPoint y: 204, endPoint x: 863, endPoint y: 160, distance: 60.3
click at [863, 336] on p "The low-code technology code repository has been implemented and Solution Archi…" at bounding box center [976, 357] width 378 height 42
copy p "The low-code technology code repository has been implemented and Solution Archi…"
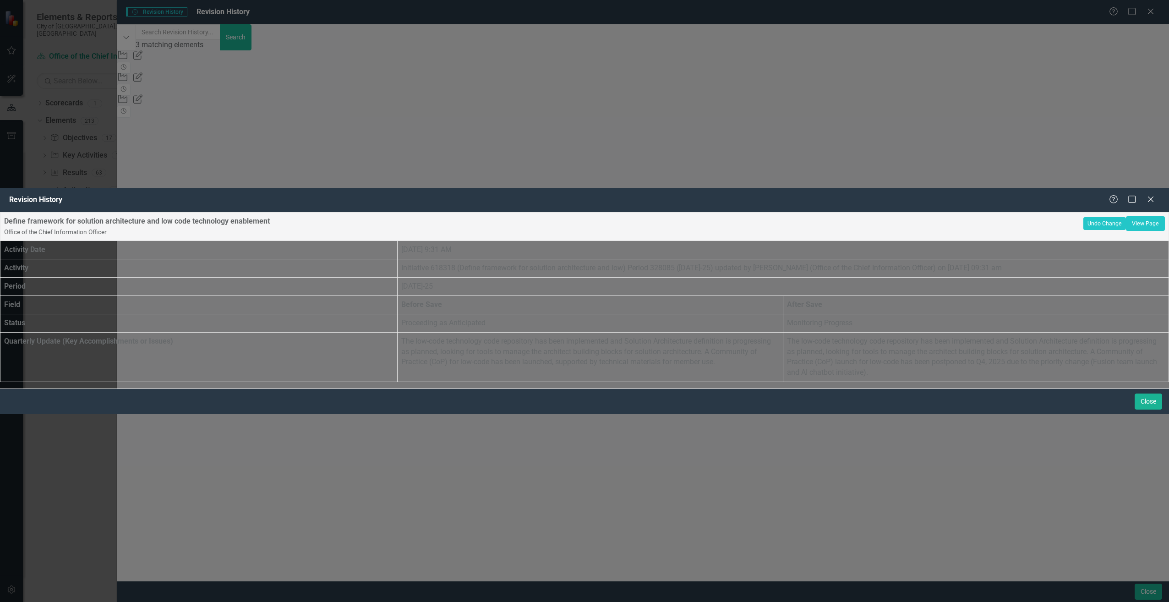
click at [521, 216] on div "Define framework for solution architecture and low code technology enablement O…" at bounding box center [543, 226] width 1079 height 21
drag, startPoint x: 515, startPoint y: 39, endPoint x: 241, endPoint y: 37, distance: 274.5
click at [241, 212] on div "Define framework for solution architecture and low code technology enablement O…" at bounding box center [584, 297] width 1169 height 170
copy table "Define framework for solution architecture and low code technology enablement"
click at [1151, 195] on icon "Close" at bounding box center [1150, 199] width 11 height 9
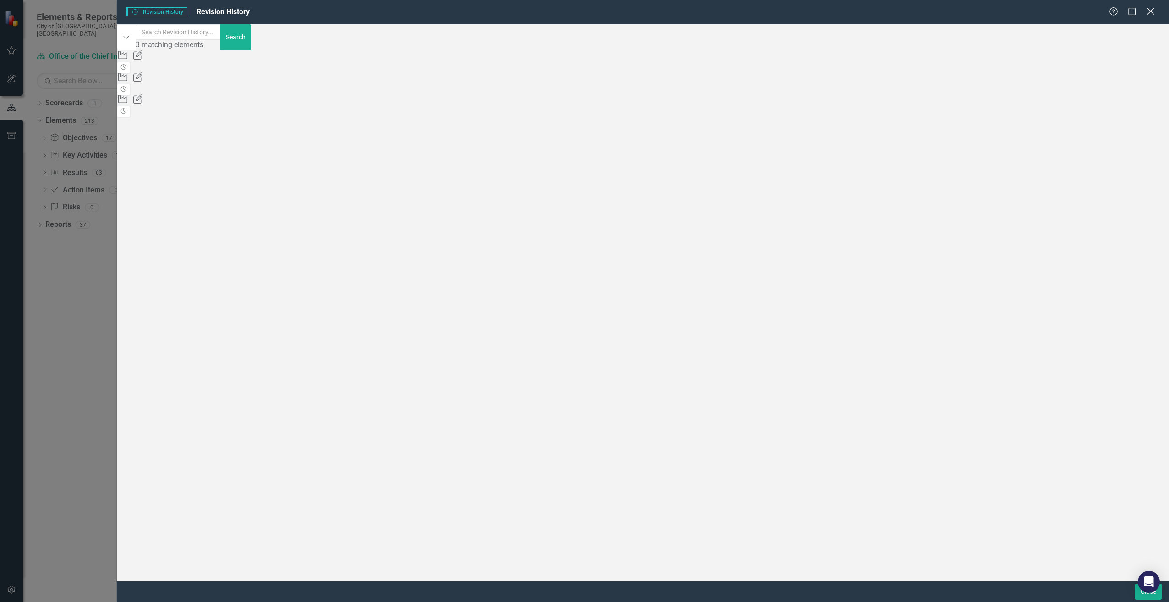
click at [1150, 10] on icon at bounding box center [1150, 11] width 7 height 7
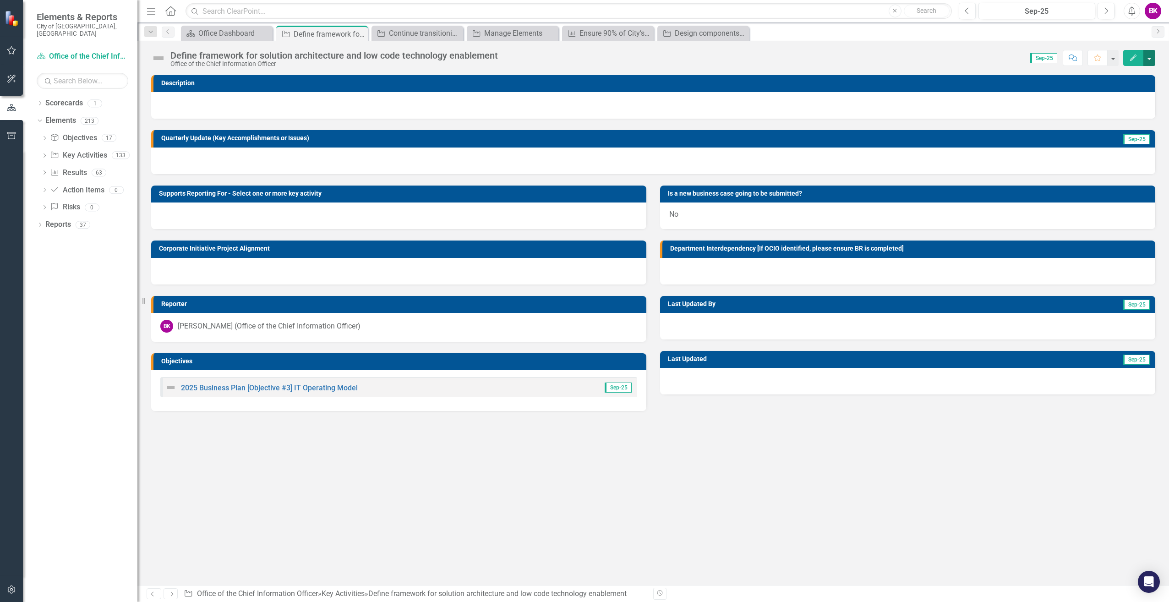
click at [1147, 59] on button "button" at bounding box center [1150, 58] width 12 height 16
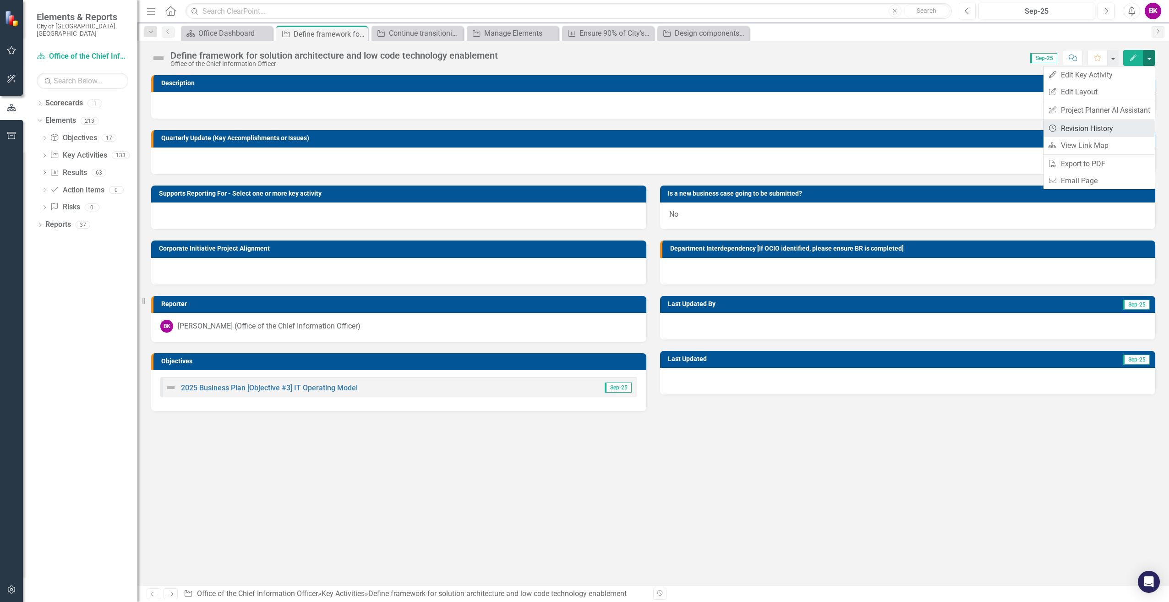
click at [1087, 126] on link "Revision History Revision History" at bounding box center [1099, 128] width 111 height 17
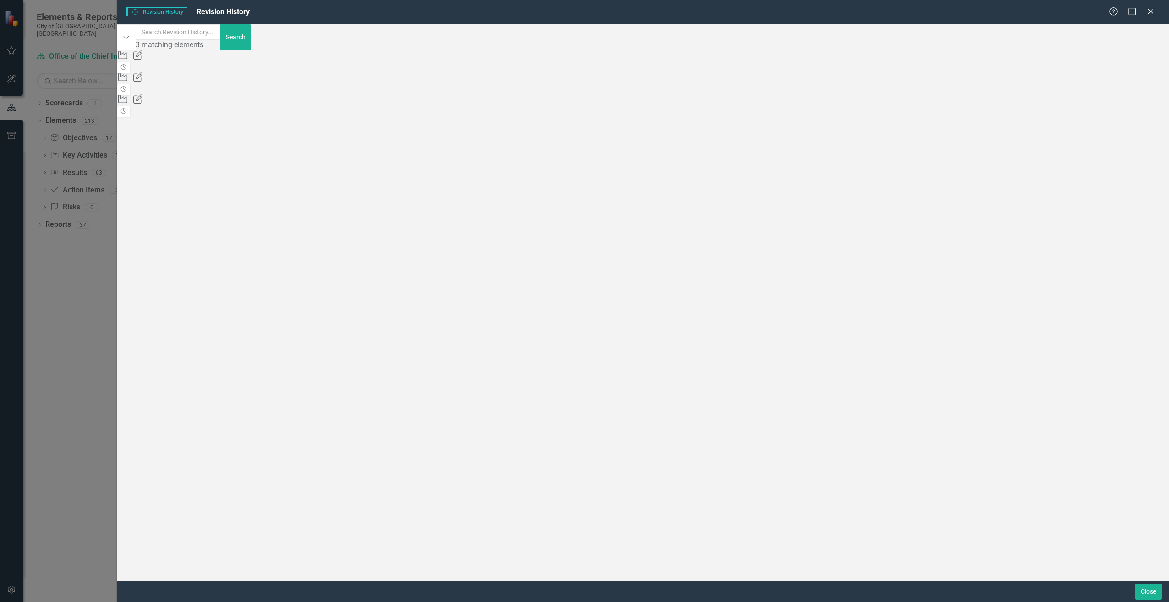
click at [317, 73] on div "Office of the Chief Information Officer" at bounding box center [417, 76] width 601 height 11
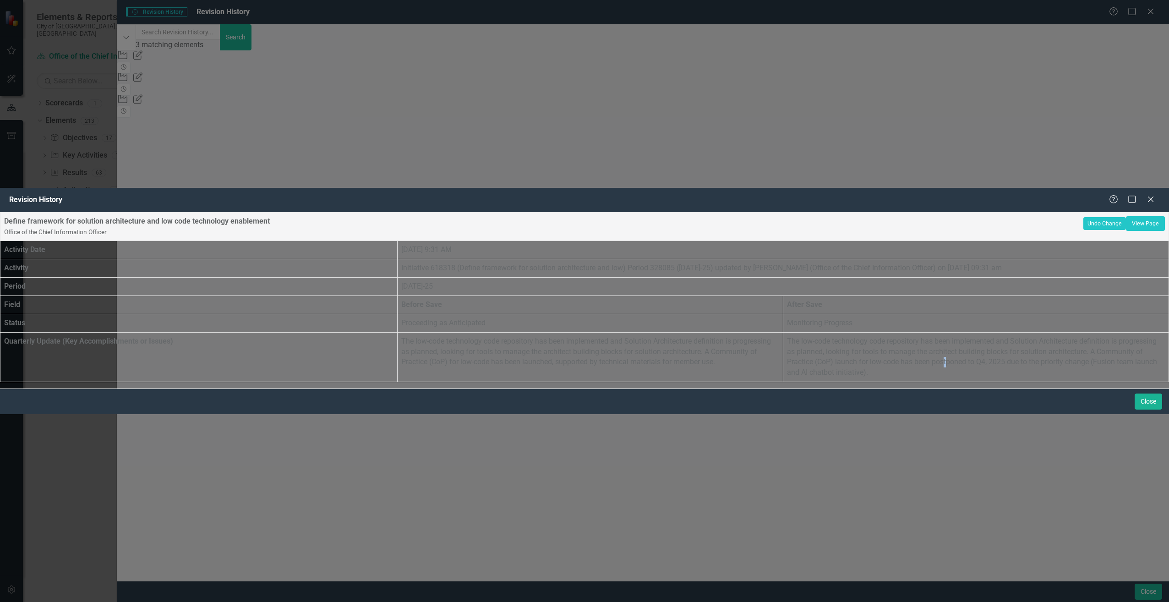
click at [893, 336] on p "The low-code technology code repository has been implemented and Solution Archi…" at bounding box center [976, 357] width 378 height 42
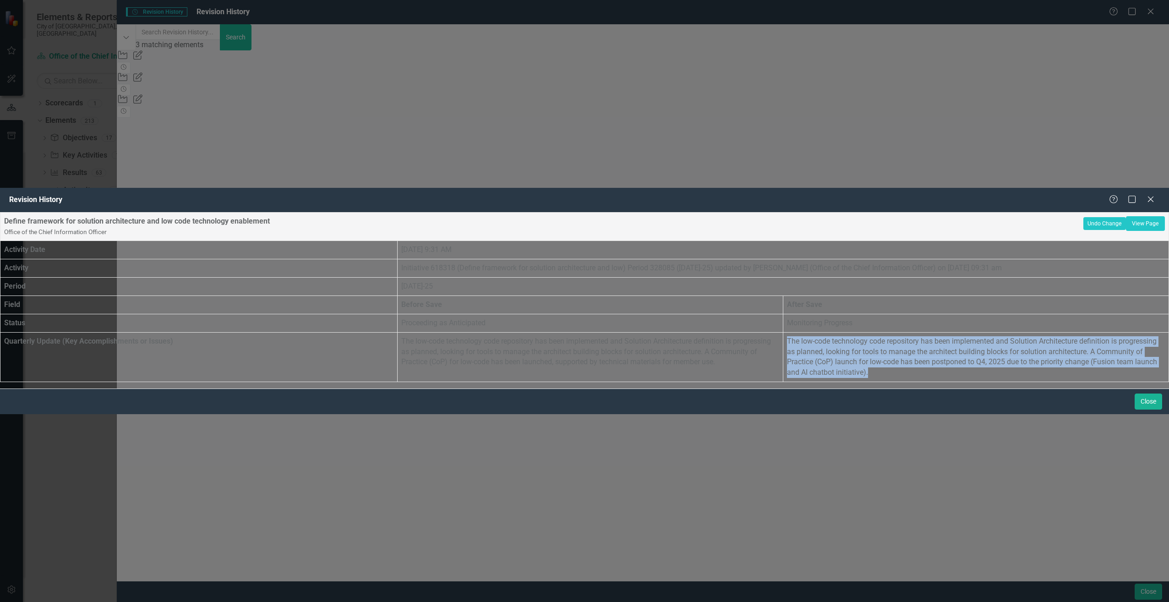
drag, startPoint x: 893, startPoint y: 190, endPoint x: 863, endPoint y: 160, distance: 42.1
click at [863, 336] on p "The low-code technology code repository has been implemented and Solution Archi…" at bounding box center [976, 357] width 378 height 42
copy p "The low-code technology code repository has been implemented and Solution Archi…"
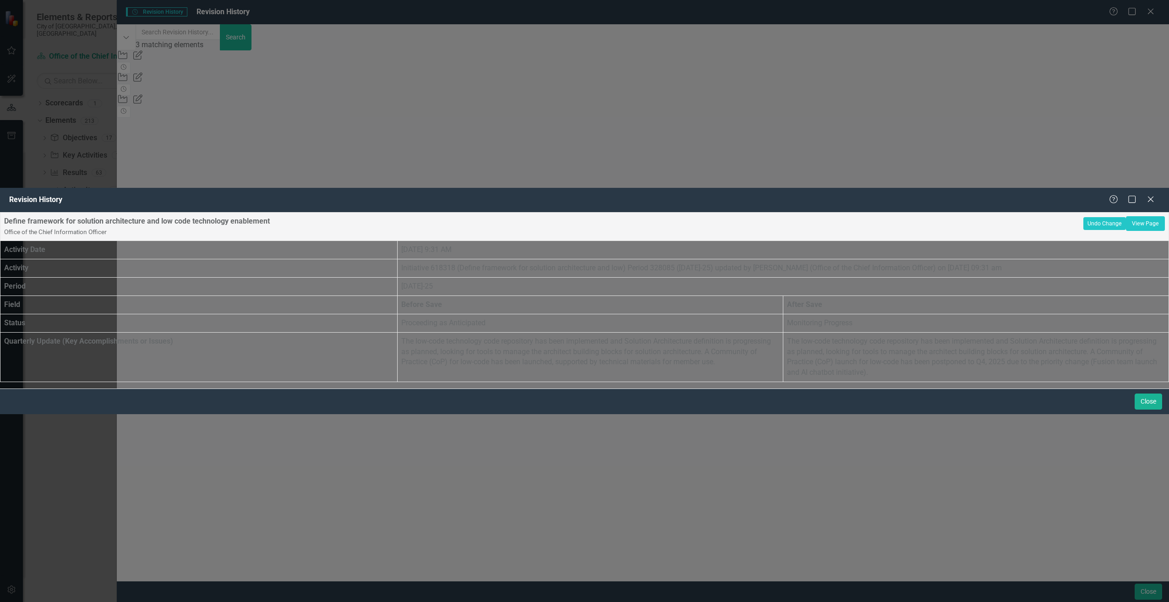
drag, startPoint x: 460, startPoint y: 528, endPoint x: 457, endPoint y: 519, distance: 10.3
click at [461, 382] on div "Define framework for solution architecture and low code technology enablement O…" at bounding box center [584, 297] width 1169 height 170
click at [163, 303] on div "Revision History Help Maximize Close Define framework for solution architecture…" at bounding box center [584, 301] width 1169 height 602
click at [93, 318] on div "Revision History Help Maximize Close Define framework for solution architecture…" at bounding box center [584, 301] width 1169 height 602
click at [1150, 195] on icon "Close" at bounding box center [1150, 199] width 11 height 9
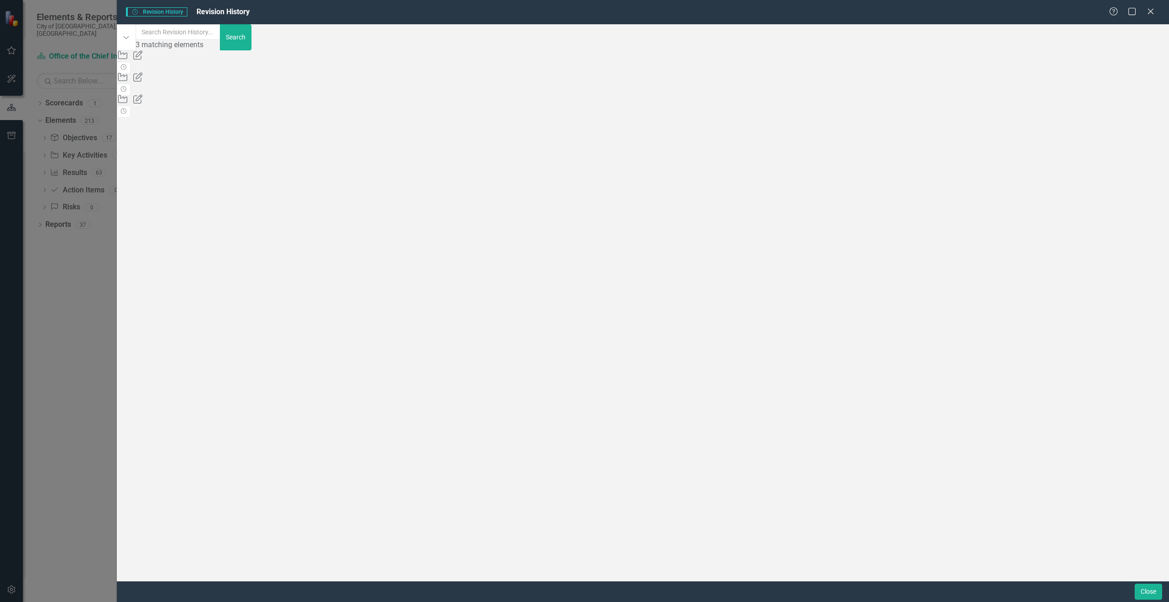
drag, startPoint x: 986, startPoint y: 432, endPoint x: 1010, endPoint y: 375, distance: 61.0
click at [717, 116] on div "Key Activity Updated Initiative 618318 (Define framework for solution architect…" at bounding box center [417, 83] width 601 height 66
click at [1151, 13] on icon "Close" at bounding box center [1150, 11] width 11 height 9
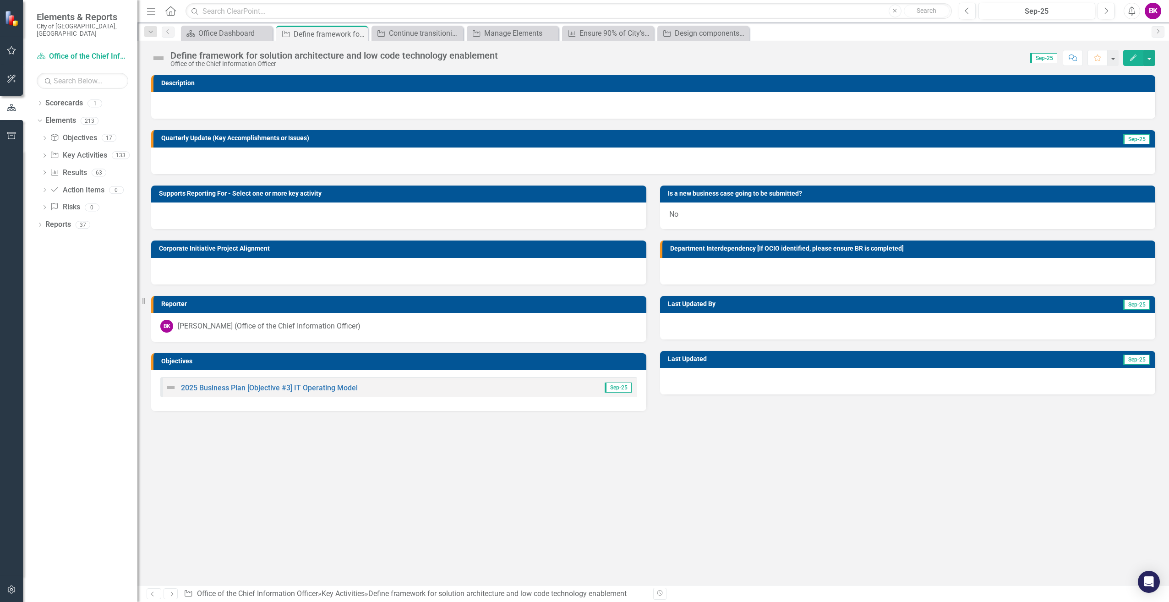
click at [1135, 52] on button "Edit" at bounding box center [1133, 58] width 20 height 16
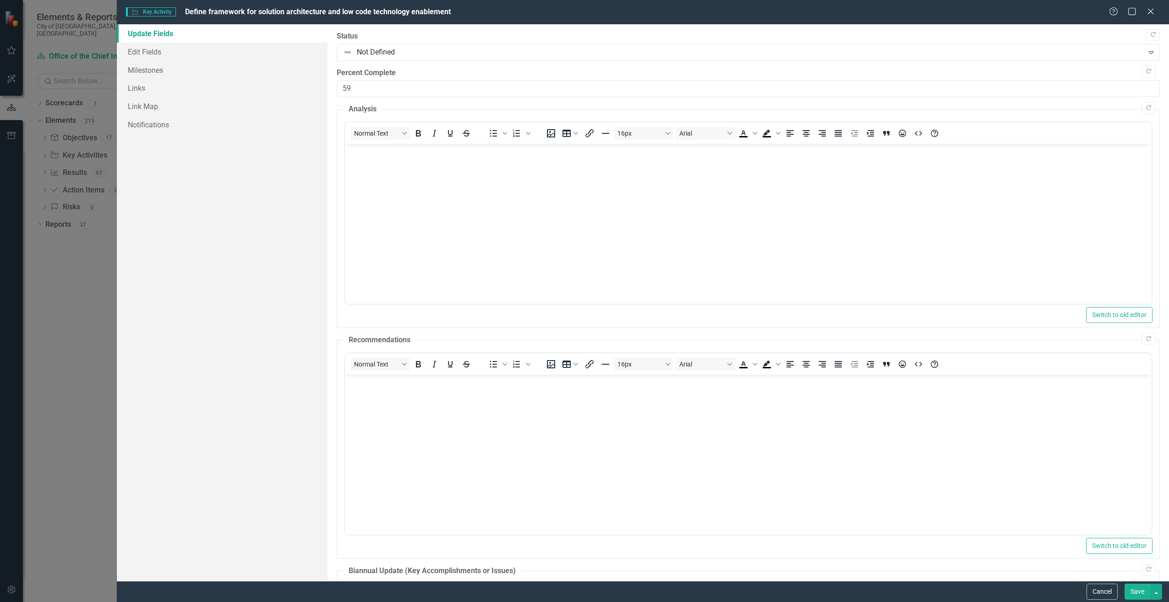
type input "60"
drag, startPoint x: 340, startPoint y: 116, endPoint x: 825, endPoint y: 124, distance: 484.3
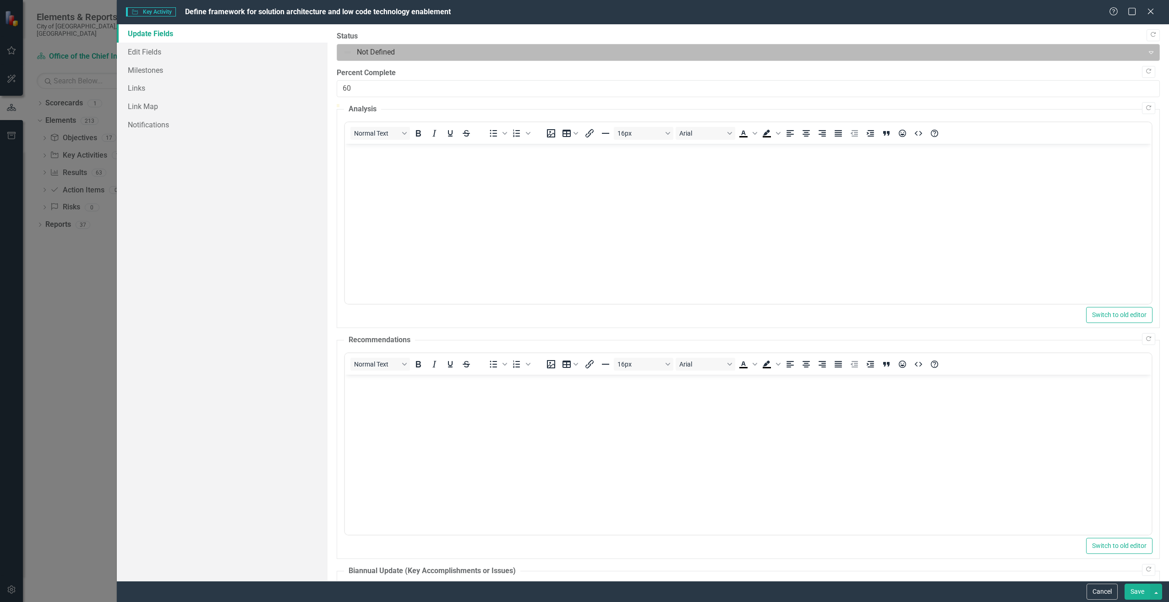
click at [581, 50] on div at bounding box center [740, 52] width 795 height 12
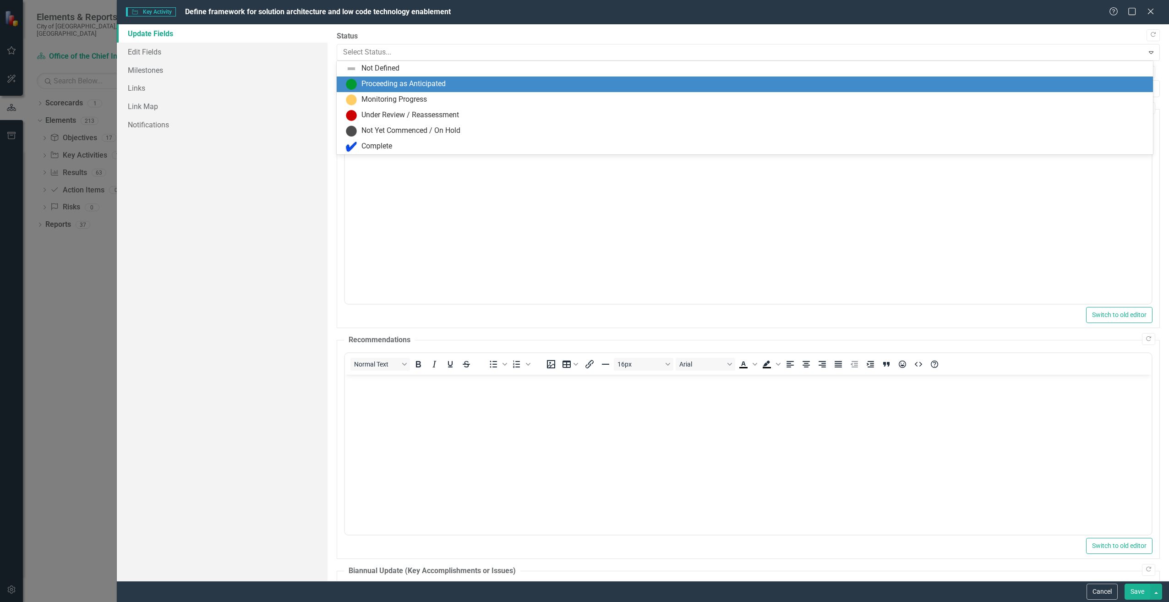
click at [543, 84] on div "Proceeding as Anticipated" at bounding box center [747, 84] width 802 height 11
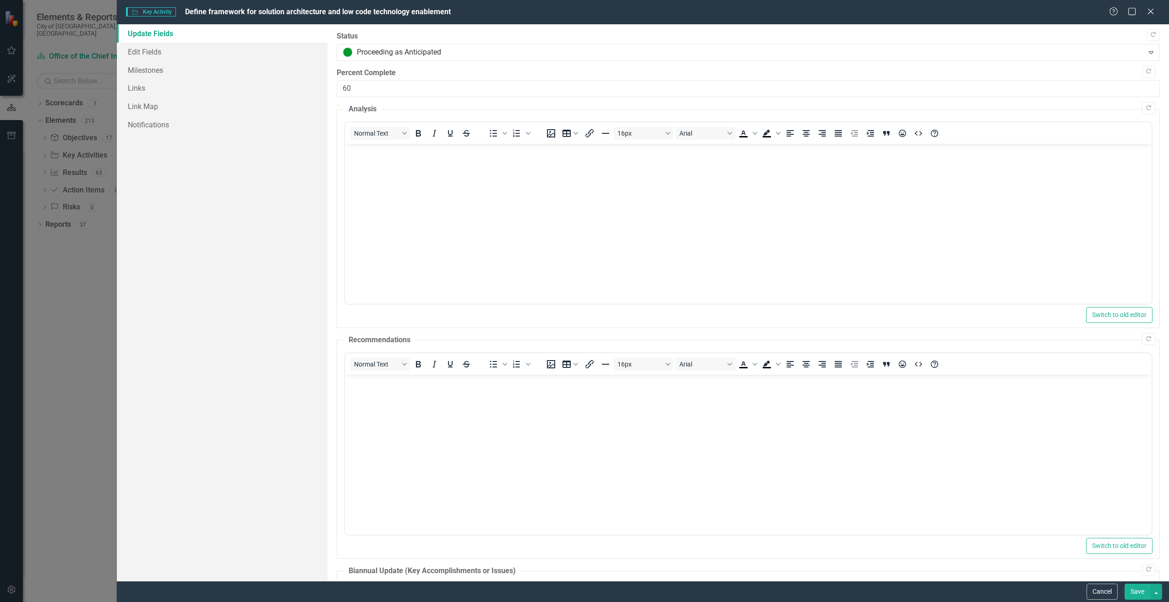
click at [503, 220] on body "Rich Text Area. Press ALT-0 for help." at bounding box center [748, 212] width 807 height 137
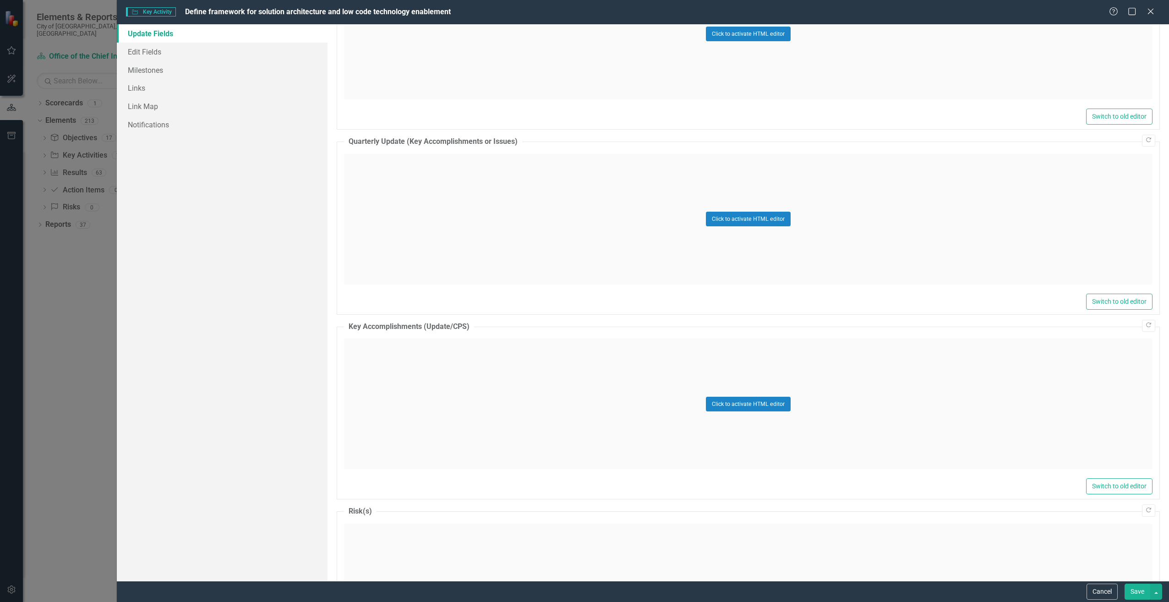
scroll to position [664, 0]
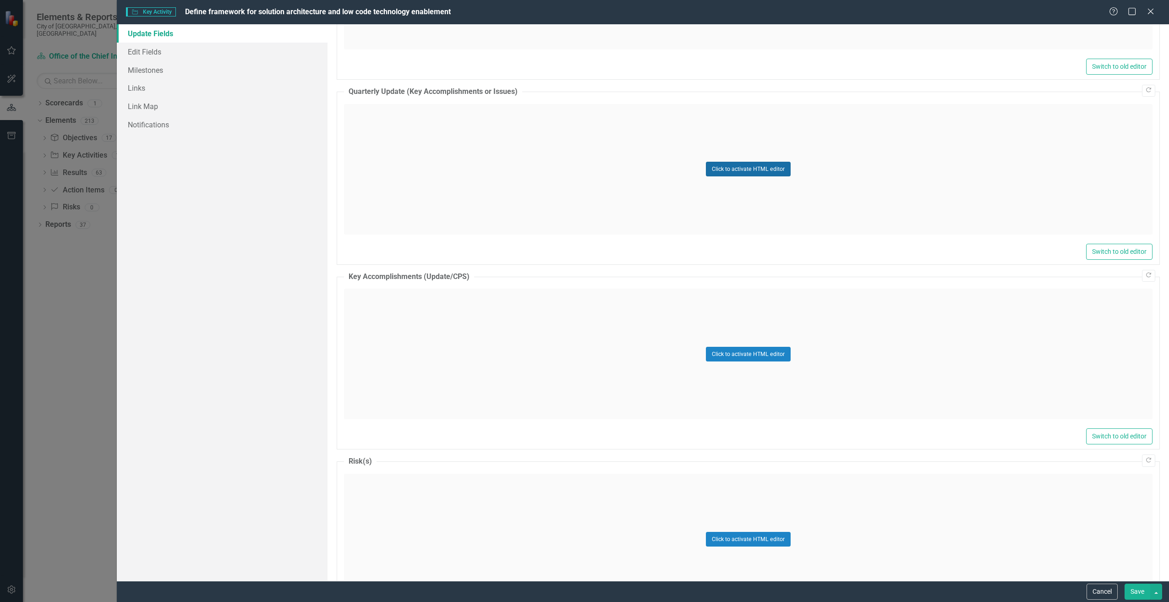
click at [715, 176] on button "Click to activate HTML editor" at bounding box center [748, 169] width 85 height 15
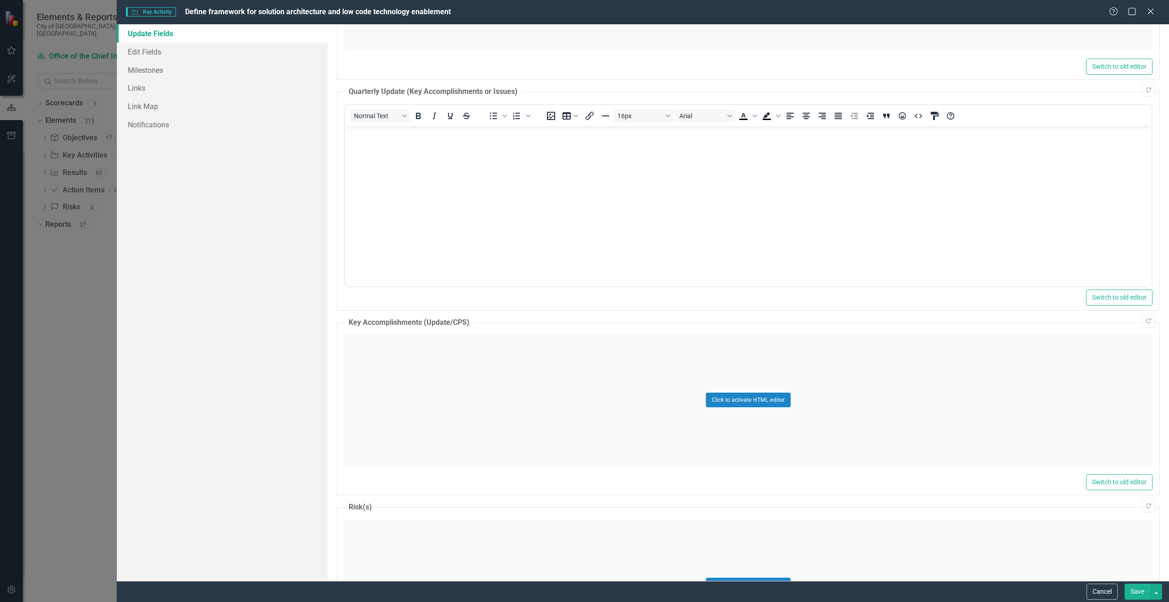
scroll to position [0, 0]
click at [501, 188] on body "Rich Text Area. Press ALT-0 for help." at bounding box center [748, 194] width 807 height 137
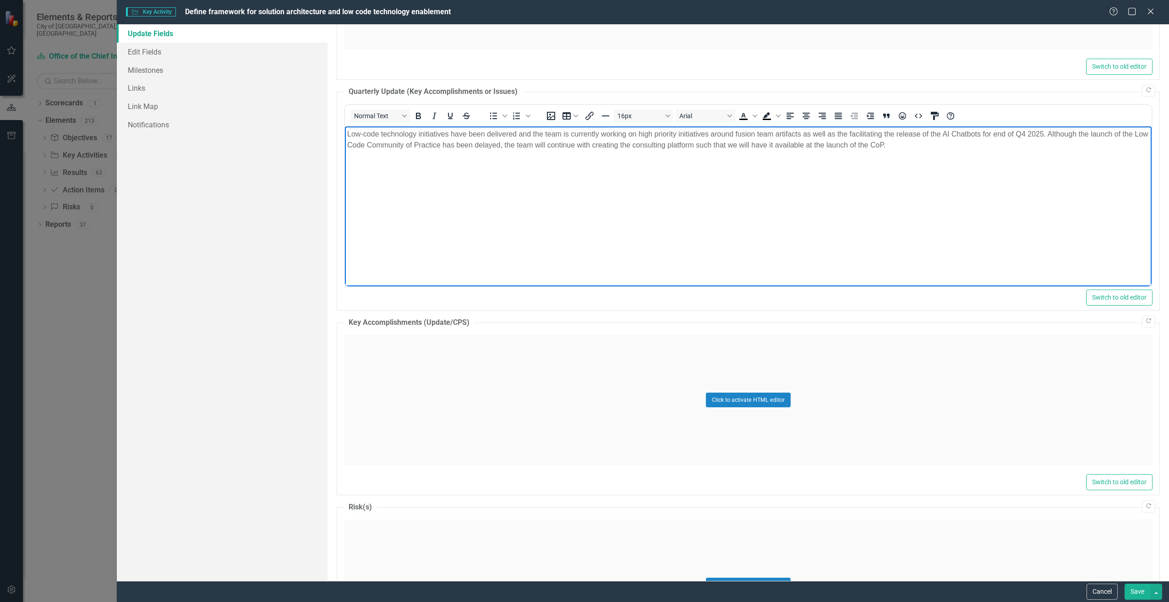
click at [935, 152] on body "Low-code technology initiatives have been delivered and the team is currently w…" at bounding box center [748, 194] width 807 height 137
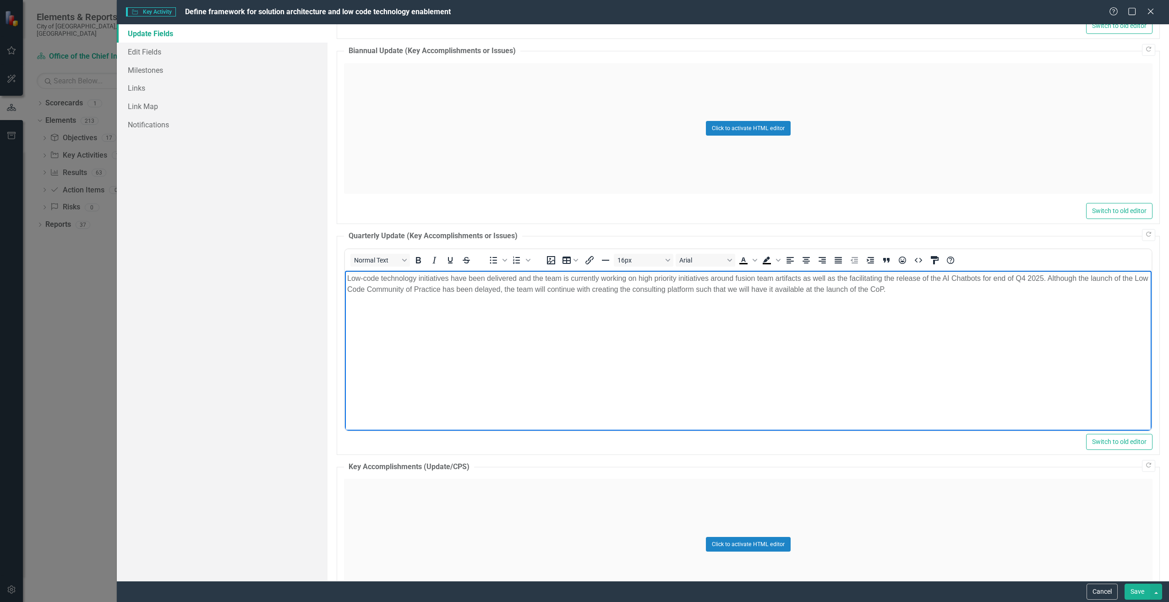
scroll to position [550, 0]
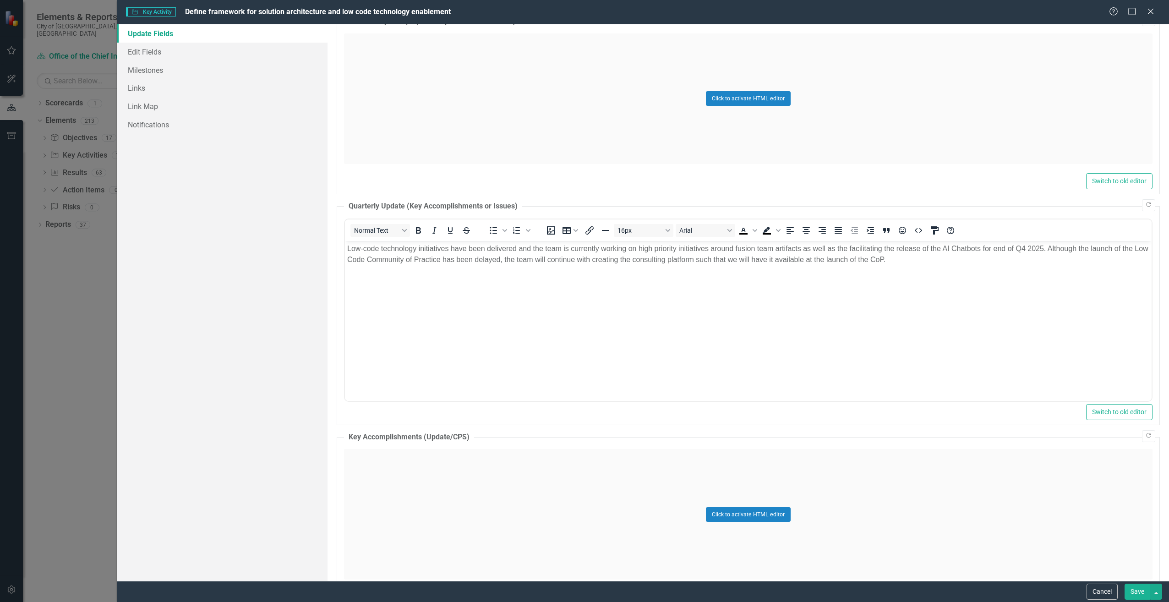
click at [1133, 591] on button "Save" at bounding box center [1138, 592] width 26 height 16
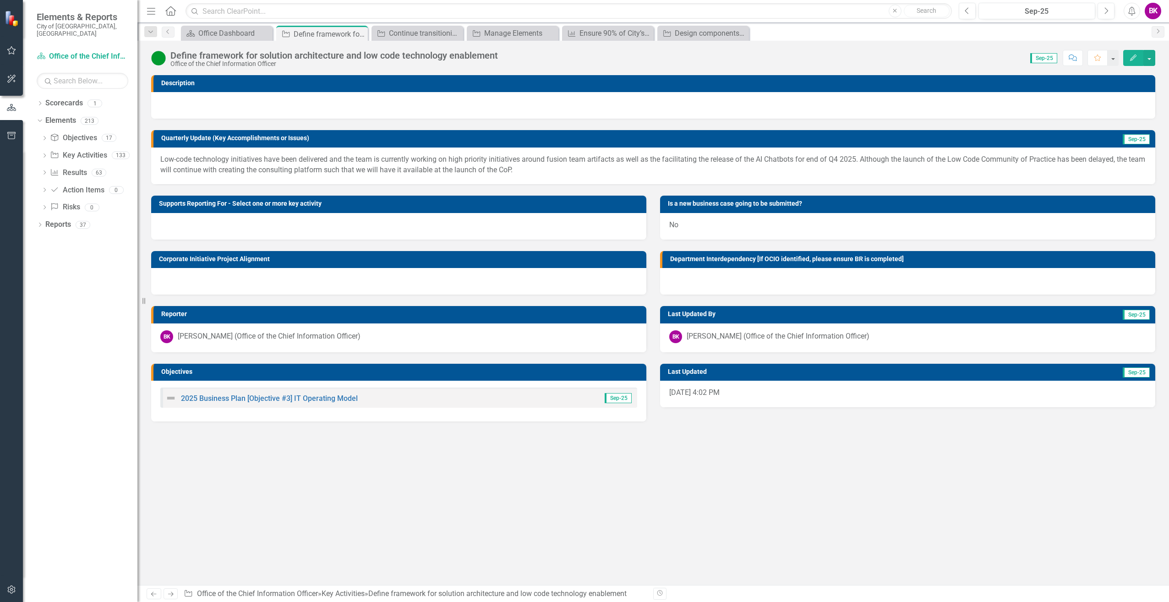
click at [1136, 57] on icon "button" at bounding box center [1133, 58] width 6 height 6
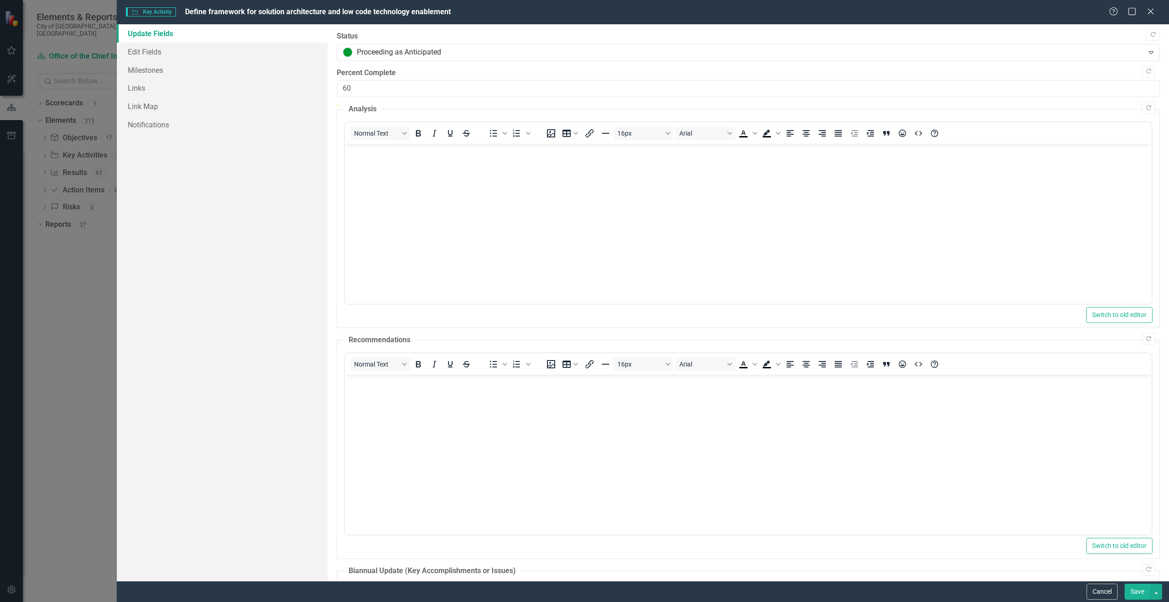
scroll to position [0, 0]
type input "70"
drag, startPoint x: 826, startPoint y: 115, endPoint x: 903, endPoint y: 115, distance: 77.0
click at [903, 104] on div at bounding box center [903, 104] width 0 height 0
click at [1142, 591] on button "Save" at bounding box center [1138, 592] width 26 height 16
